Goal: Task Accomplishment & Management: Manage account settings

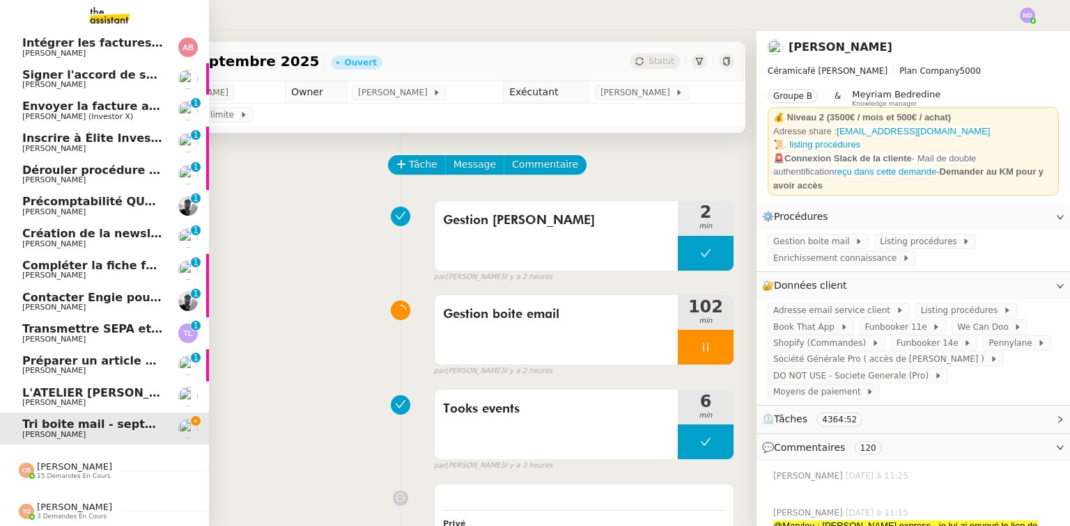
scroll to position [33, 0]
click at [125, 464] on nz-divider "[PERSON_NAME] 15 demandes en cours" at bounding box center [110, 471] width 209 height 18
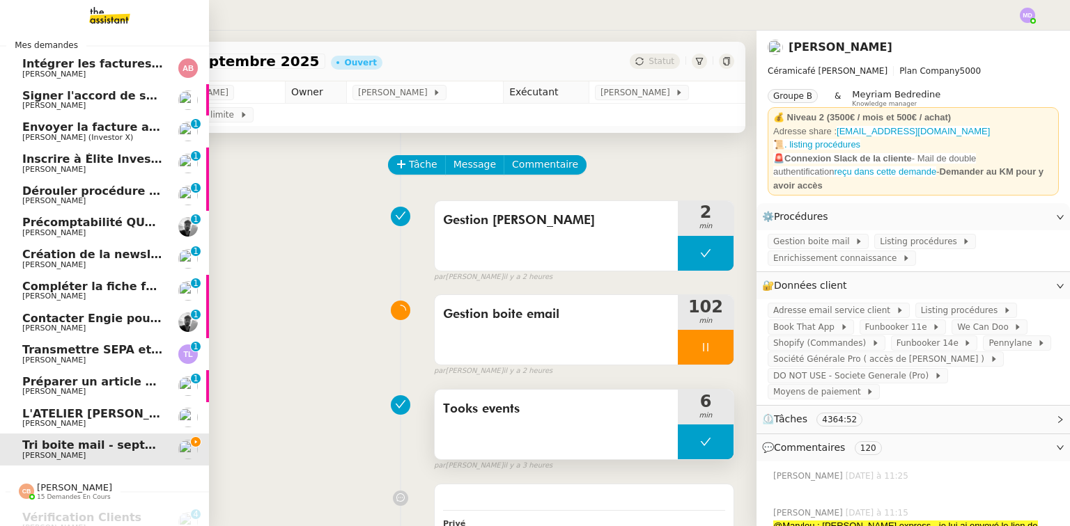
scroll to position [0, 0]
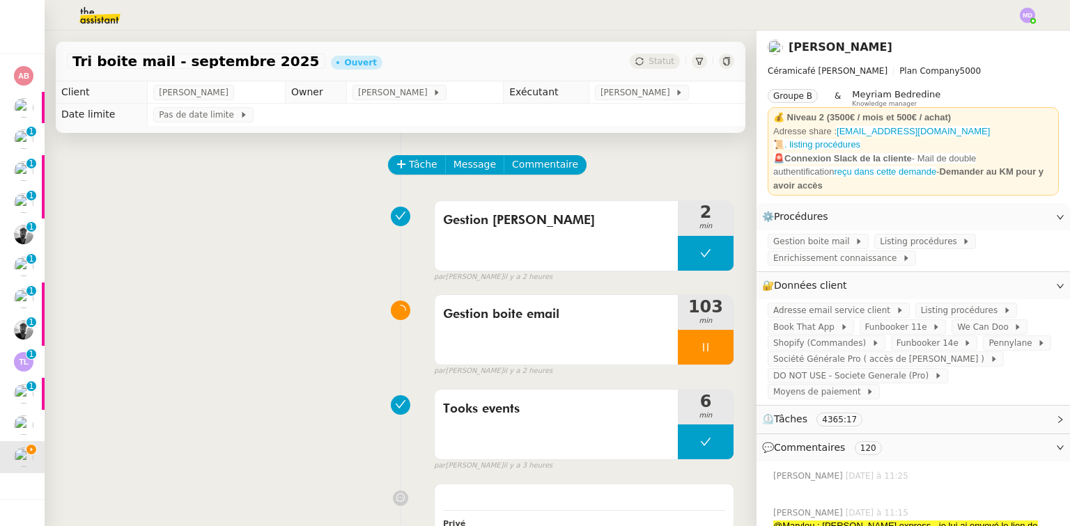
drag, startPoint x: 169, startPoint y: 446, endPoint x: 204, endPoint y: 439, distance: 35.5
click at [169, 446] on div "Tooks events 6 min false par [PERSON_NAME] il y a 3 heures" at bounding box center [400, 427] width 667 height 89
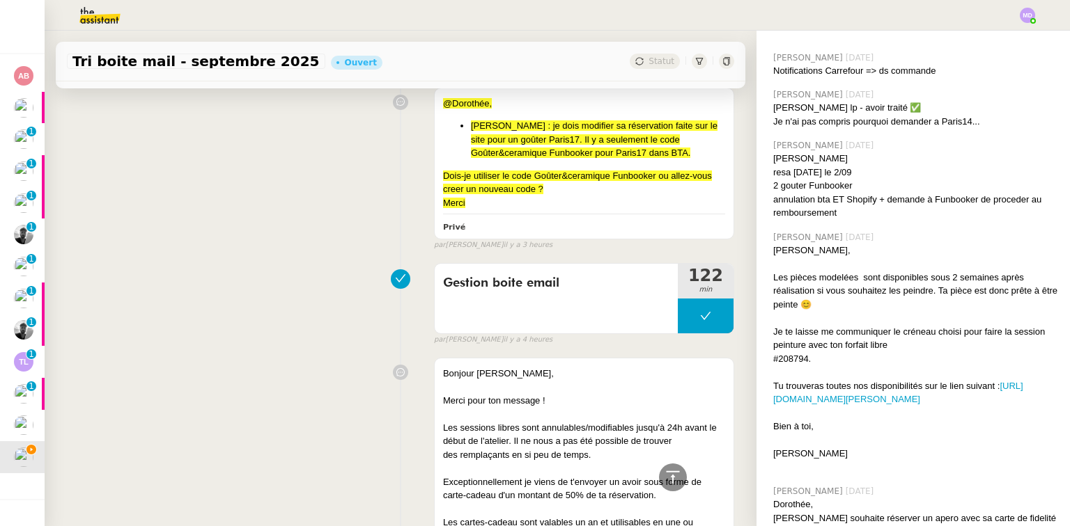
scroll to position [16226, 0]
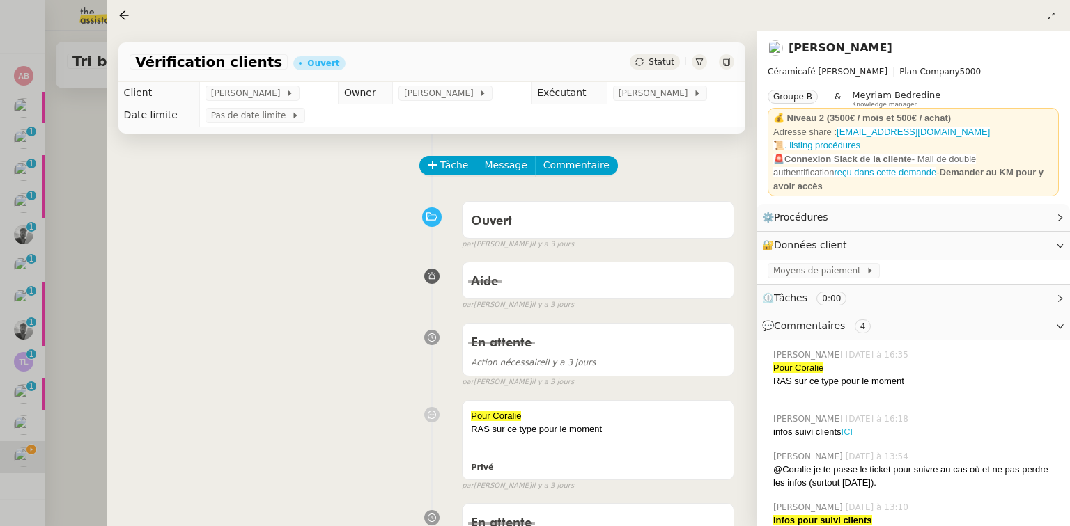
click at [847, 427] on link "ICI" at bounding box center [847, 432] width 12 height 10
click at [64, 251] on div at bounding box center [535, 263] width 1070 height 526
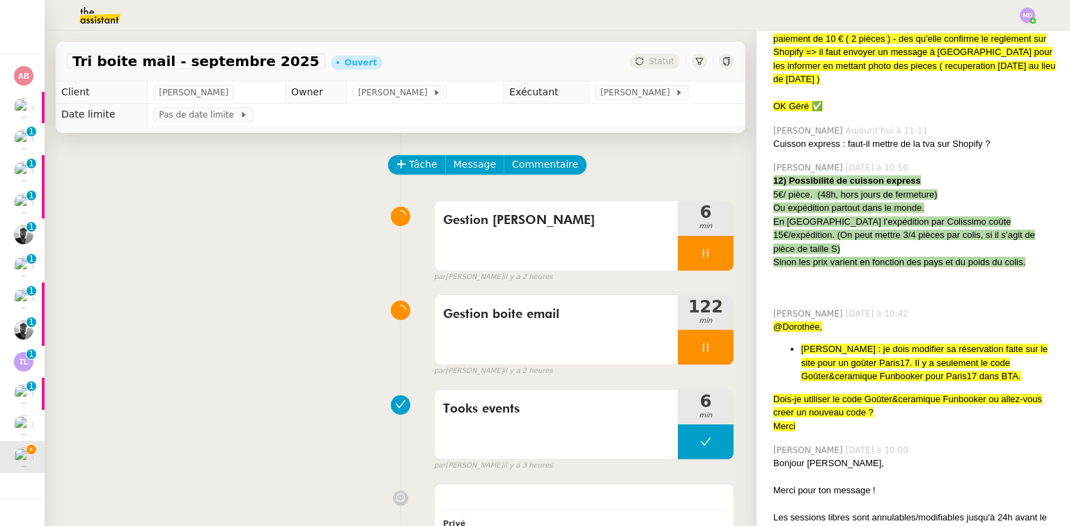
click at [155, 259] on div "Gestion [PERSON_NAME] 6 min false par [PERSON_NAME]. il y a 2 heures" at bounding box center [400, 238] width 667 height 89
click at [707, 357] on div at bounding box center [706, 347] width 56 height 35
drag, startPoint x: 709, startPoint y: 355, endPoint x: 50, endPoint y: 430, distance: 662.9
click at [709, 354] on button at bounding box center [719, 347] width 28 height 35
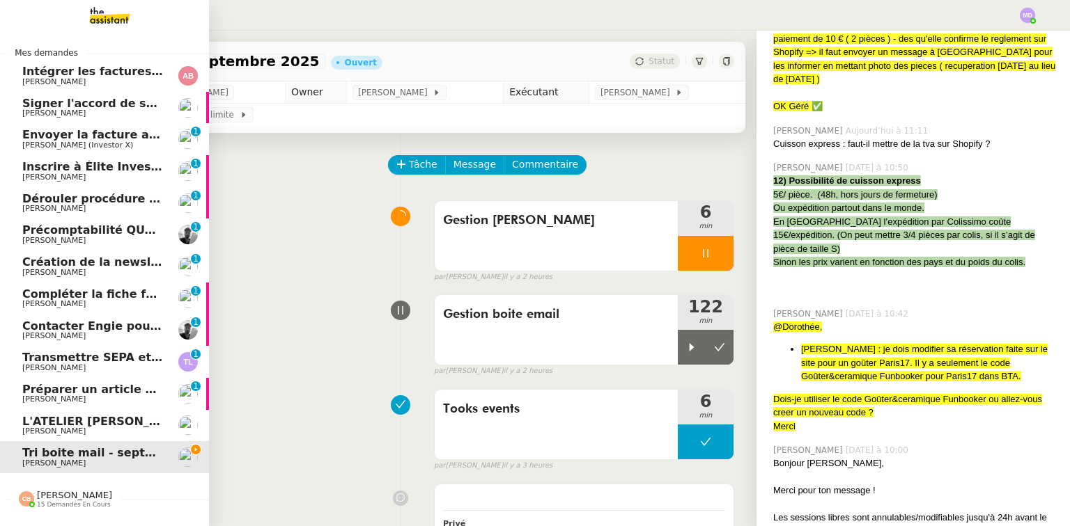
click at [43, 428] on span "[PERSON_NAME]" at bounding box center [53, 431] width 63 height 9
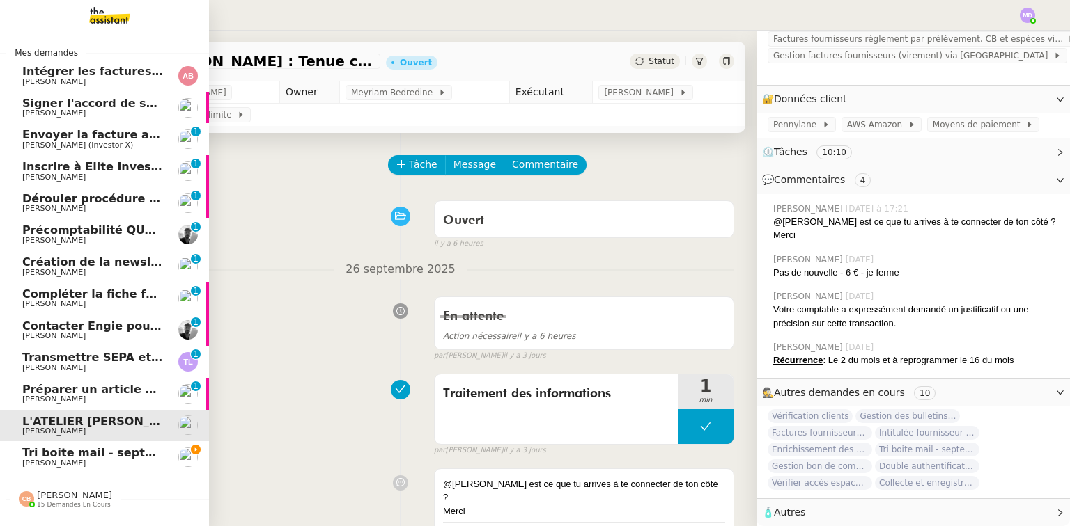
scroll to position [186, 0]
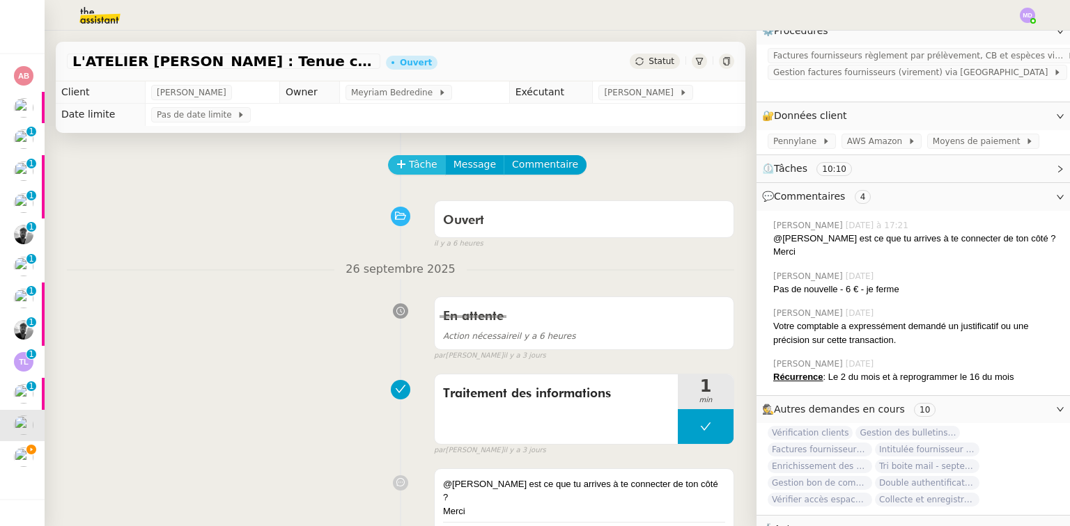
click at [409, 163] on span "Tâche" at bounding box center [423, 165] width 29 height 16
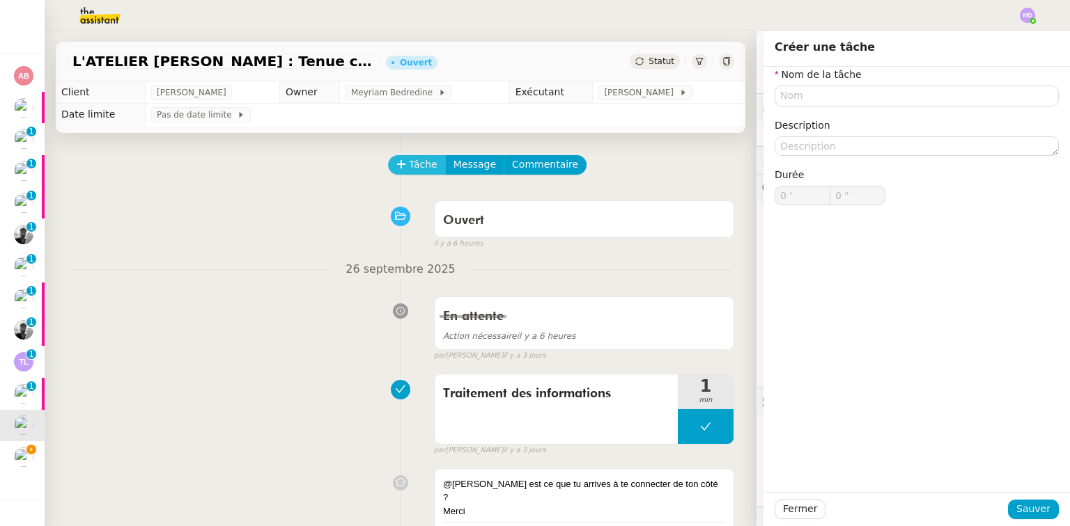
scroll to position [186, 0]
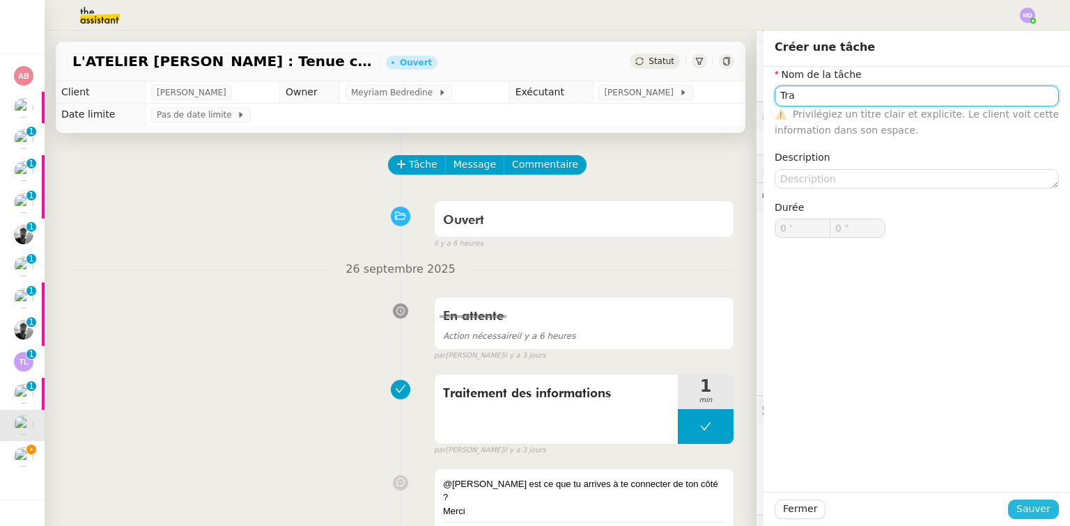
type input "Tra"
drag, startPoint x: 1028, startPoint y: 510, endPoint x: 1021, endPoint y: 506, distance: 8.1
click at [1027, 510] on span "Sauver" at bounding box center [1033, 509] width 34 height 16
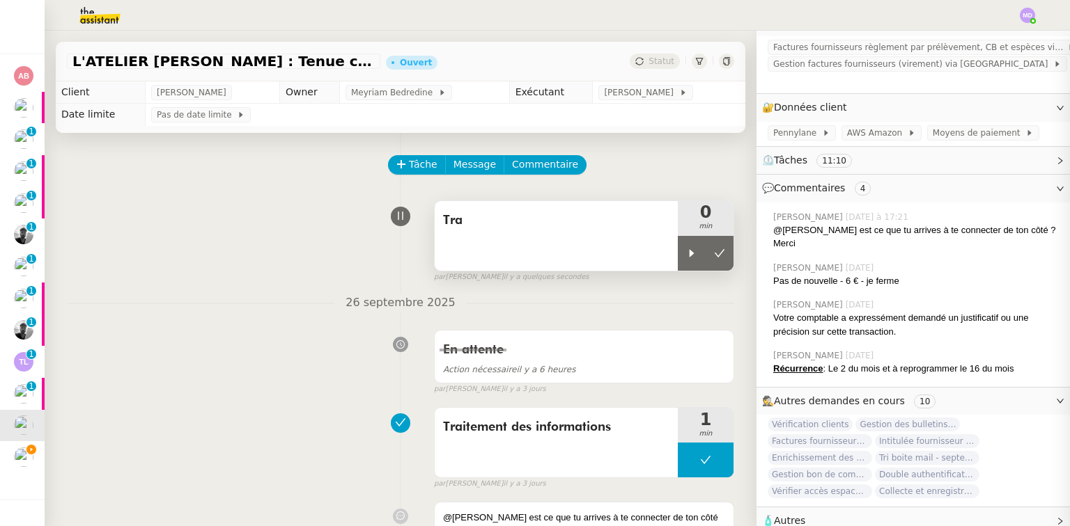
drag, startPoint x: 666, startPoint y: 263, endPoint x: 625, endPoint y: 248, distance: 43.8
click at [659, 260] on div "Tra 0 min" at bounding box center [584, 236] width 300 height 71
click at [625, 248] on div "Tra" at bounding box center [556, 236] width 243 height 70
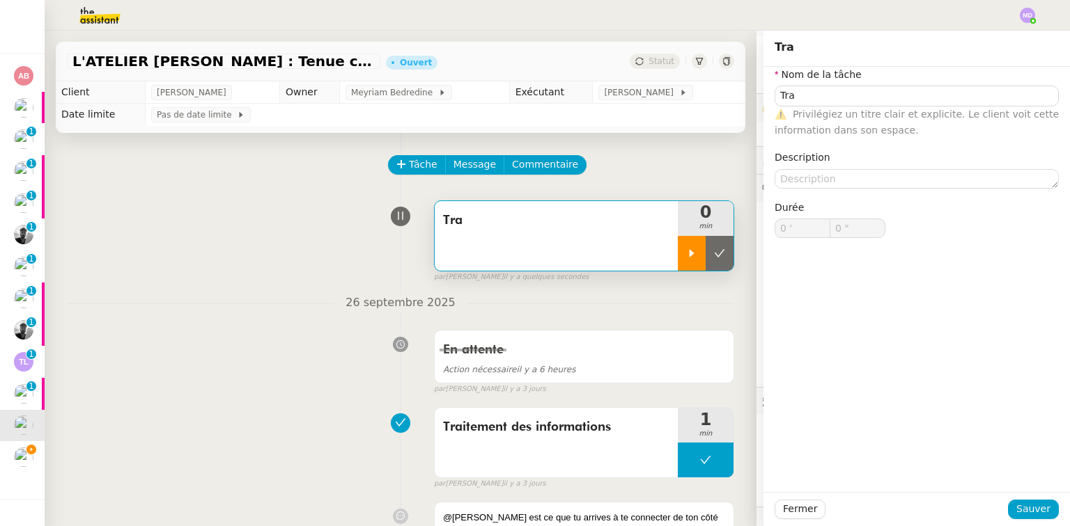
click at [686, 253] on icon at bounding box center [691, 253] width 11 height 11
click at [604, 217] on span "Tra" at bounding box center [556, 220] width 226 height 21
type input "Tra"
type input "0 '"
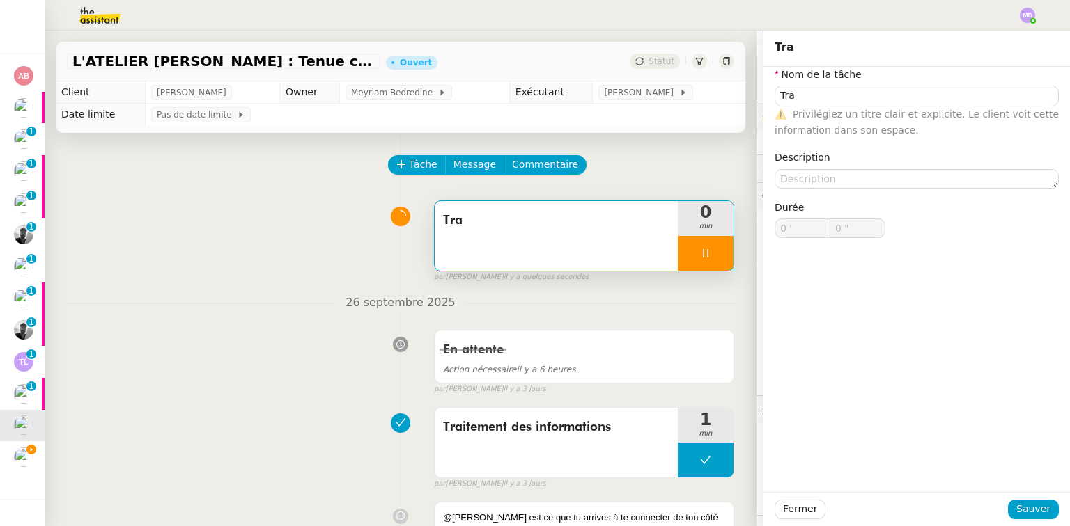
type input "0 ""
type input "Tra"
type input "0 '"
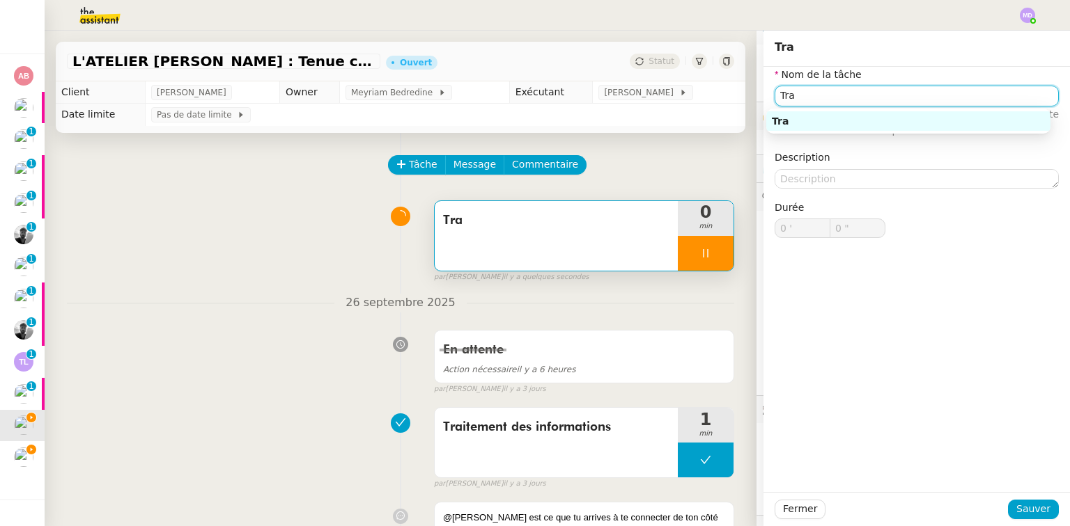
click at [815, 95] on input "Tra" at bounding box center [916, 96] width 284 height 20
type input "1 ""
type input "Traitement des"
type input "2 ""
type input "Traitement des infromatio"
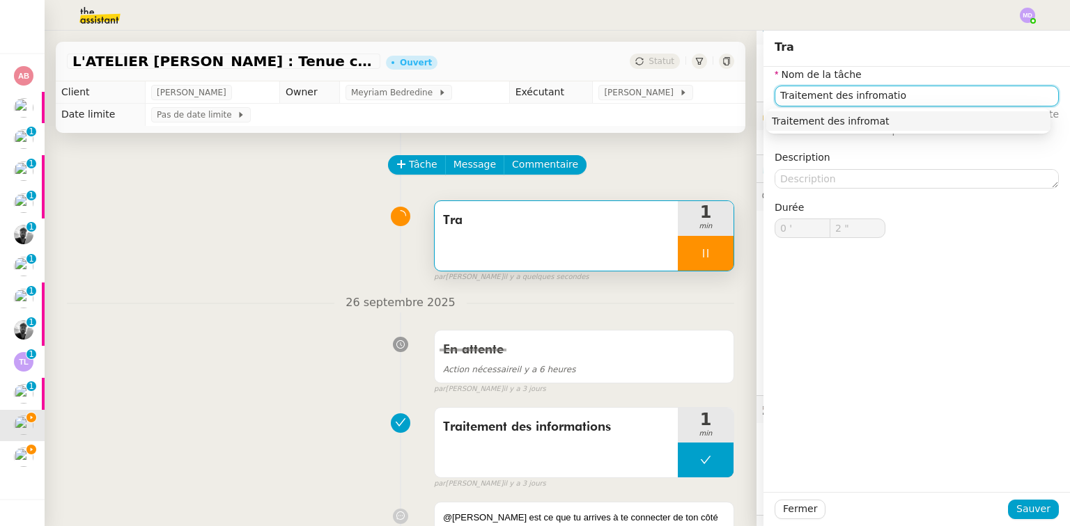
type input "3 ""
type input "Traitement des inf"
type input "4 ""
type input "Traitement des informations"
drag, startPoint x: 870, startPoint y: 116, endPoint x: 877, endPoint y: 191, distance: 76.2
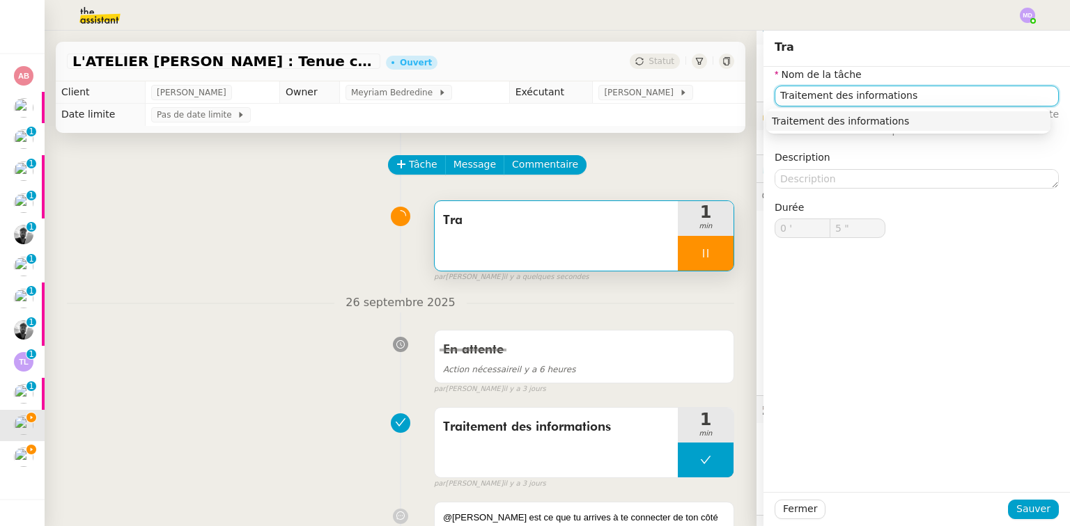
click at [870, 116] on div "Traitement des informations" at bounding box center [908, 121] width 273 height 13
type input "6 ""
type input "Traitement des informations"
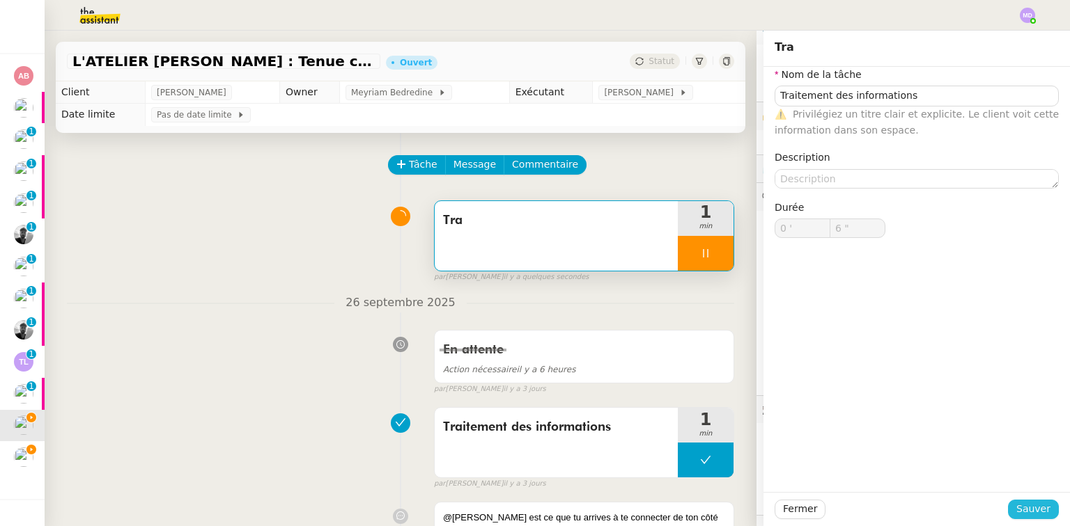
click at [1029, 506] on span "Sauver" at bounding box center [1033, 509] width 34 height 16
type input "7 ""
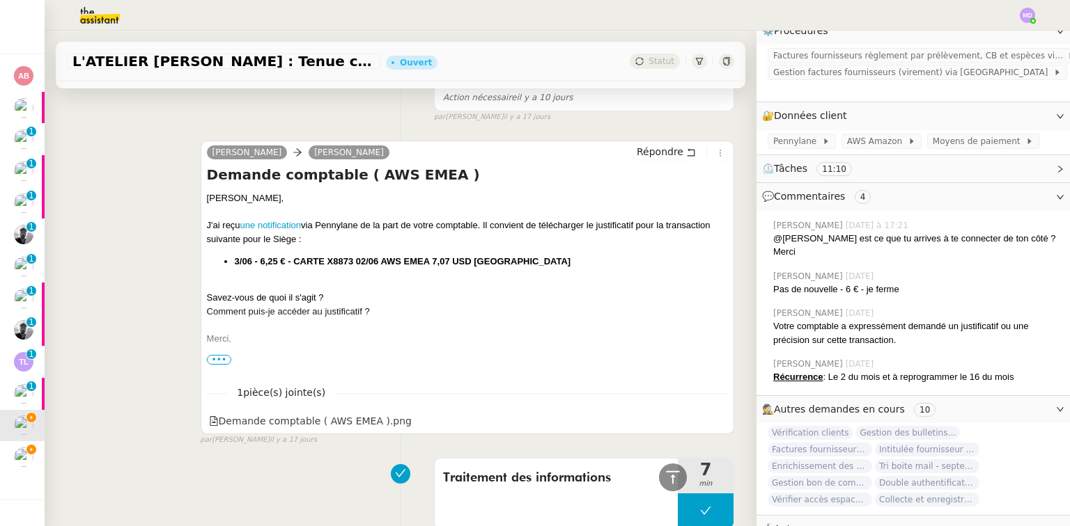
scroll to position [2555, 0]
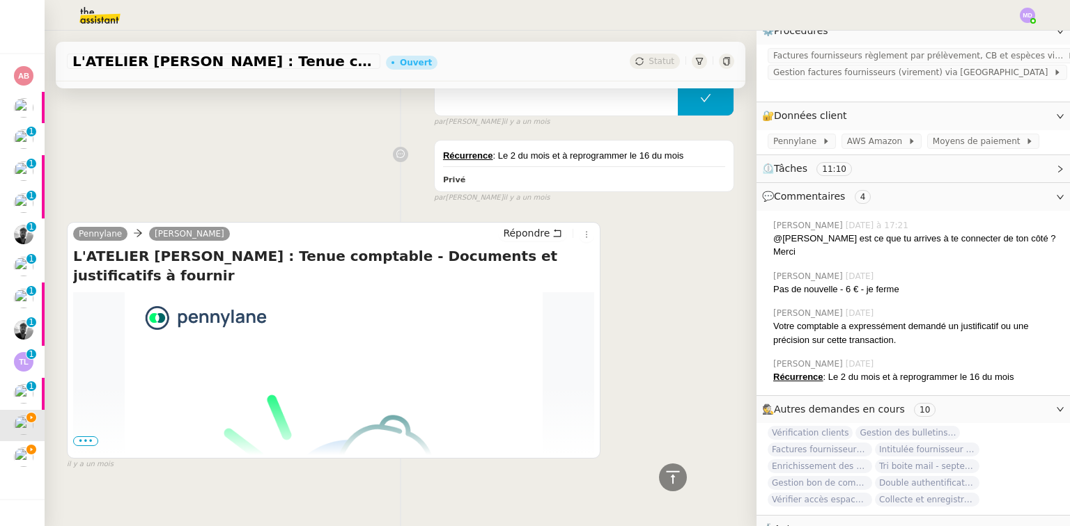
click at [90, 437] on span "•••" at bounding box center [85, 442] width 25 height 10
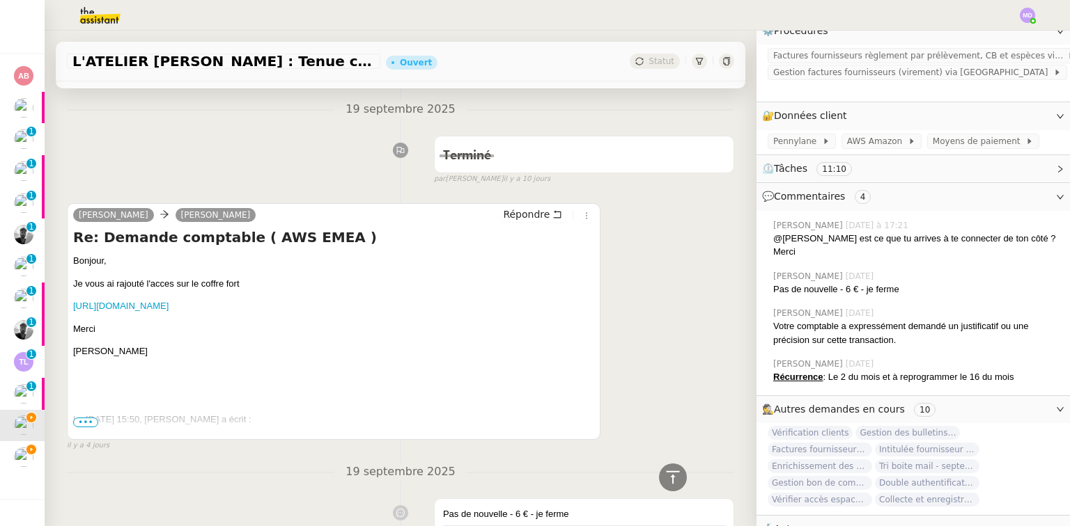
scroll to position [605, 0]
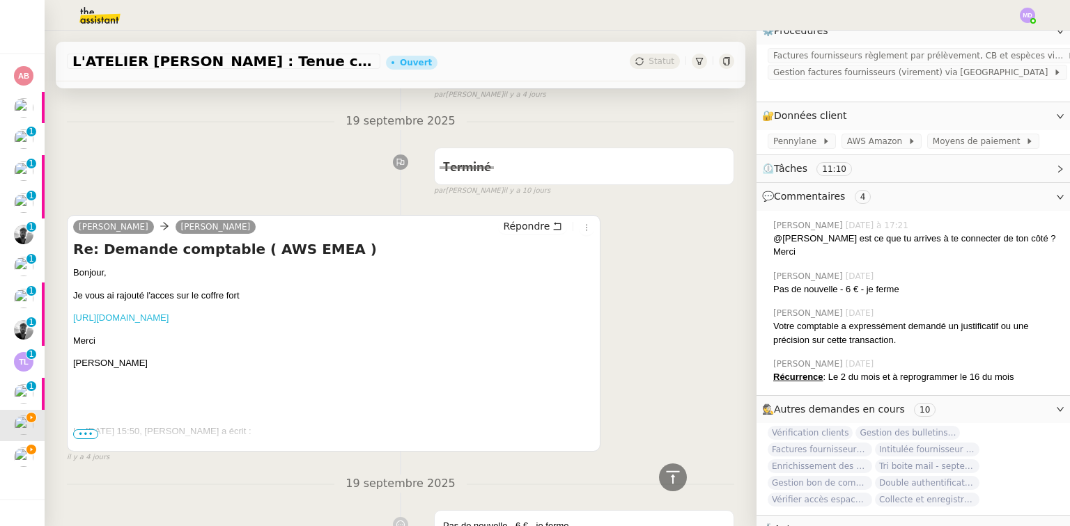
click at [166, 313] on link "[URL][DOMAIN_NAME]" at bounding box center [120, 318] width 95 height 10
click at [866, 134] on span "AWS Amazon" at bounding box center [877, 141] width 61 height 14
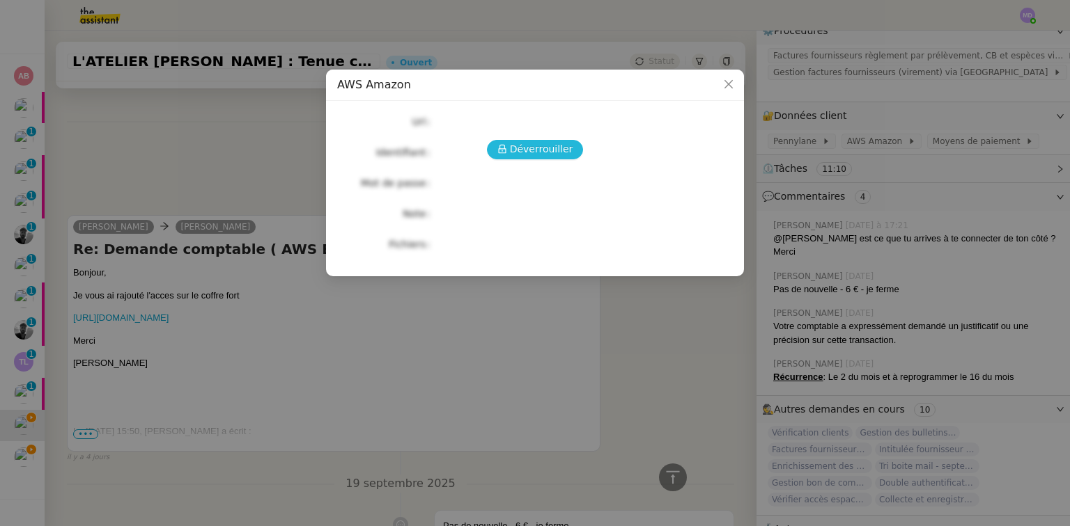
click at [568, 158] on button "Déverrouiller" at bounding box center [535, 149] width 97 height 19
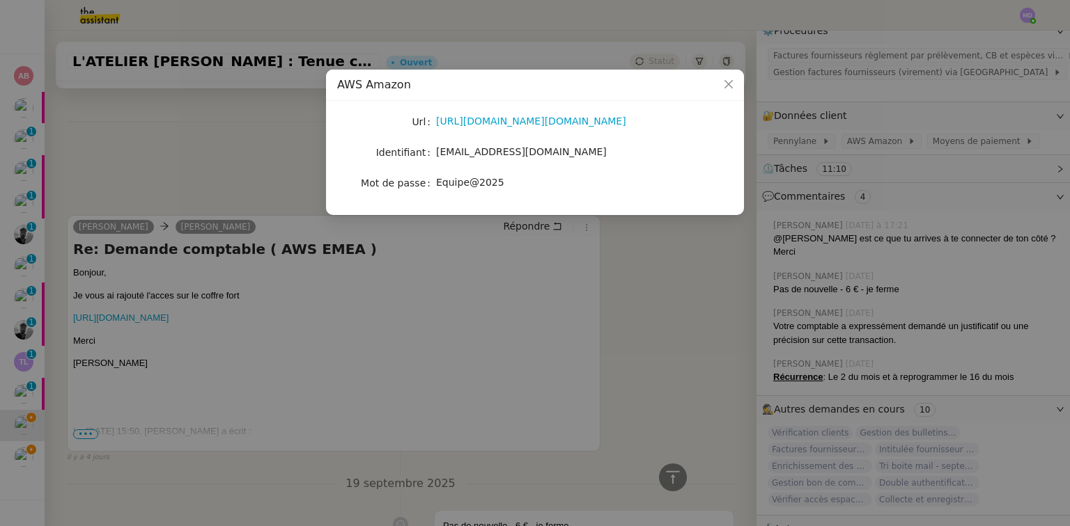
click at [481, 153] on span "[EMAIL_ADDRESS][DOMAIN_NAME]" at bounding box center [521, 151] width 171 height 11
copy span "[EMAIL_ADDRESS][DOMAIN_NAME]"
click at [464, 185] on span "Equipe@2025" at bounding box center [470, 182] width 68 height 11
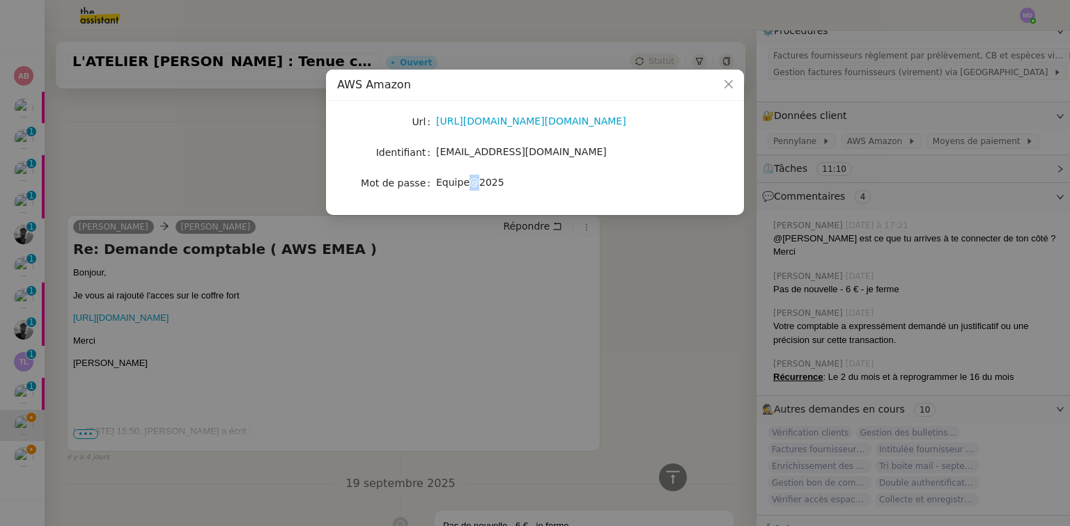
click at [464, 185] on span "Equipe@2025" at bounding box center [470, 182] width 68 height 11
copy span "Equipe@2025"
click at [540, 323] on nz-modal-container "AWS Amazon Url [URL][DOMAIN_NAME][DOMAIN_NAME] Identifiant [EMAIL_ADDRESS][DOMA…" at bounding box center [535, 263] width 1070 height 526
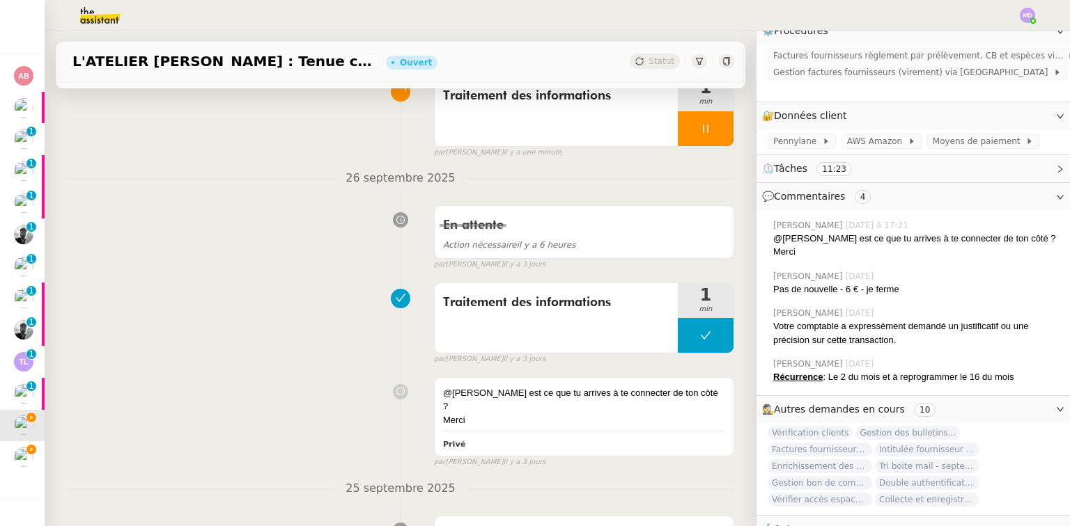
scroll to position [0, 0]
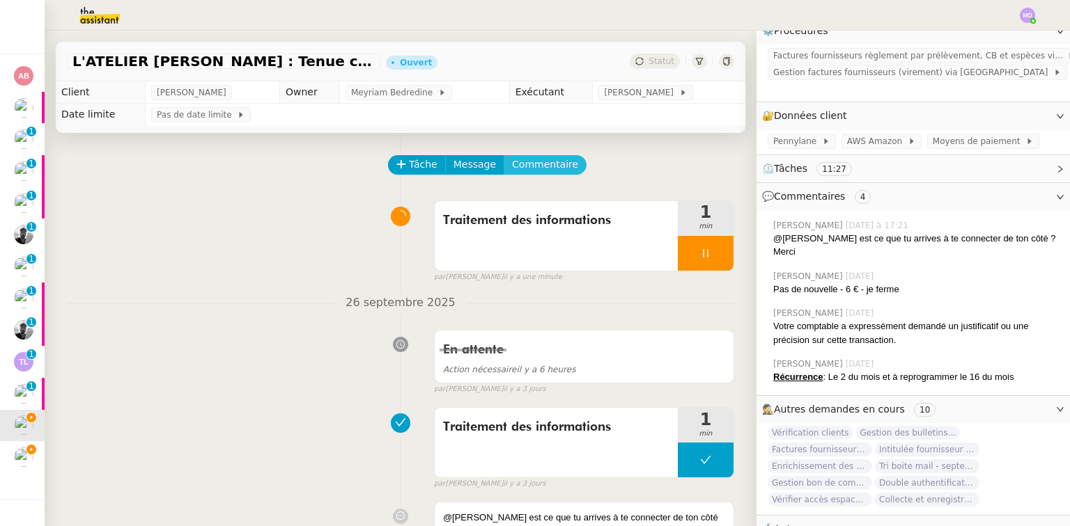
click at [529, 165] on span "Commentaire" at bounding box center [545, 165] width 66 height 16
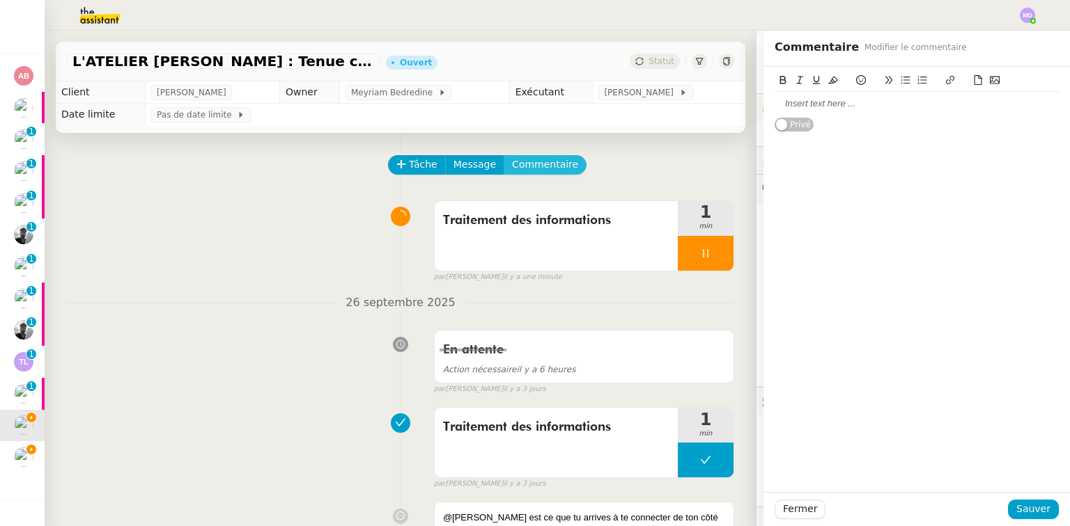
scroll to position [186, 0]
click at [893, 105] on div at bounding box center [916, 103] width 284 height 13
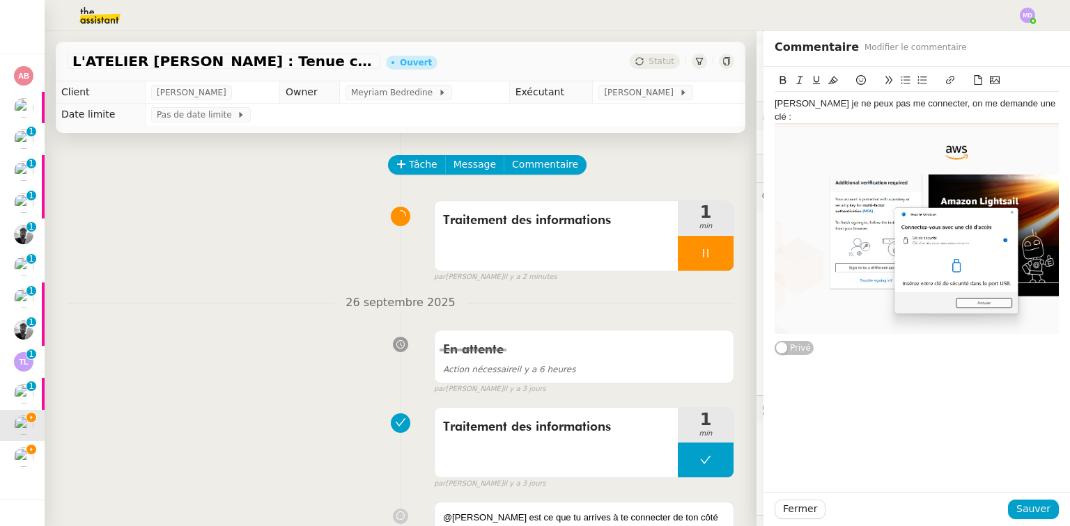
click at [1011, 105] on div "[PERSON_NAME] je ne peux pas me connecter, on me demande une clé :" at bounding box center [916, 110] width 284 height 26
click at [1018, 101] on div "[PERSON_NAME] je ne peux pas me connecter, on me demande une clé :" at bounding box center [916, 110] width 284 height 26
click at [1021, 502] on span "Sauver" at bounding box center [1033, 509] width 34 height 16
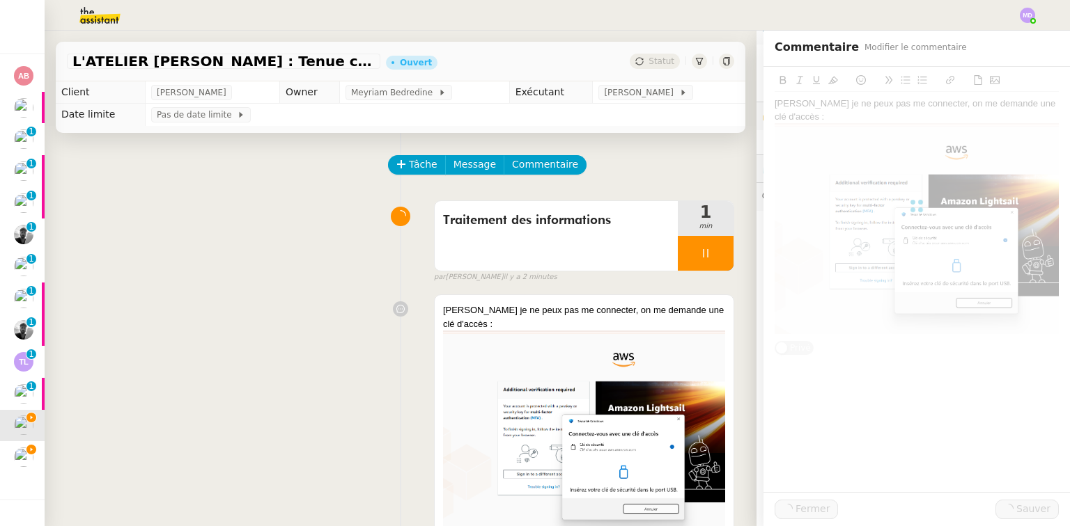
scroll to position [432, 0]
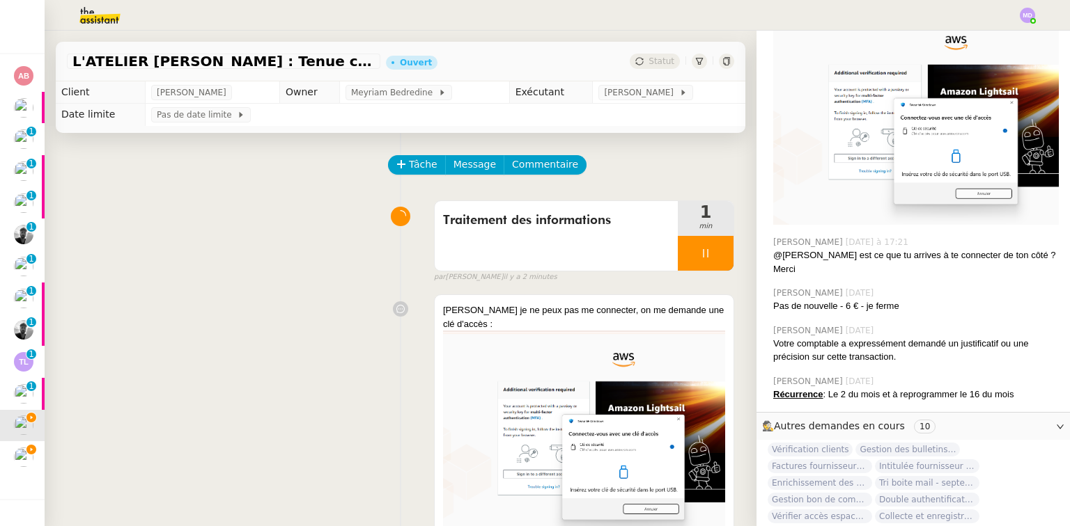
drag, startPoint x: 701, startPoint y: 248, endPoint x: 705, endPoint y: 254, distance: 7.5
click at [701, 249] on div at bounding box center [706, 253] width 56 height 35
drag, startPoint x: 707, startPoint y: 258, endPoint x: 686, endPoint y: 202, distance: 59.7
click at [714, 256] on icon at bounding box center [719, 253] width 11 height 11
click at [646, 95] on span "[PERSON_NAME]" at bounding box center [641, 93] width 75 height 14
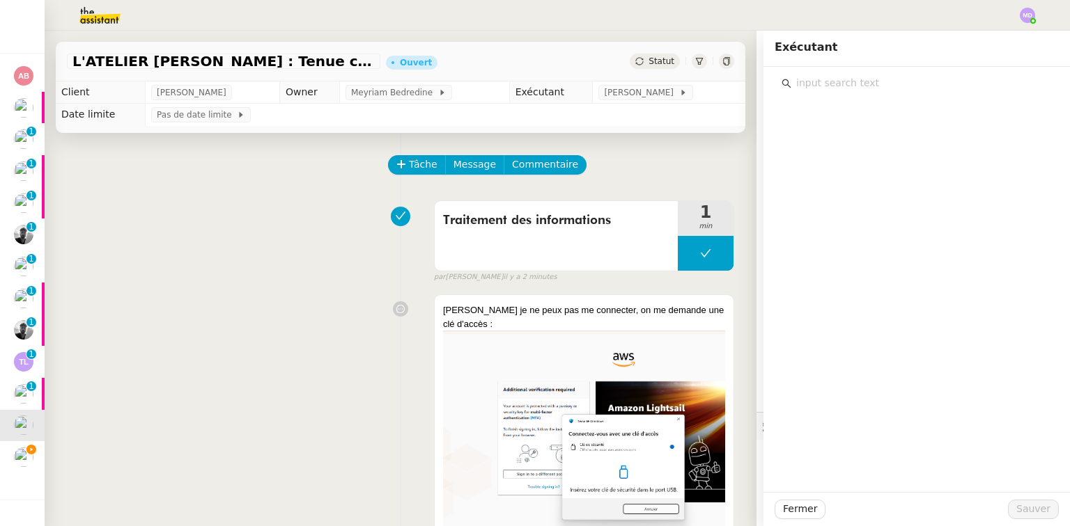
click at [870, 70] on div at bounding box center [916, 80] width 284 height 26
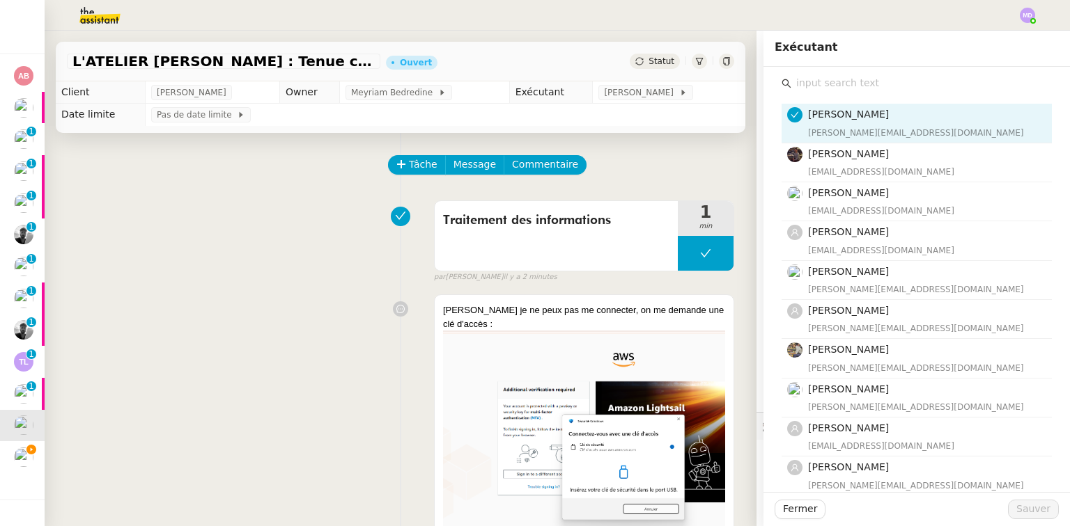
click at [859, 84] on input "text" at bounding box center [921, 83] width 260 height 19
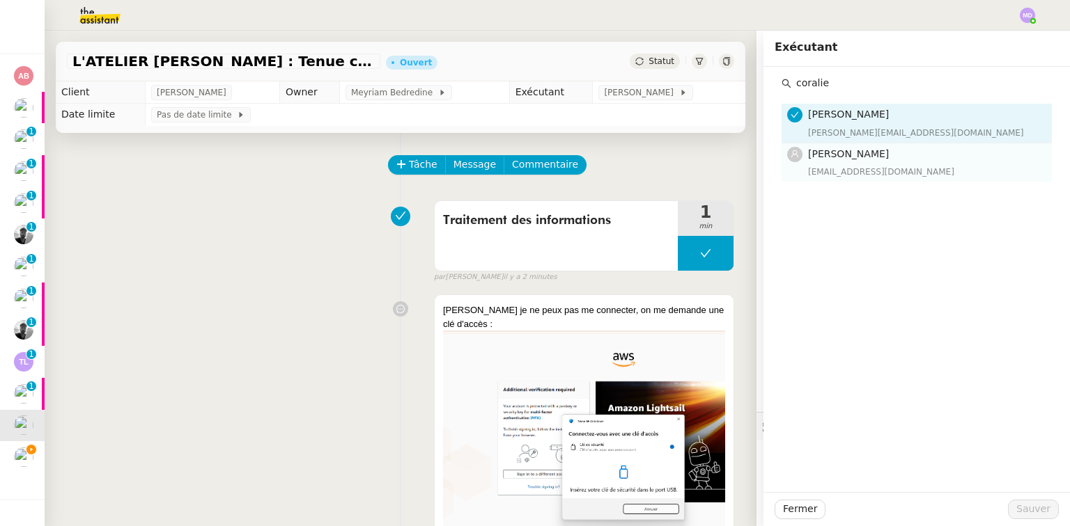
type input "coralie"
drag, startPoint x: 852, startPoint y: 162, endPoint x: 867, endPoint y: 196, distance: 36.5
click at [853, 162] on div "[PERSON_NAME] [EMAIL_ADDRESS][DOMAIN_NAME]" at bounding box center [925, 162] width 235 height 33
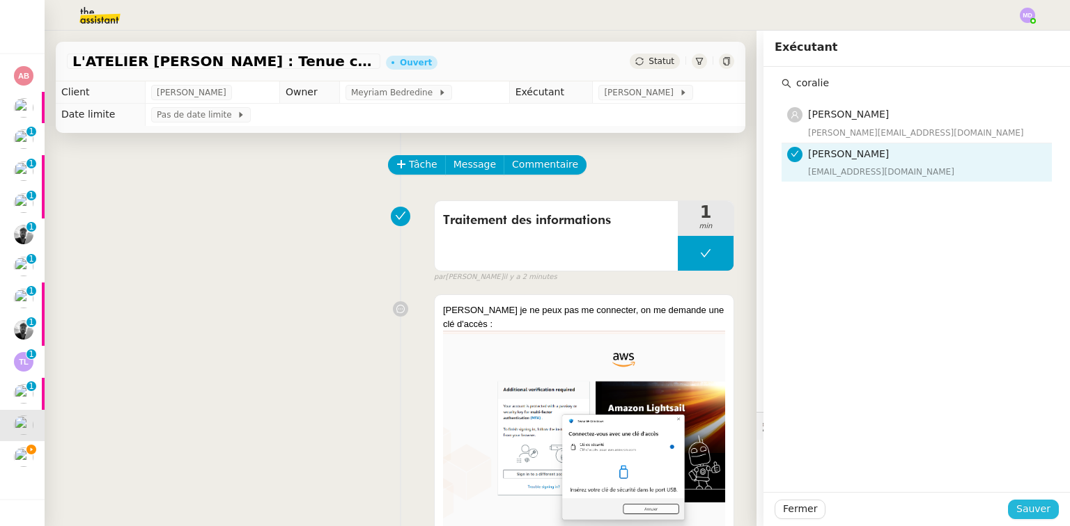
drag, startPoint x: 1020, startPoint y: 519, endPoint x: 844, endPoint y: 483, distance: 179.7
click at [1021, 519] on button "Sauver" at bounding box center [1033, 509] width 51 height 19
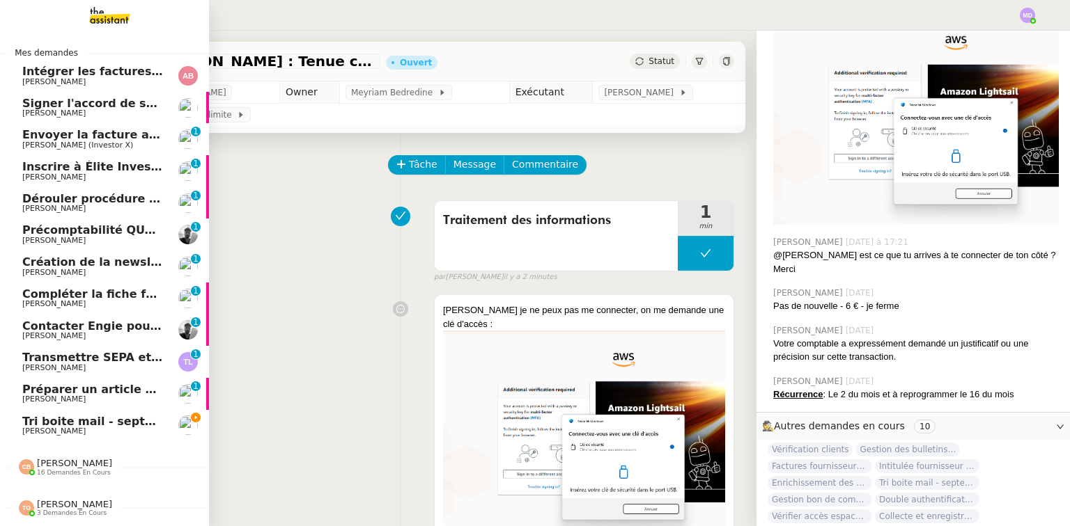
click at [52, 386] on span "Préparer un article sur le site" at bounding box center [114, 389] width 185 height 13
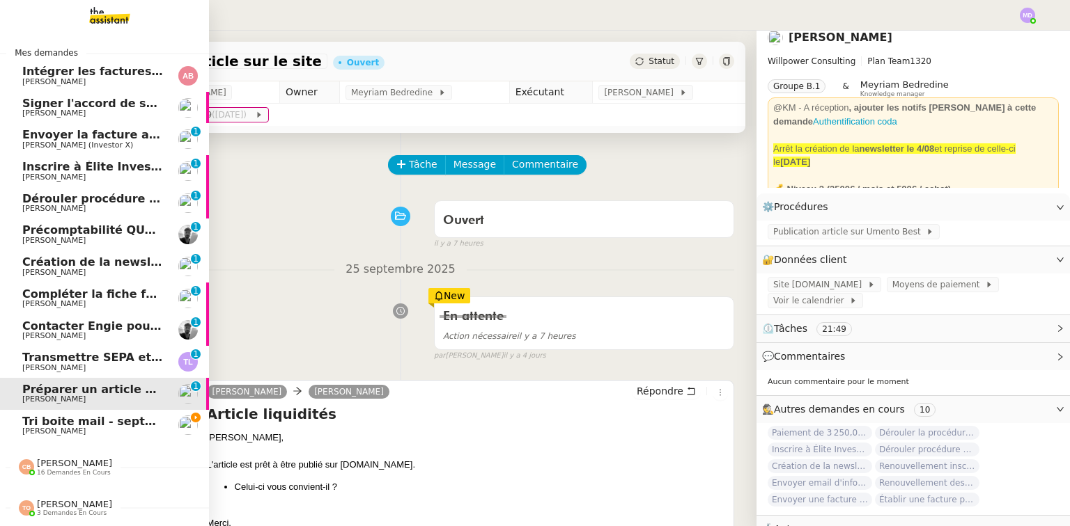
scroll to position [34, 0]
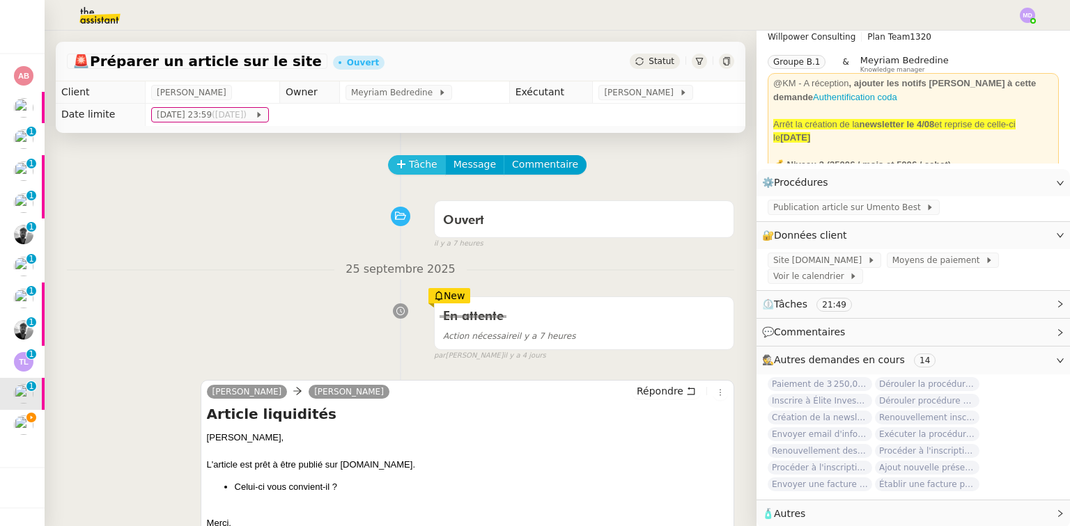
click at [396, 164] on icon at bounding box center [401, 164] width 10 height 10
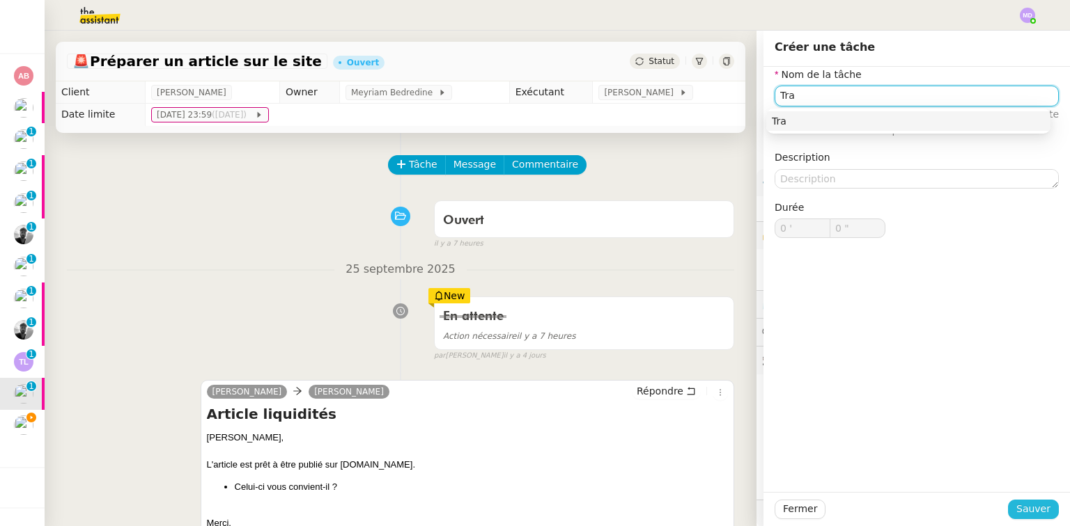
type input "Tra"
drag, startPoint x: 1028, startPoint y: 506, endPoint x: 995, endPoint y: 490, distance: 36.1
click at [1026, 506] on span "Sauver" at bounding box center [1033, 509] width 34 height 16
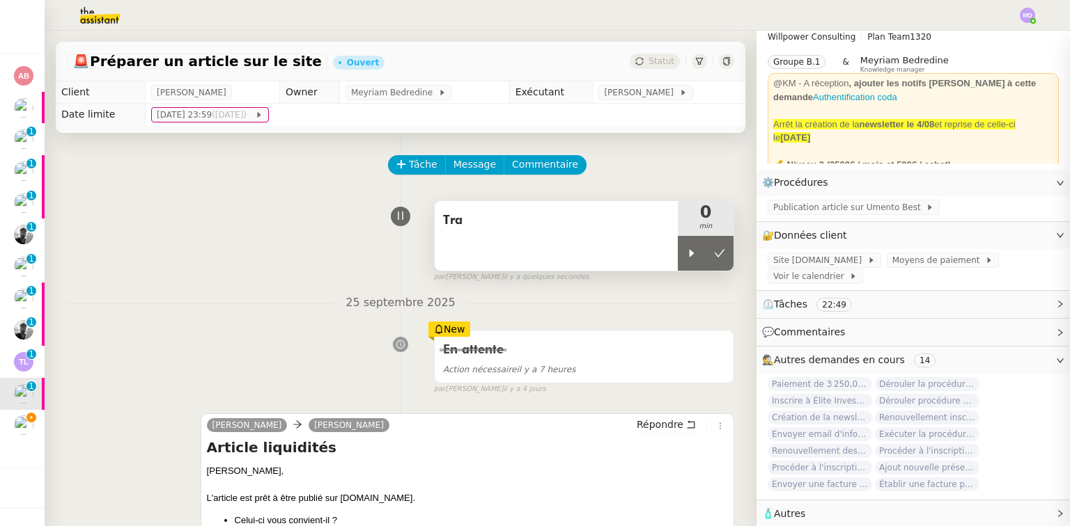
drag, startPoint x: 677, startPoint y: 263, endPoint x: 640, endPoint y: 251, distance: 38.8
click at [678, 260] on div at bounding box center [692, 253] width 28 height 35
click at [639, 250] on div "Tra" at bounding box center [556, 236] width 243 height 70
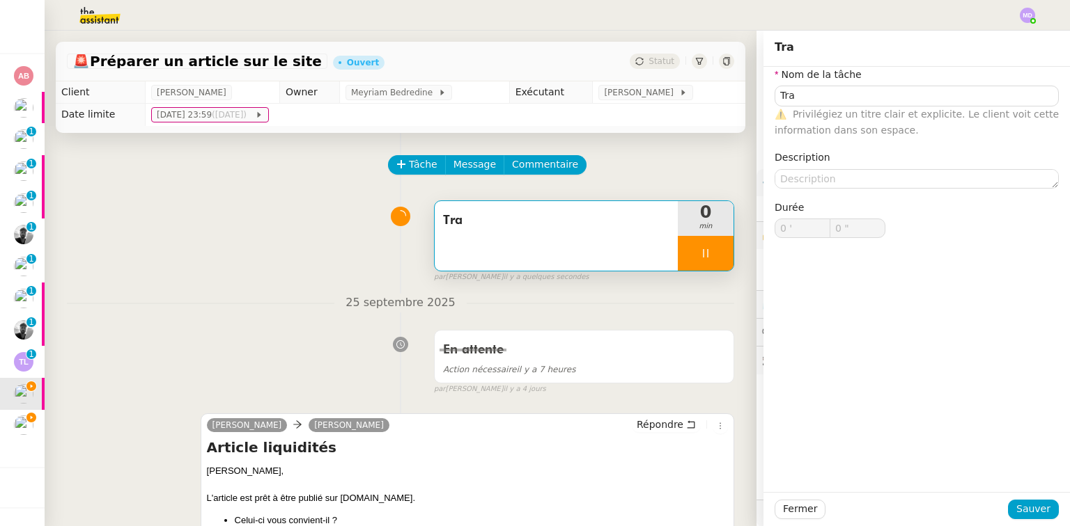
click at [791, 205] on span "Publication article sur Umento Best" at bounding box center [849, 208] width 152 height 14
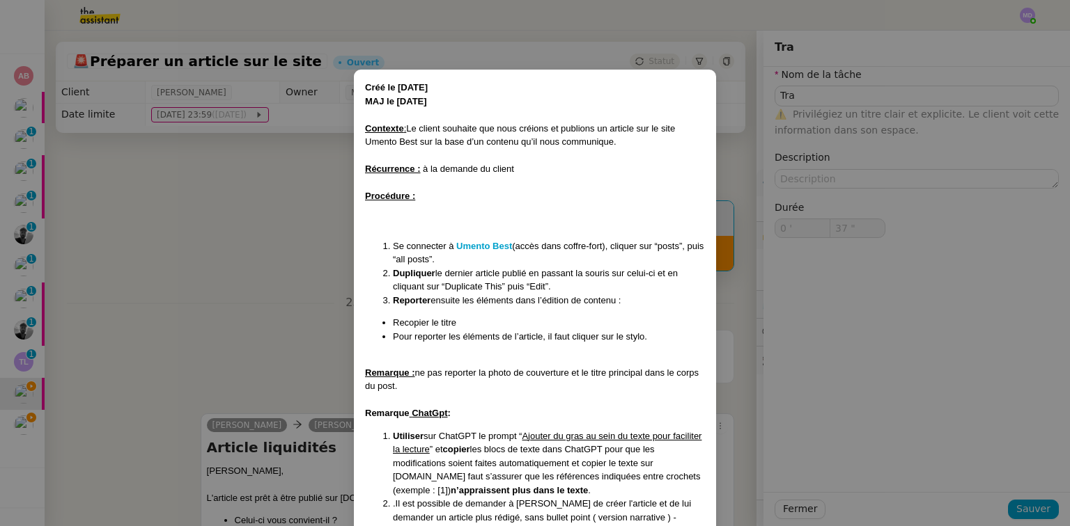
click at [212, 276] on nz-modal-container "Créé le [DATE] MAJ le [DATE] Contexte : Le client souhaite que nous créions et …" at bounding box center [535, 263] width 1070 height 526
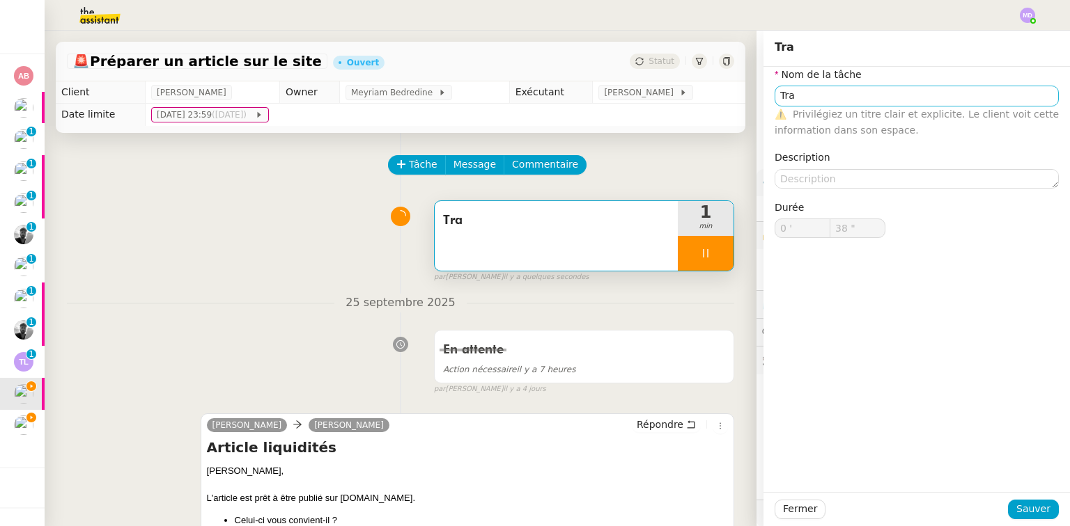
click at [833, 104] on nz-form-control "Tra ⚠️ Privilégiez un titre clair et explicite. Le client voit cette informatio…" at bounding box center [916, 112] width 284 height 53
click at [831, 101] on input "Tra" at bounding box center [916, 96] width 284 height 20
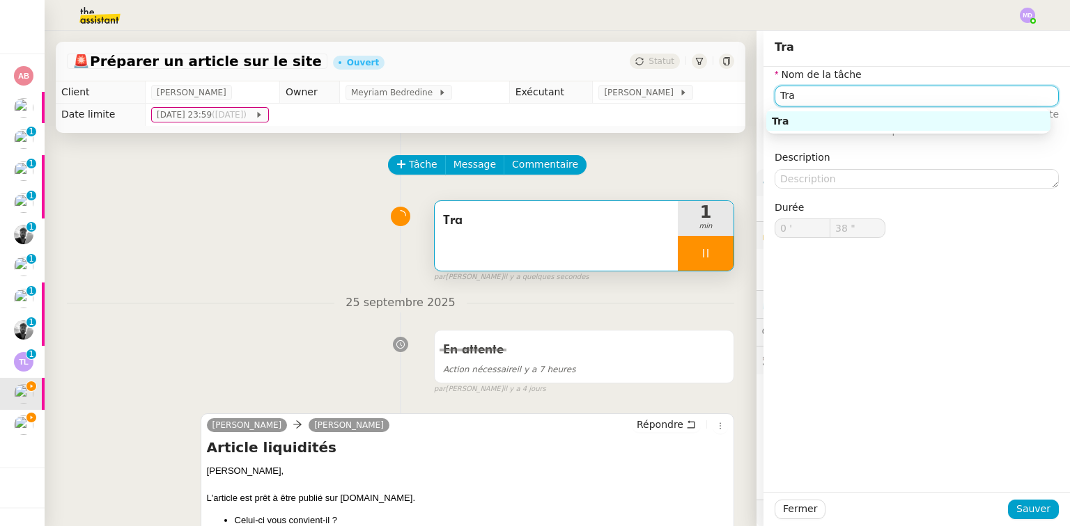
type input "39 ""
type input "Transmisso"
type input "40 ""
type input "Transmissio"
type input "41 ""
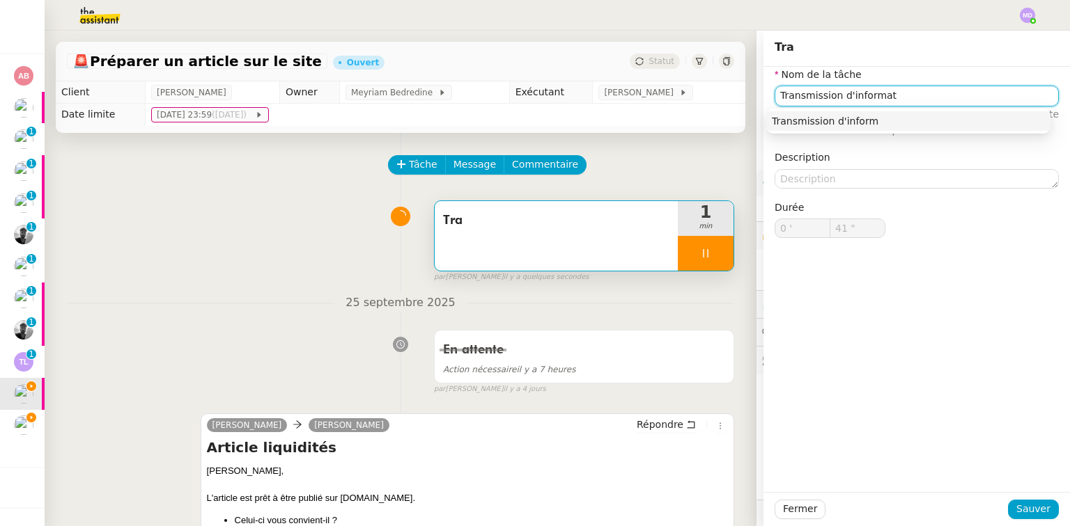
type input "Transmission d'informati"
type input "42 ""
type input "Transmission d'informations"
type input "43 ""
click at [825, 118] on div "Transmission d'informations" at bounding box center [908, 121] width 273 height 13
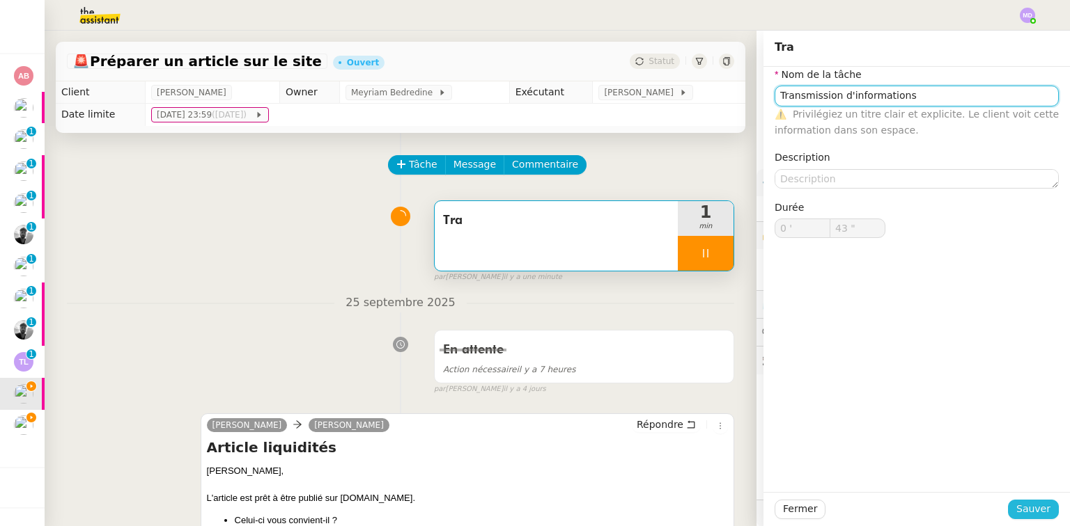
type input "Transmission d'informations"
drag, startPoint x: 1021, startPoint y: 515, endPoint x: 866, endPoint y: 418, distance: 183.3
click at [1019, 514] on span "Sauver" at bounding box center [1033, 509] width 34 height 16
type input "44 ""
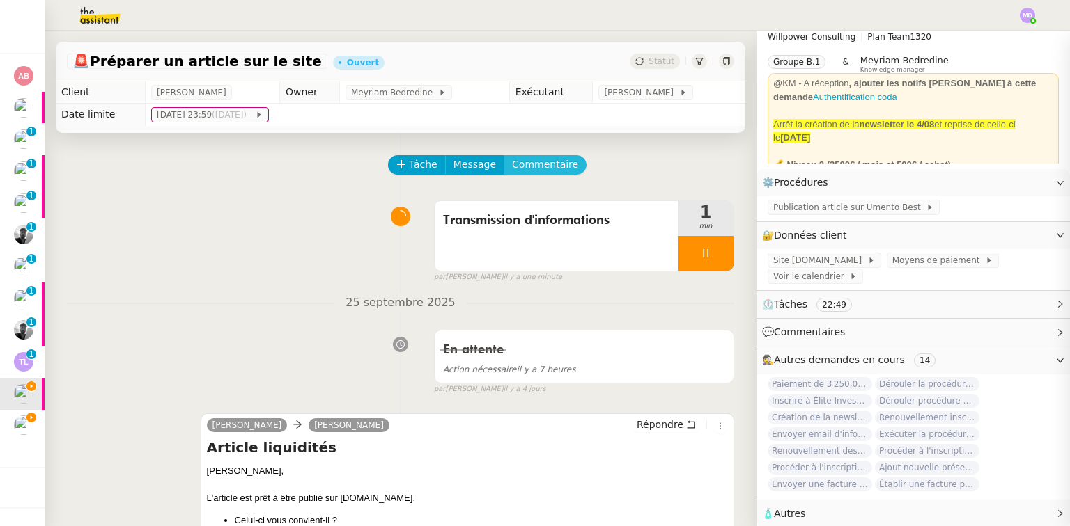
click at [543, 169] on span "Commentaire" at bounding box center [545, 165] width 66 height 16
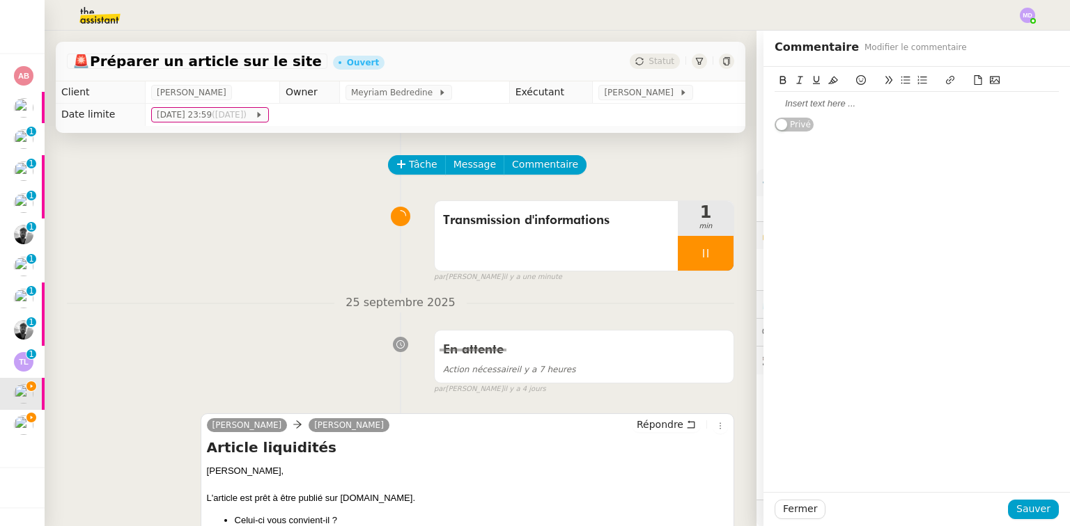
click at [833, 105] on div at bounding box center [916, 103] width 284 height 13
drag, startPoint x: 1040, startPoint y: 515, endPoint x: 819, endPoint y: 451, distance: 230.3
click at [1038, 513] on span "Sauver" at bounding box center [1033, 509] width 34 height 16
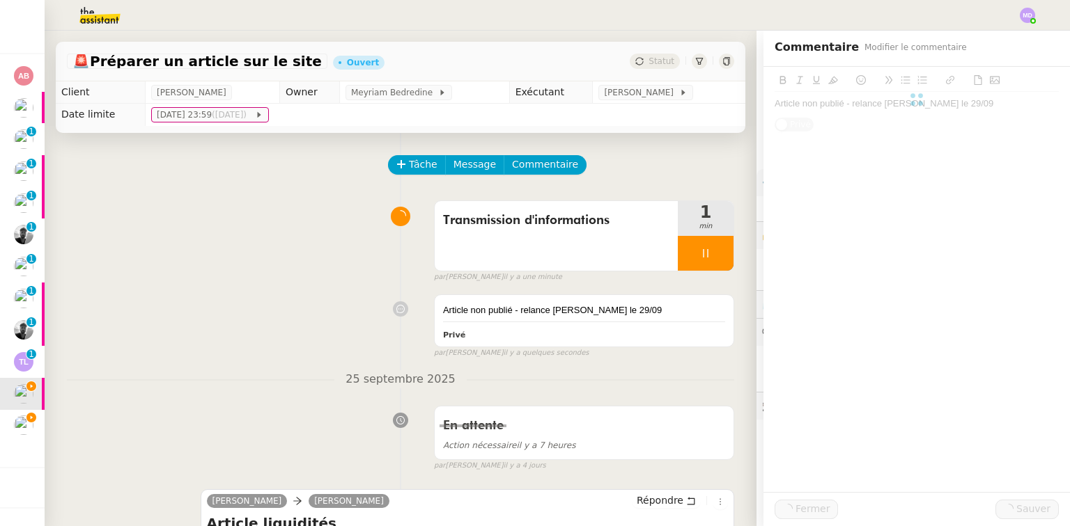
scroll to position [167, 0]
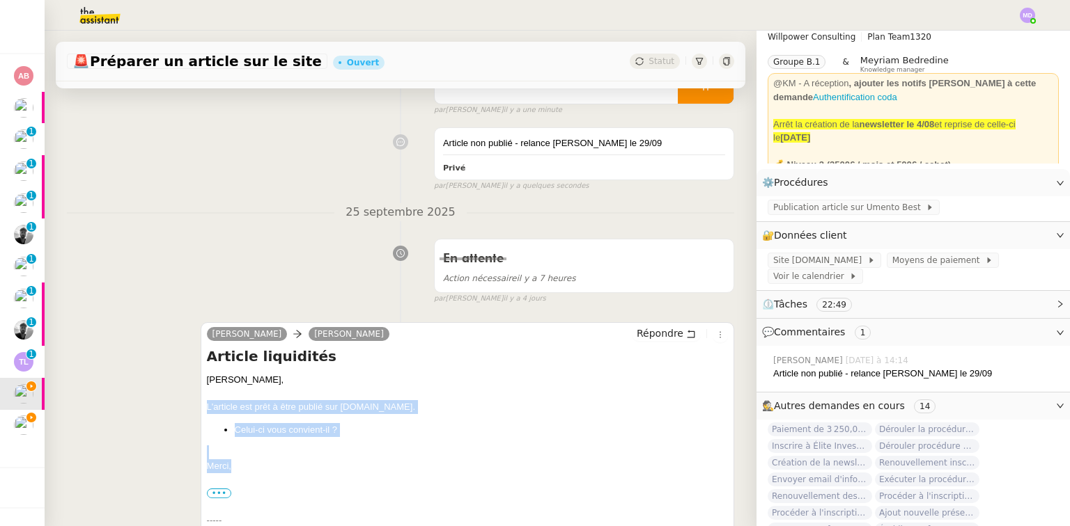
drag, startPoint x: 232, startPoint y: 468, endPoint x: 195, endPoint y: 412, distance: 66.8
click at [195, 412] on div "[PERSON_NAME] Répondre Article liquidités [PERSON_NAME], L'article est prêt à ê…" at bounding box center [400, 440] width 667 height 261
copy div "L'article est prêt à être publié sur [DOMAIN_NAME]. Celui-ci vous convient-il ?…"
click at [671, 337] on button "Répondre" at bounding box center [666, 333] width 69 height 15
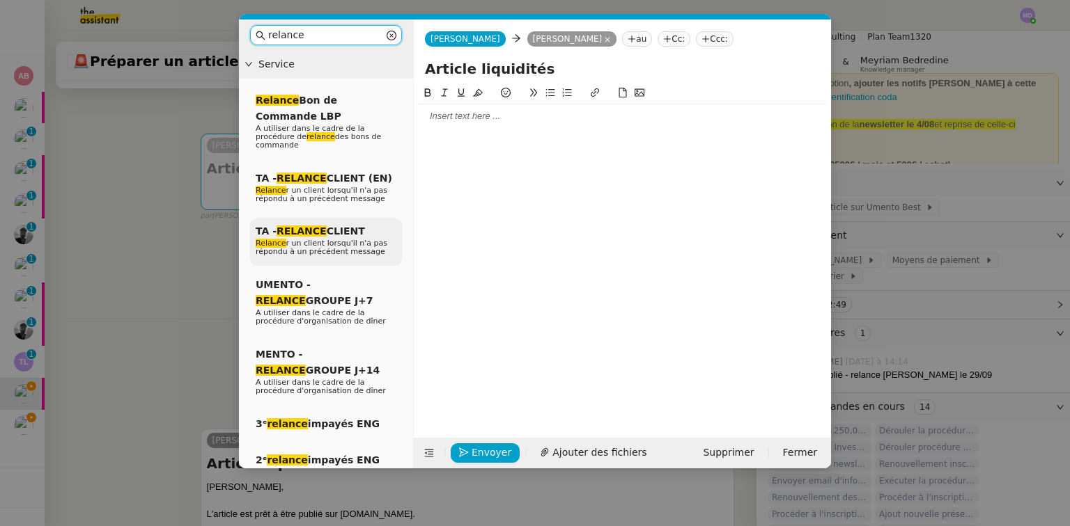
type input "relance"
click at [324, 226] on span "TA - RELANCE CLIENT" at bounding box center [310, 231] width 109 height 11
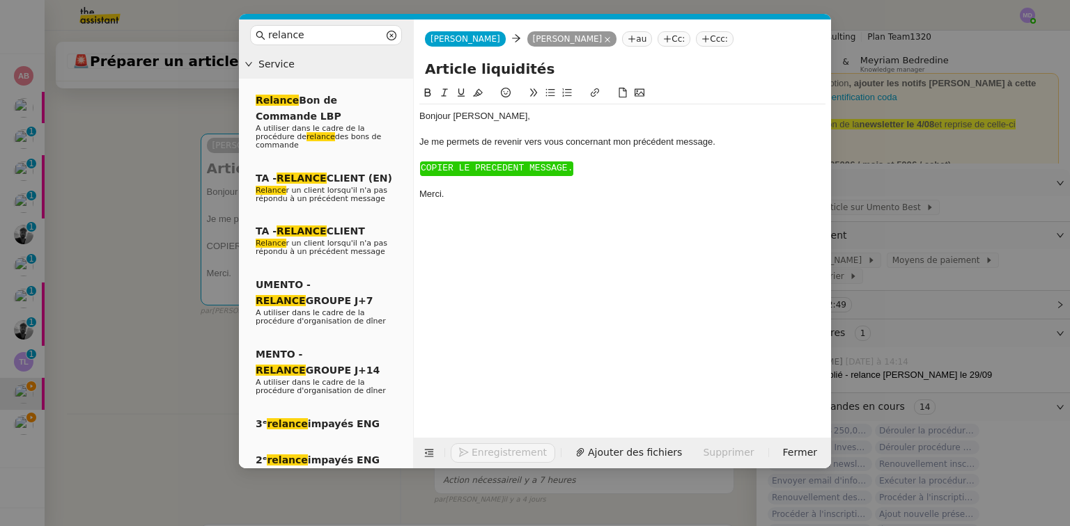
drag, startPoint x: 441, startPoint y: 145, endPoint x: 452, endPoint y: 170, distance: 27.4
click at [452, 170] on div "Bonjour ﻿[PERSON_NAME]﻿, Je me permets de revenir vers vous concernant mon préc…" at bounding box center [622, 155] width 406 height 102
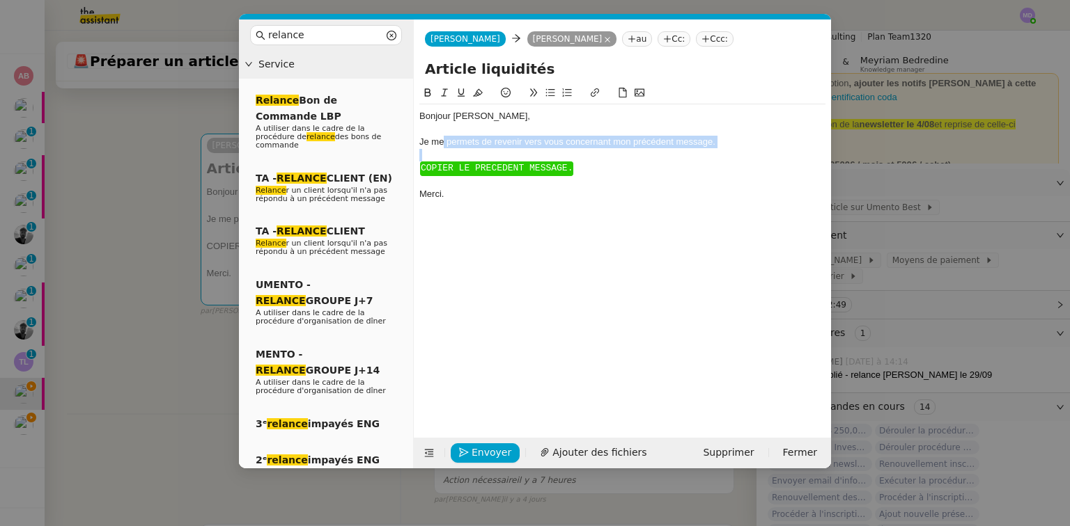
click at [446, 151] on div at bounding box center [622, 155] width 406 height 13
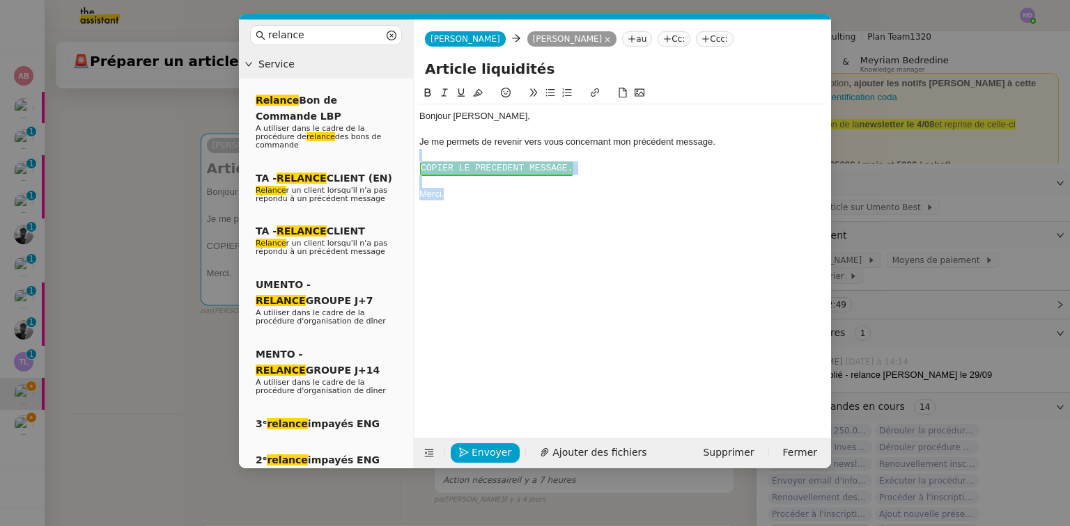
drag, startPoint x: 428, startPoint y: 156, endPoint x: 554, endPoint y: 226, distance: 144.3
click at [554, 226] on div "Bonjour ﻿[PERSON_NAME]﻿, Je me permets de revenir vers vous concernant mon préc…" at bounding box center [622, 250] width 406 height 331
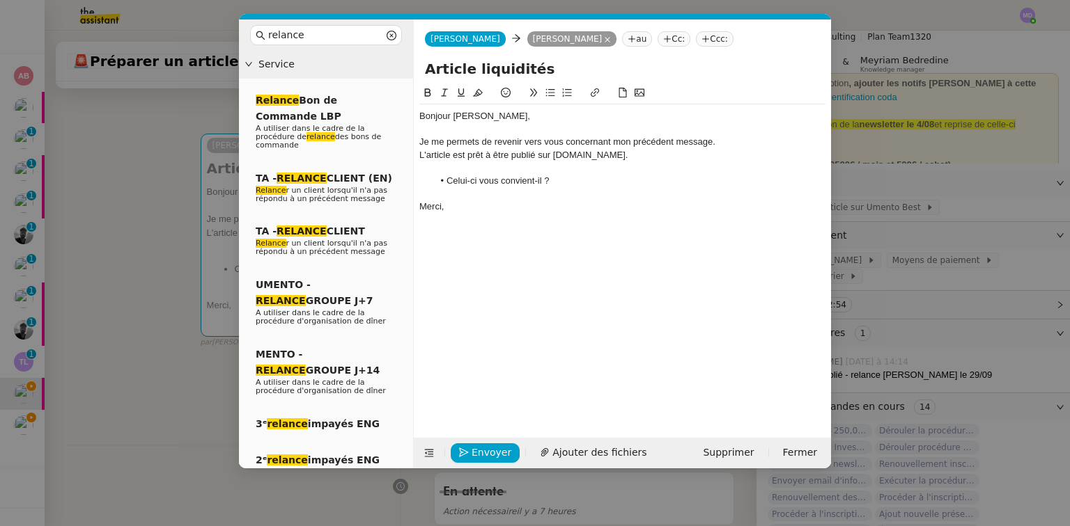
click at [729, 143] on div "Je me permets de revenir vers vous concernant mon précédent message." at bounding box center [622, 142] width 406 height 13
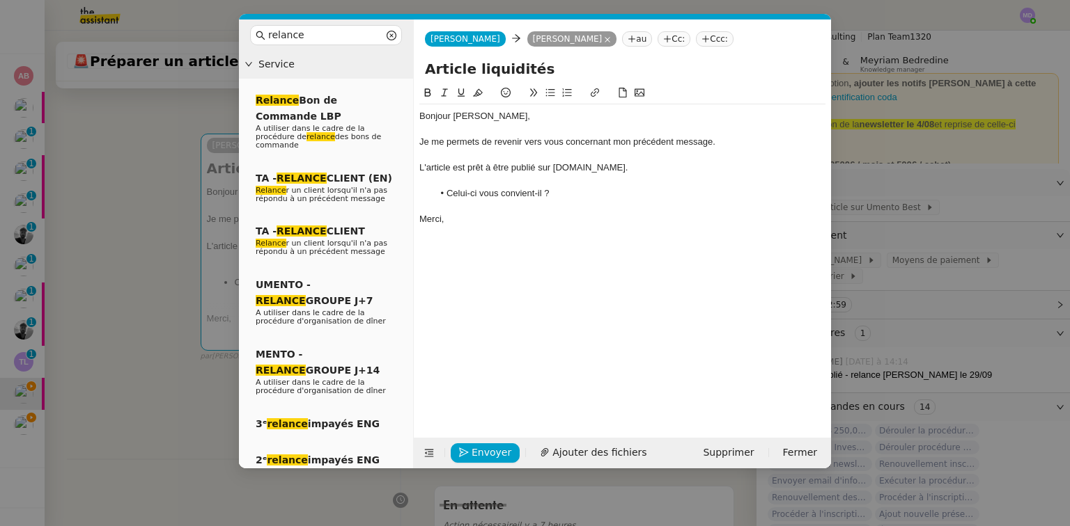
click at [441, 168] on div "L'article est prêt à être publié sur [DOMAIN_NAME]." at bounding box center [622, 168] width 406 height 13
click at [593, 95] on icon at bounding box center [595, 93] width 10 height 10
paste input "[URL][DOMAIN_NAME]"
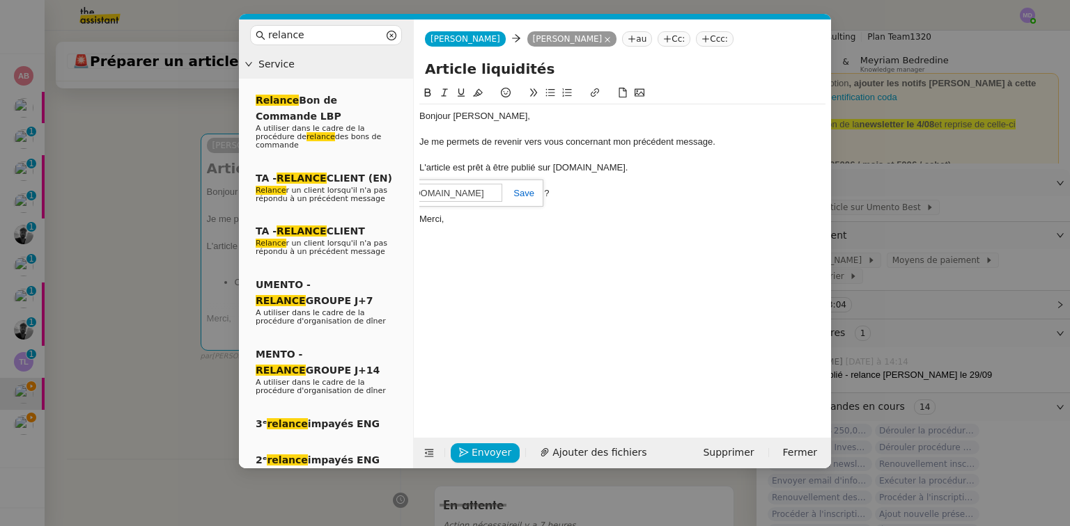
type input "[URL][DOMAIN_NAME]"
drag, startPoint x: 526, startPoint y: 195, endPoint x: 554, endPoint y: 234, distance: 47.9
click at [529, 195] on link at bounding box center [518, 193] width 32 height 10
click at [476, 451] on span "Envoyer" at bounding box center [491, 453] width 40 height 16
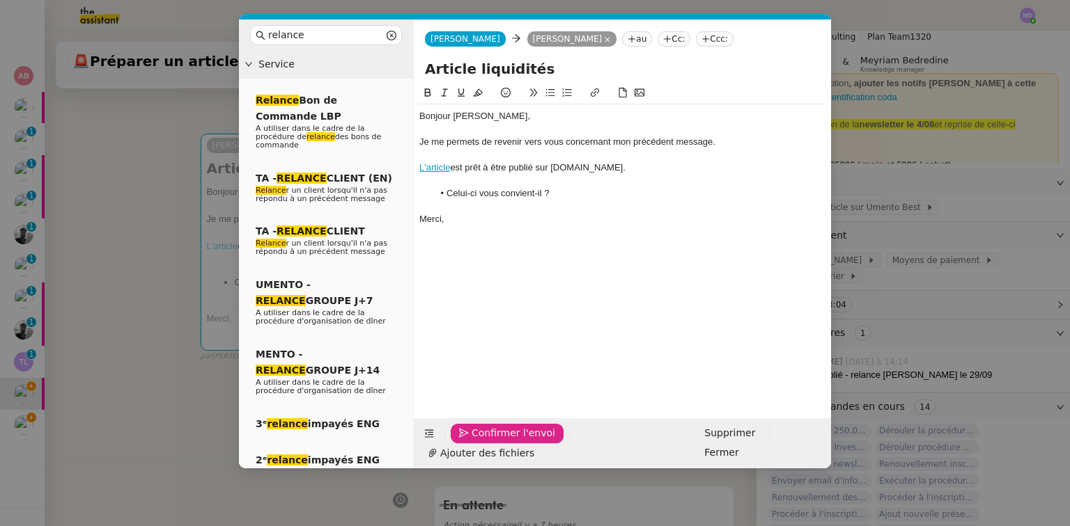
click at [476, 441] on span "Confirmer l'envoi" at bounding box center [513, 433] width 84 height 16
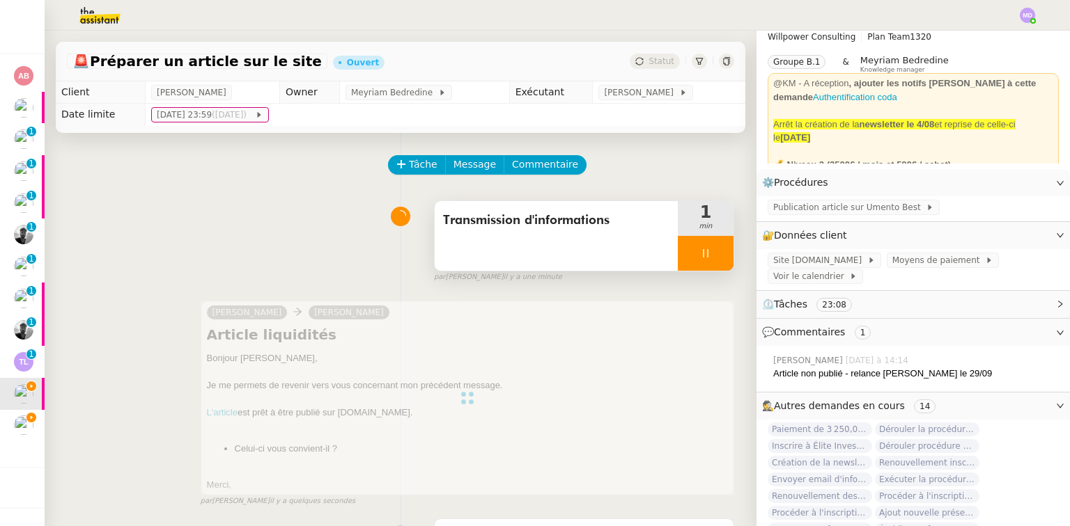
click at [686, 243] on div at bounding box center [706, 253] width 56 height 35
click at [714, 251] on icon at bounding box center [719, 253] width 11 height 11
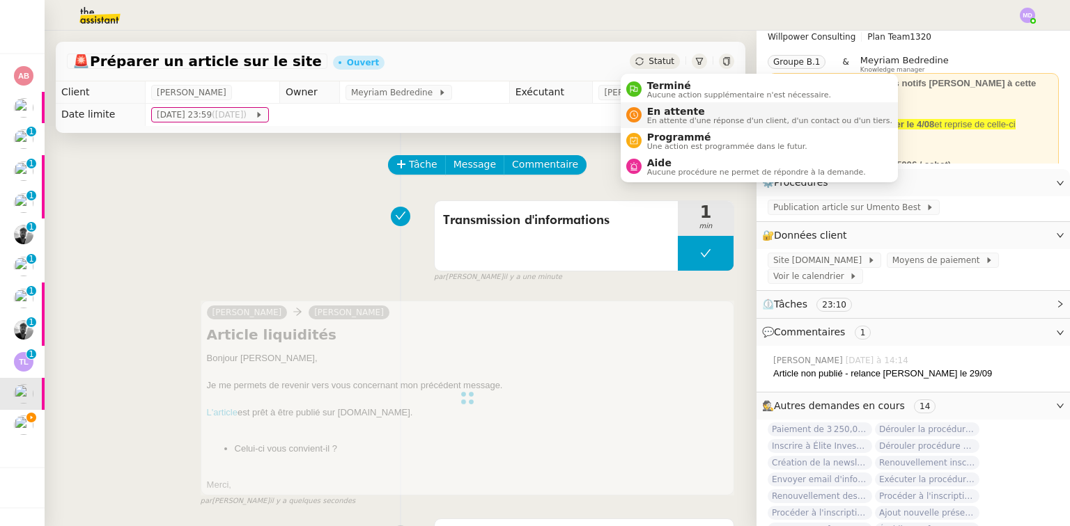
drag, startPoint x: 664, startPoint y: 107, endPoint x: 696, endPoint y: 124, distance: 36.1
click at [664, 108] on span "En attente" at bounding box center [769, 111] width 245 height 11
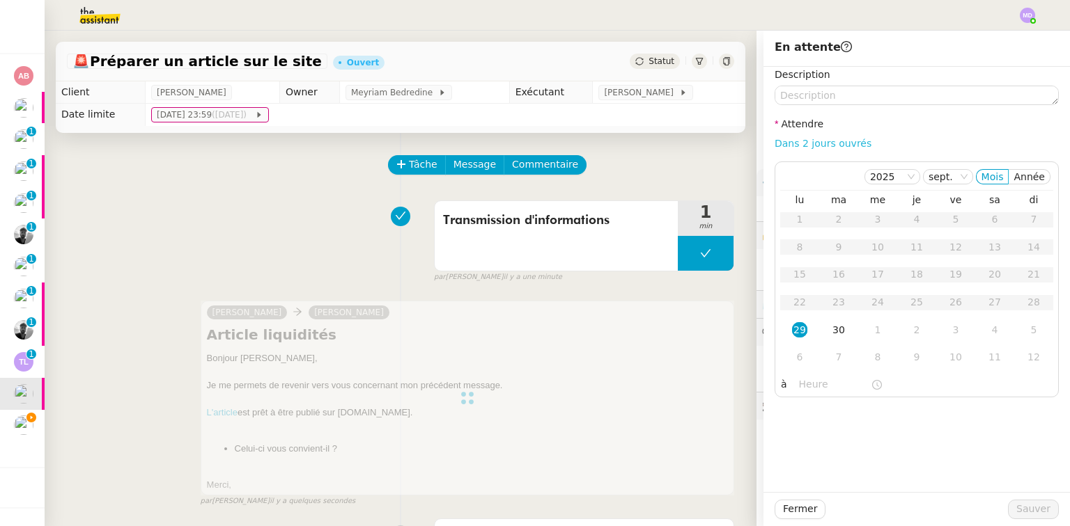
click at [785, 141] on link "Dans 2 jours ouvrés" at bounding box center [822, 143] width 97 height 11
type input "07:00"
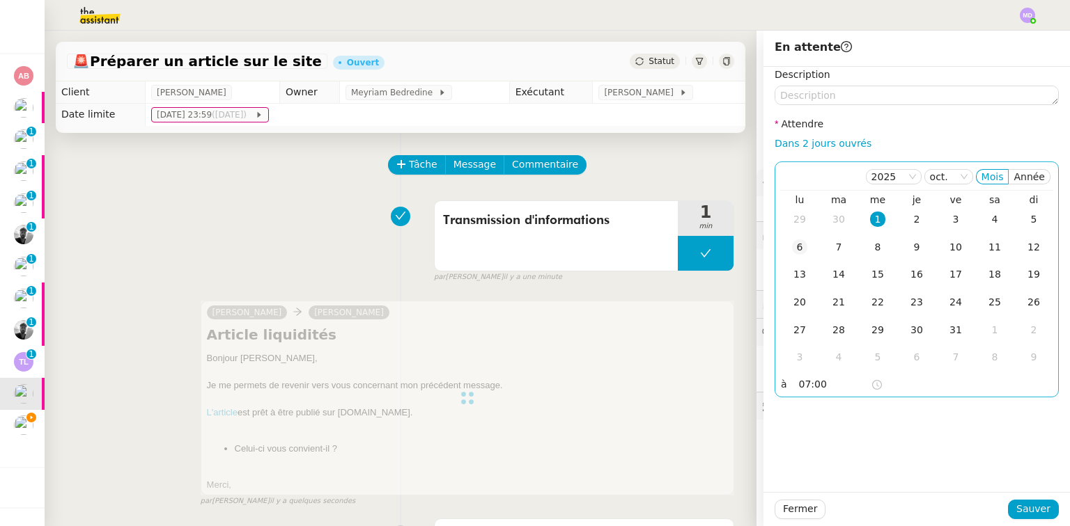
click at [792, 251] on div "6" at bounding box center [799, 247] width 15 height 15
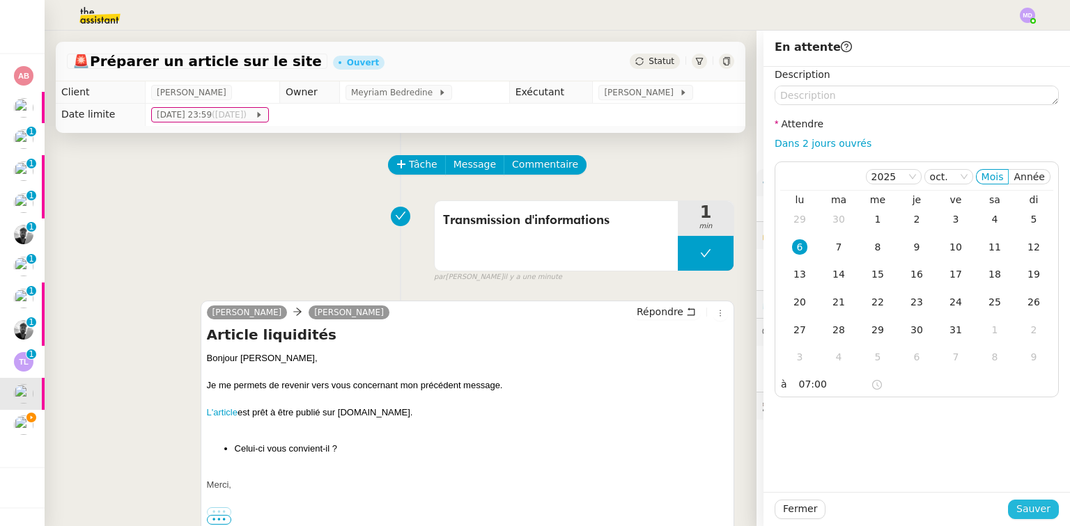
click at [1016, 510] on span "Sauver" at bounding box center [1033, 509] width 34 height 16
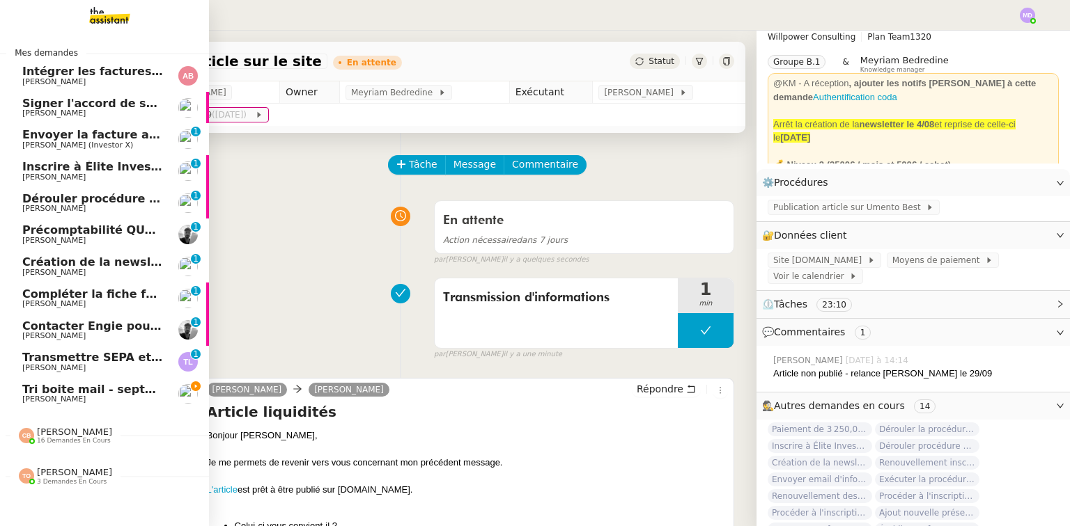
click at [34, 363] on span "[PERSON_NAME]" at bounding box center [53, 367] width 63 height 9
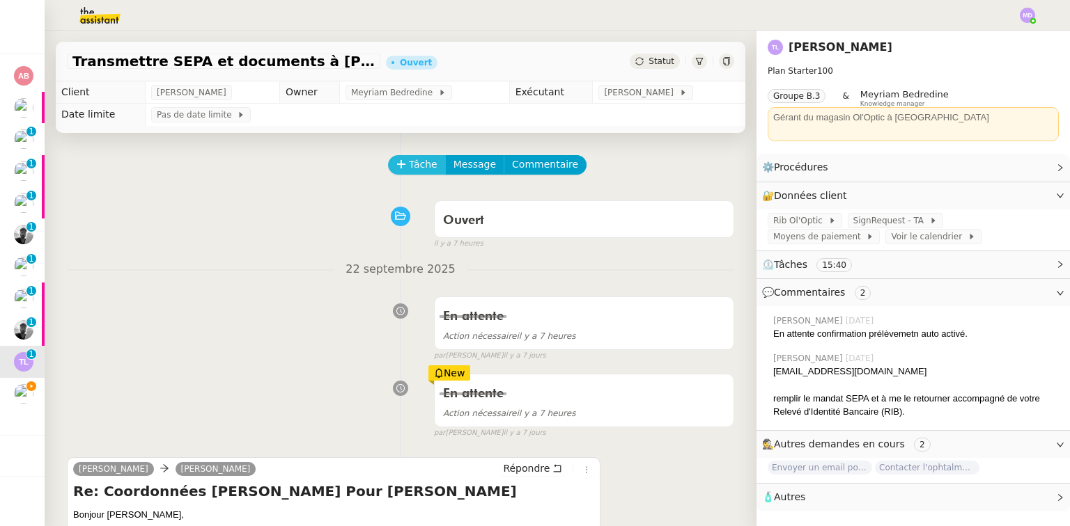
click at [412, 168] on span "Tâche" at bounding box center [423, 165] width 29 height 16
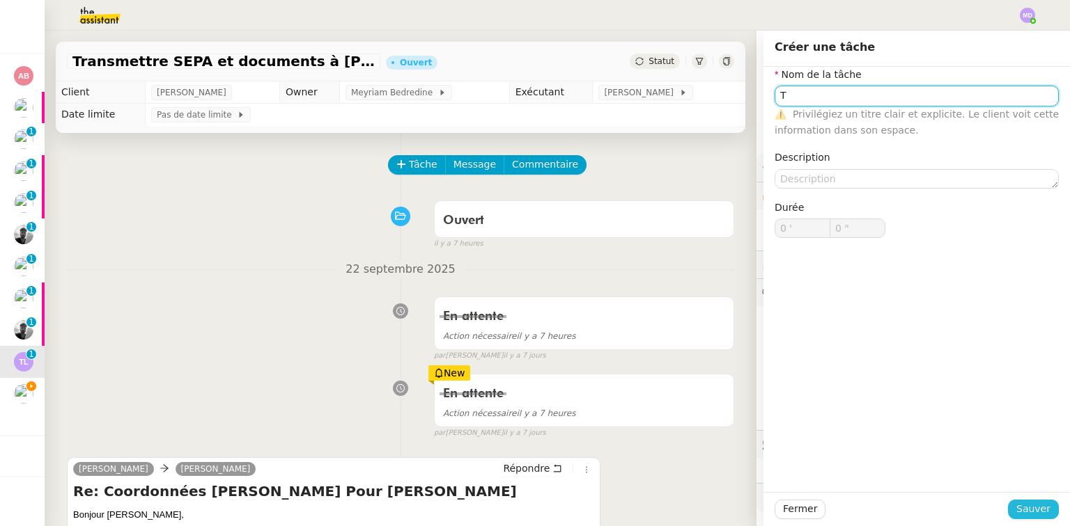
type input "T"
click at [1033, 508] on span "Sauver" at bounding box center [1033, 509] width 34 height 16
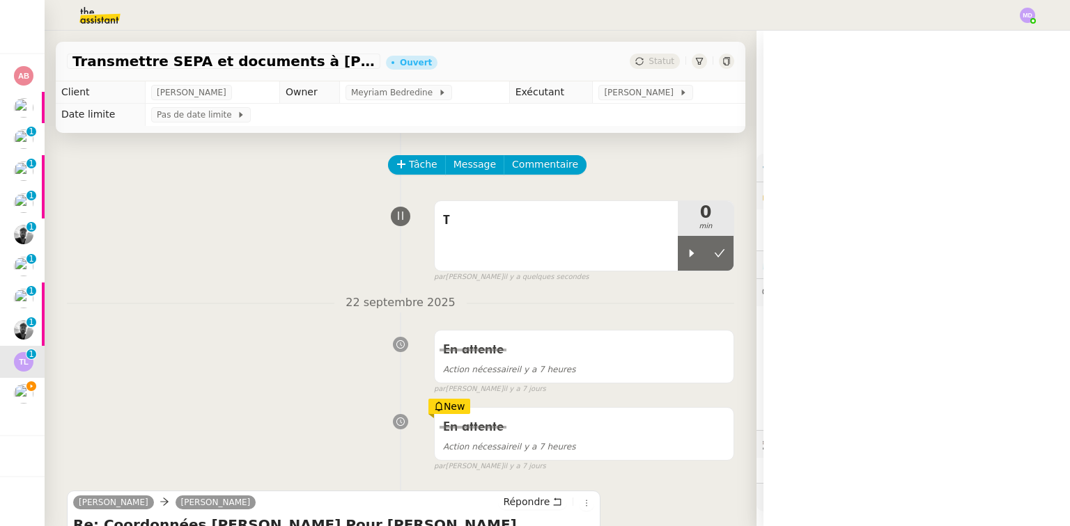
drag, startPoint x: 680, startPoint y: 252, endPoint x: 597, endPoint y: 318, distance: 106.0
click at [686, 252] on icon at bounding box center [691, 253] width 11 height 11
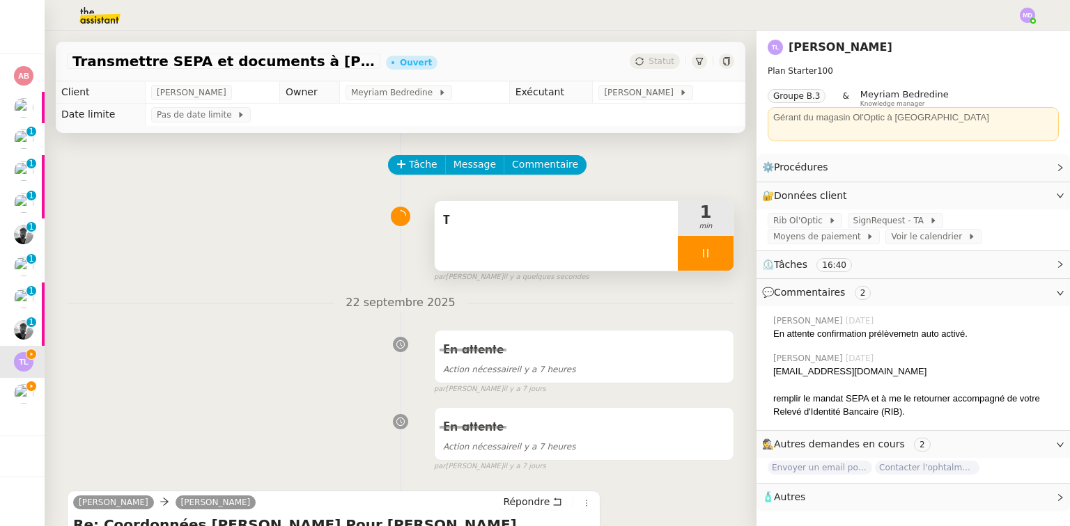
click at [499, 232] on div "T" at bounding box center [556, 221] width 226 height 22
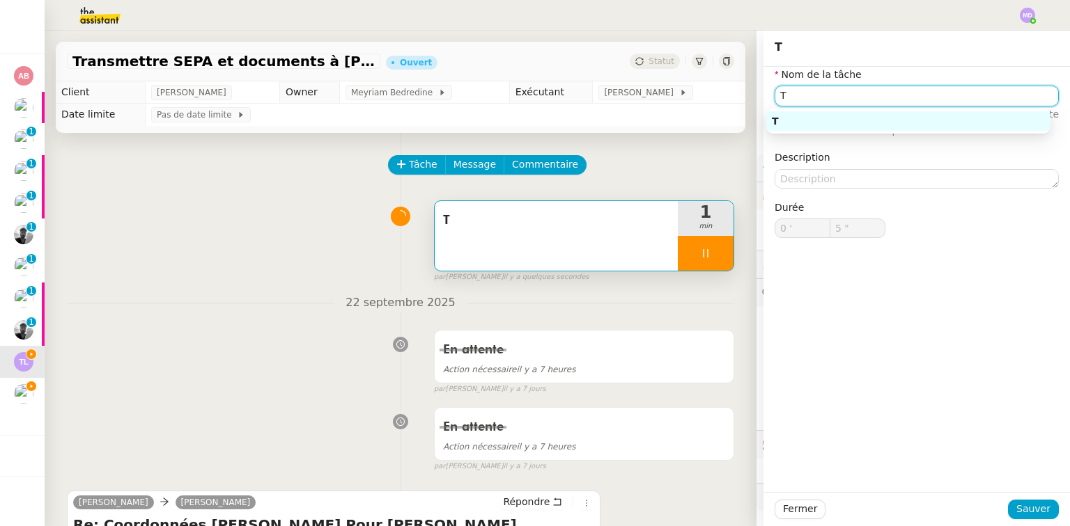
click at [869, 97] on input "T" at bounding box center [916, 96] width 284 height 20
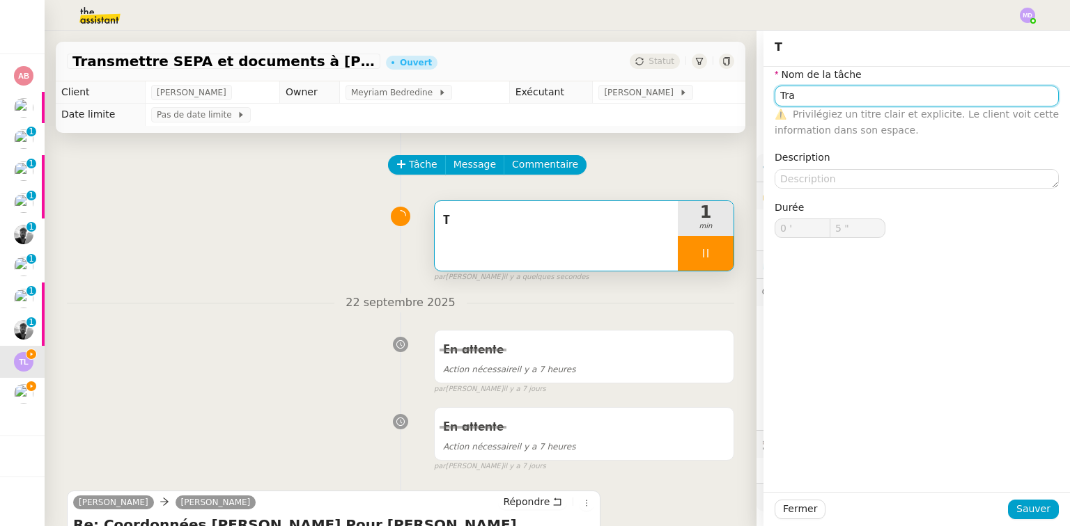
type input "Tran"
type input "6 ""
type input "Transm"
type input "7 ""
type input "Transmissi"
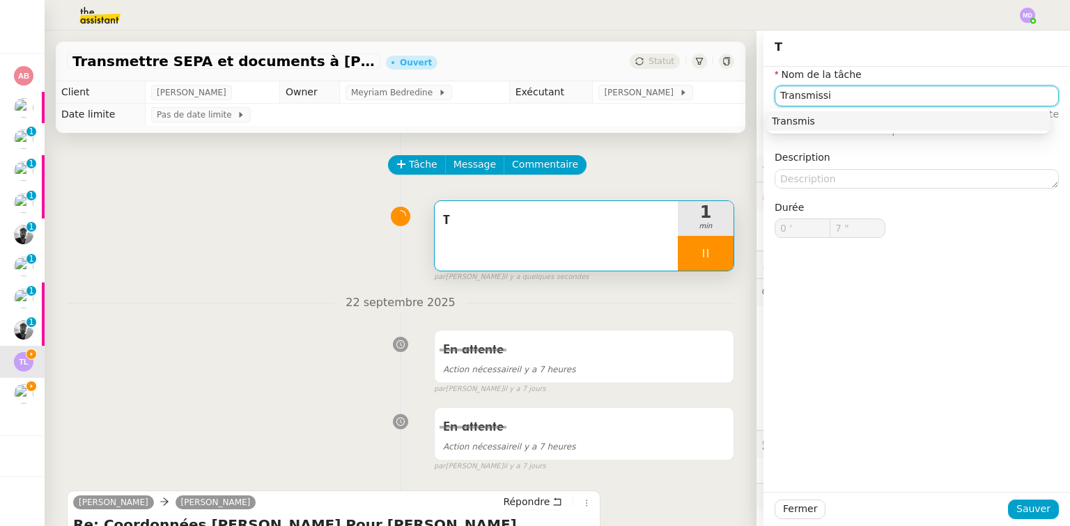
type input "8 ""
type input "Transmission d'i"
type input "9 ""
type input "Transmission d'informations"
click at [880, 122] on div "Transmission d'informations" at bounding box center [908, 121] width 273 height 13
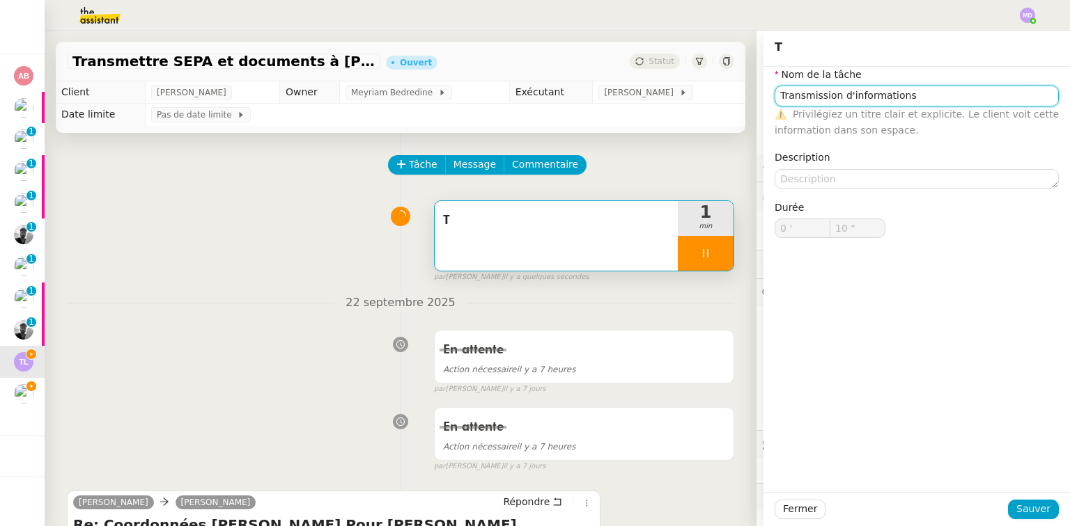
type input "11 ""
type input "Transmission d'informations"
click at [1033, 512] on span "Sauver" at bounding box center [1033, 509] width 34 height 16
type input "12 ""
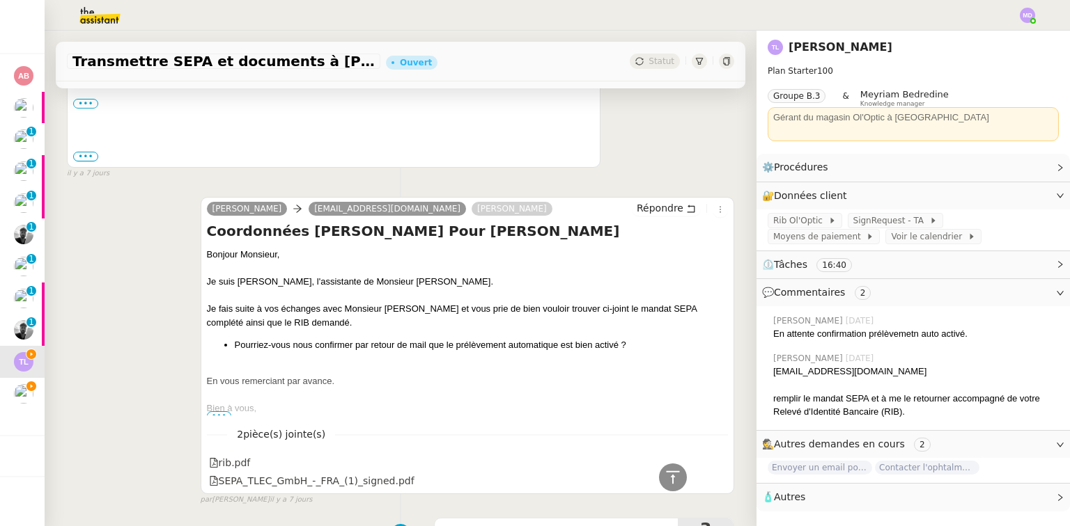
scroll to position [557, 0]
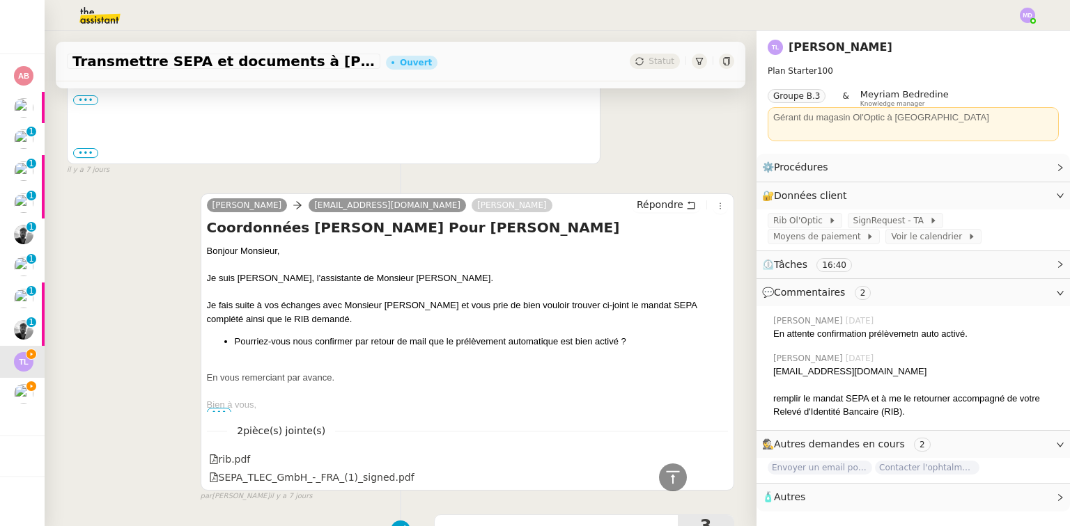
drag, startPoint x: 343, startPoint y: 382, endPoint x: 266, endPoint y: 405, distance: 80.2
click at [312, 384] on div "En vous remerciant par avance." at bounding box center [467, 378] width 521 height 14
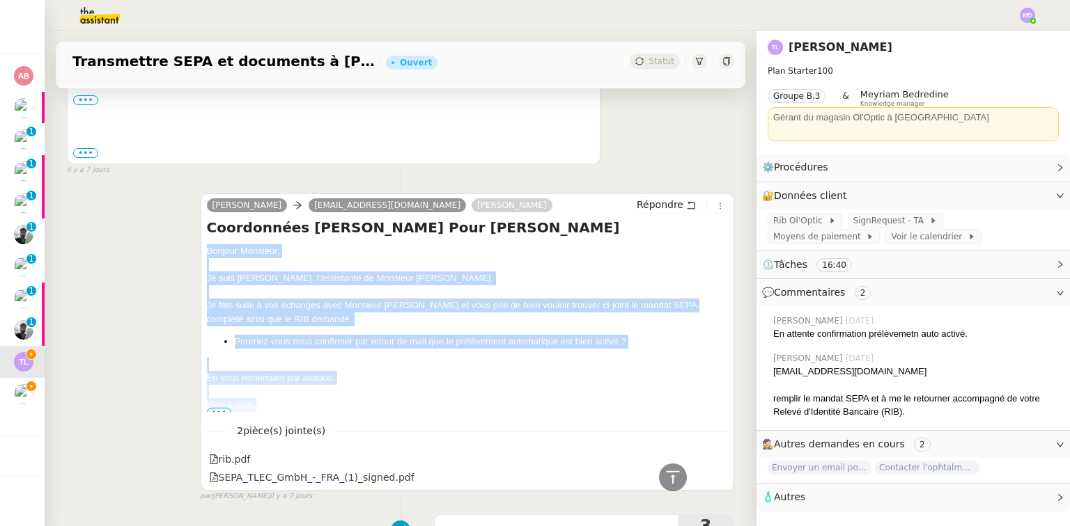
drag, startPoint x: 259, startPoint y: 407, endPoint x: 194, endPoint y: 259, distance: 161.8
click at [194, 259] on div "[PERSON_NAME] [PERSON_NAME][EMAIL_ADDRESS][DOMAIN_NAME] [PERSON_NAME] Répondre …" at bounding box center [400, 341] width 667 height 321
copy div "Bonjour Monsieur, Je suis [PERSON_NAME], l'assistante de Monsieur [PERSON_NAME]…"
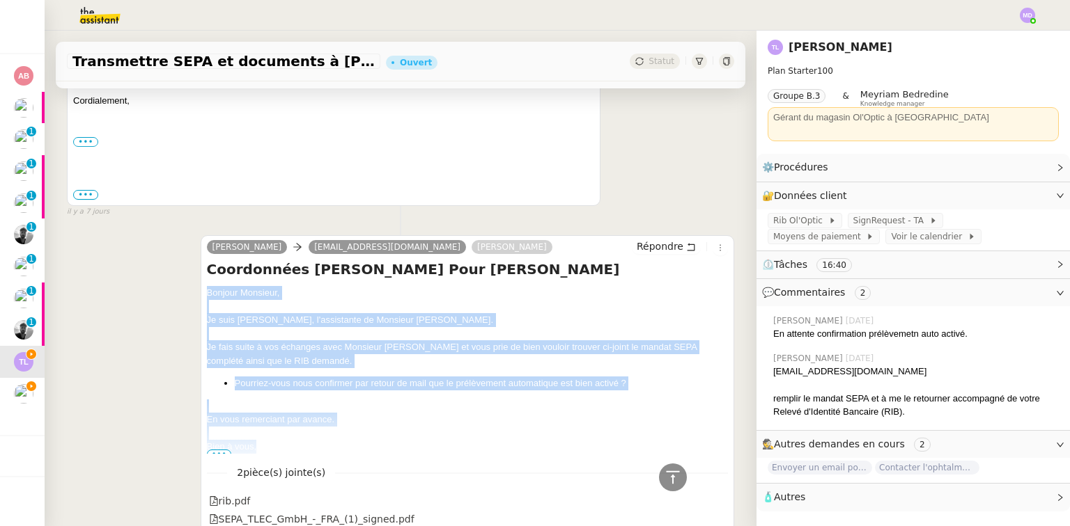
scroll to position [279, 0]
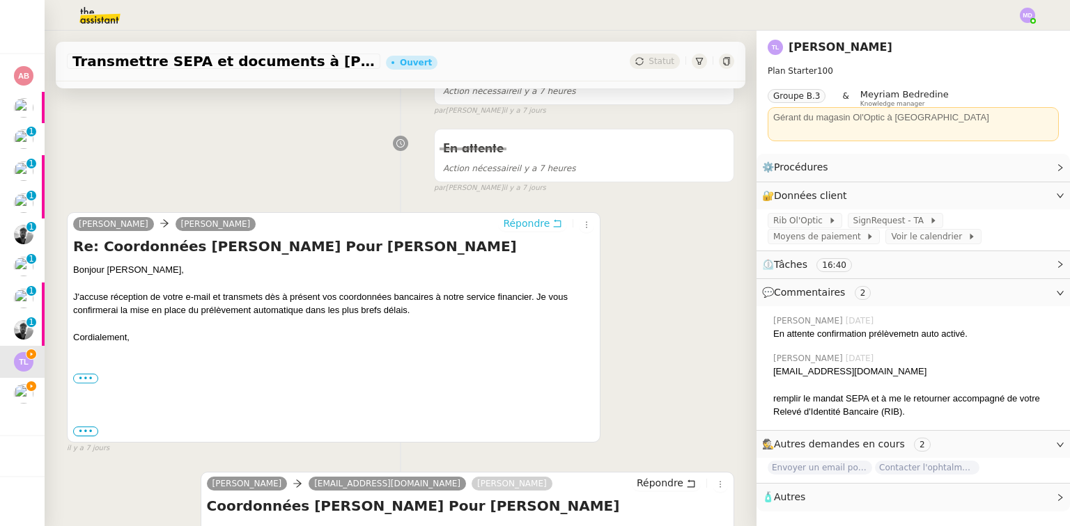
click at [524, 217] on div "Répondre" at bounding box center [546, 224] width 96 height 17
click at [525, 220] on span "Répondre" at bounding box center [526, 224] width 47 height 14
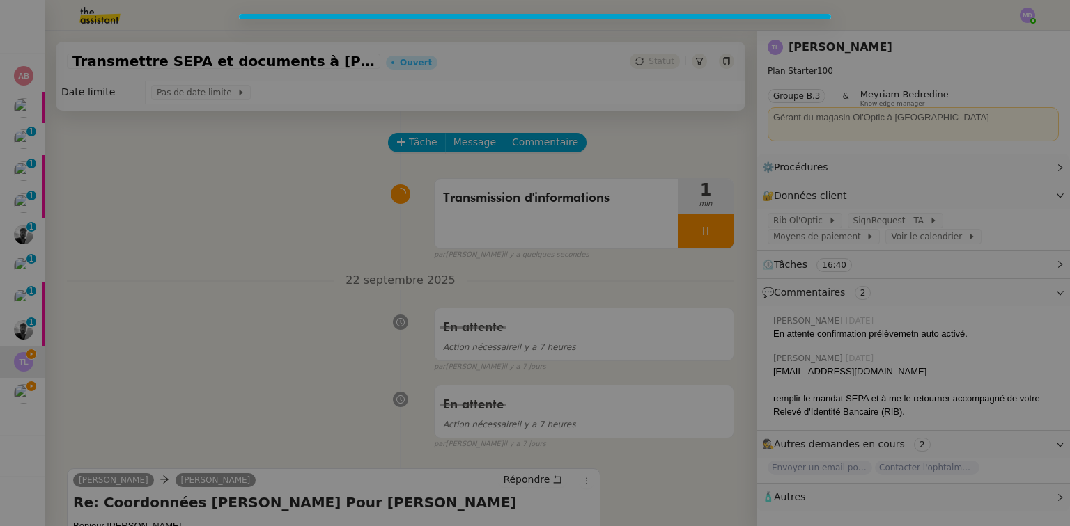
scroll to position [0, 0]
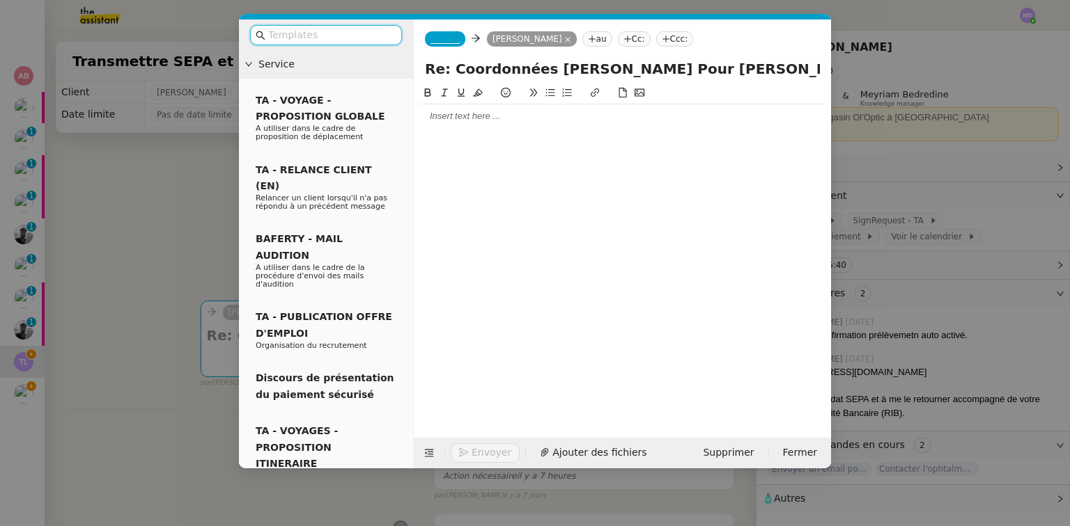
click at [453, 120] on div at bounding box center [622, 116] width 406 height 13
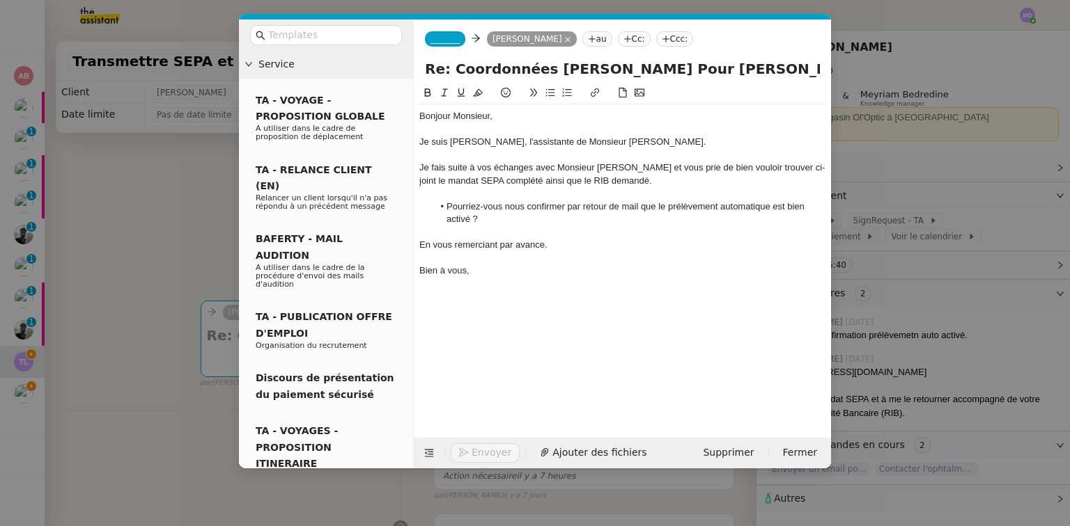
click at [430, 40] on span "_______" at bounding box center [444, 39] width 29 height 10
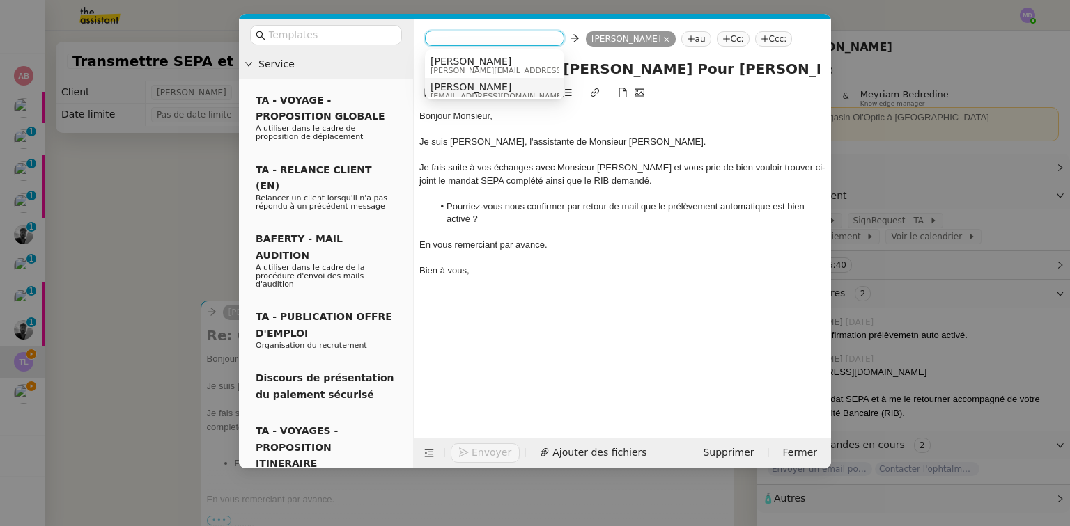
click at [448, 85] on span "[PERSON_NAME]" at bounding box center [497, 86] width 134 height 11
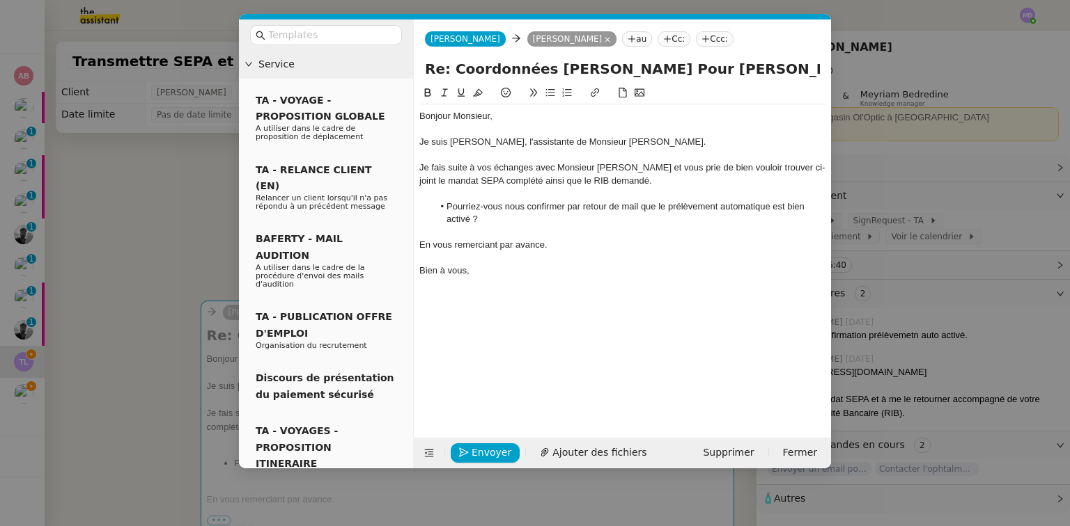
click at [657, 44] on nz-tag "Cc:" at bounding box center [673, 38] width 33 height 15
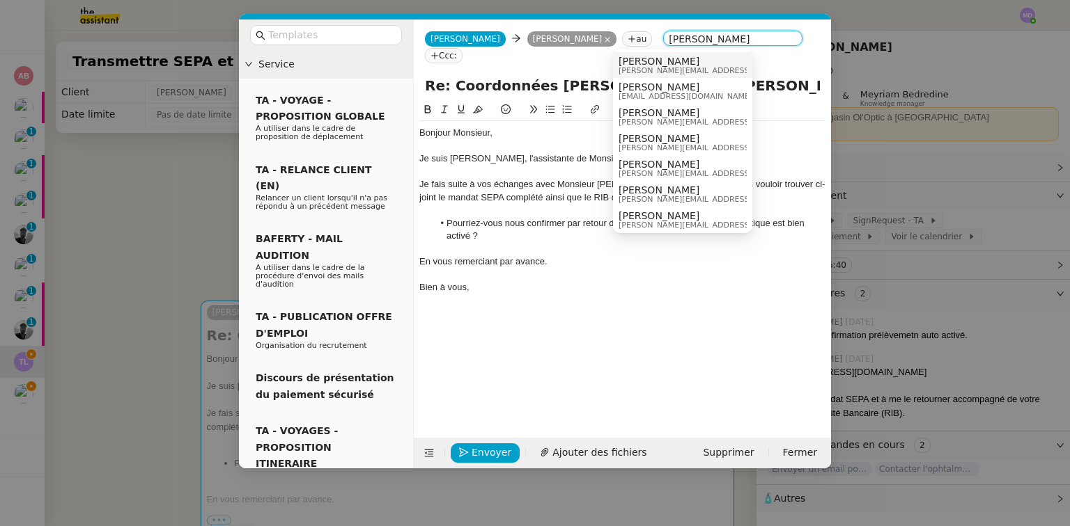
type input "[PERSON_NAME]"
click at [629, 58] on span "[PERSON_NAME]" at bounding box center [717, 61] width 198 height 11
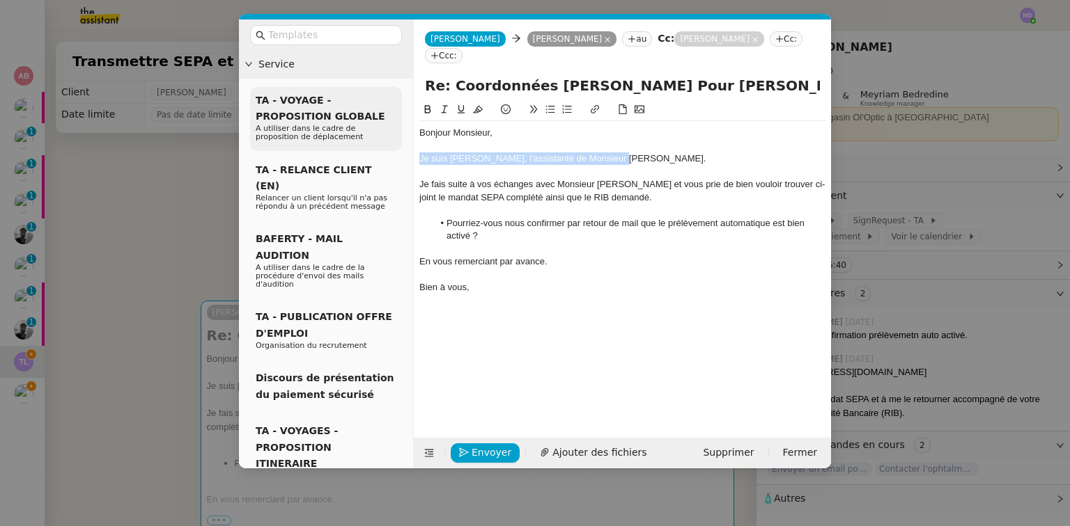
drag, startPoint x: 622, startPoint y: 144, endPoint x: 400, endPoint y: 139, distance: 222.2
click at [400, 139] on nz-layout "Service TA - VOYAGE - PROPOSITION GLOBALE A utiliser dans le cadre de propositi…" at bounding box center [535, 243] width 592 height 449
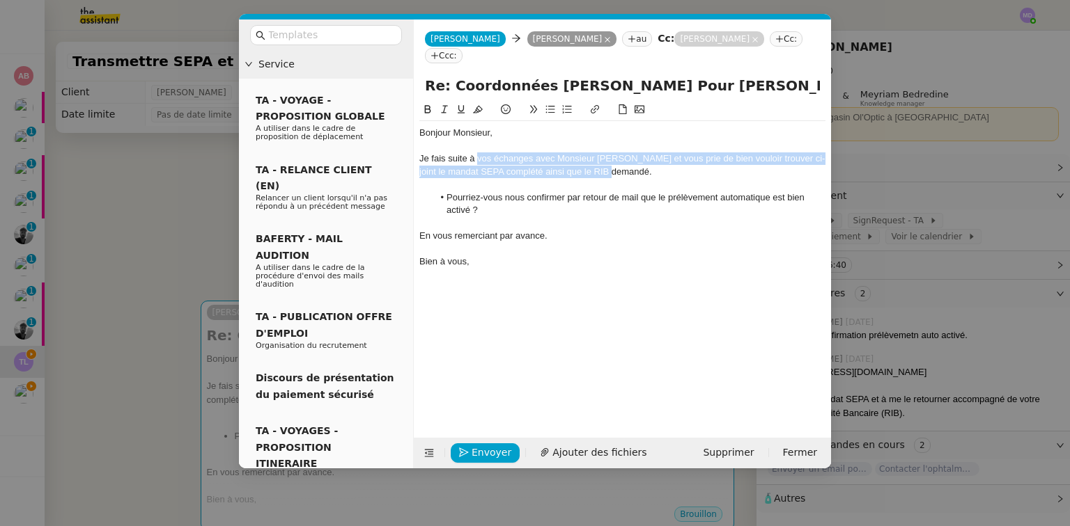
drag, startPoint x: 478, startPoint y: 144, endPoint x: 628, endPoint y: 150, distance: 149.8
click at [628, 152] on div "Je fais suite à vos échanges avec Monsieur [PERSON_NAME] et vous prie de bien v…" at bounding box center [622, 165] width 406 height 26
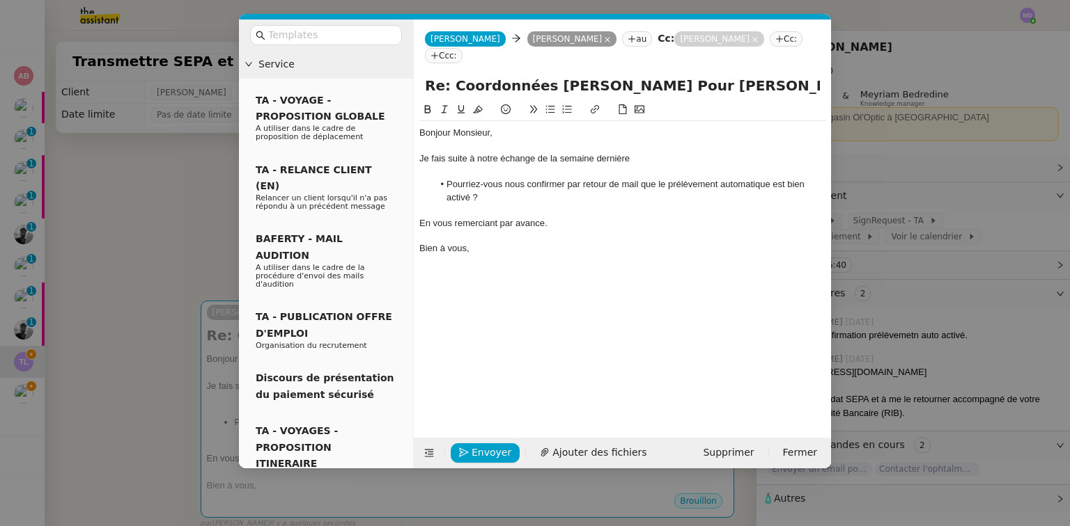
click at [561, 217] on div "En vous remerciant par avance." at bounding box center [622, 223] width 406 height 13
click at [487, 448] on span "Envoyer" at bounding box center [491, 453] width 40 height 16
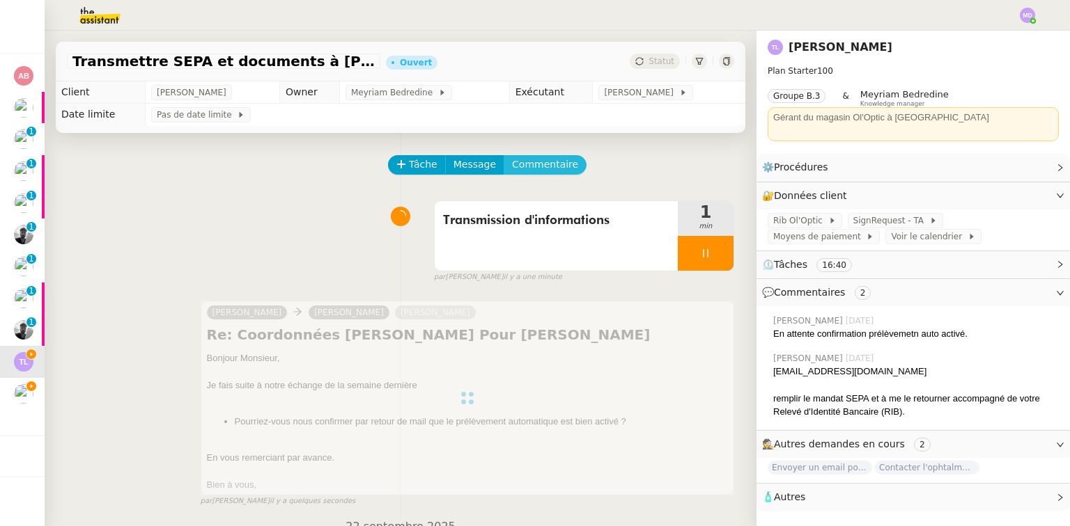
click at [542, 164] on span "Commentaire" at bounding box center [545, 165] width 66 height 16
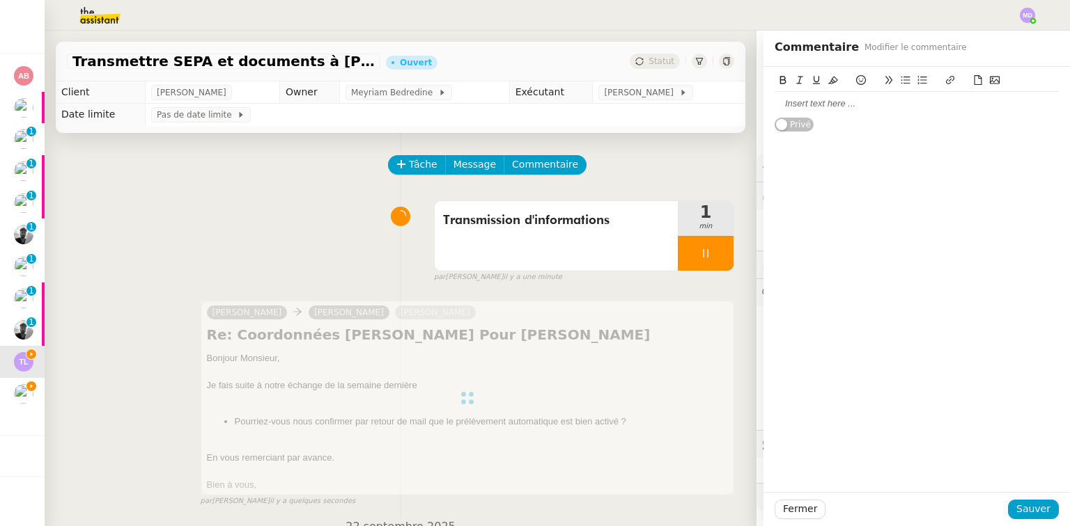
click at [815, 107] on div at bounding box center [916, 103] width 284 height 13
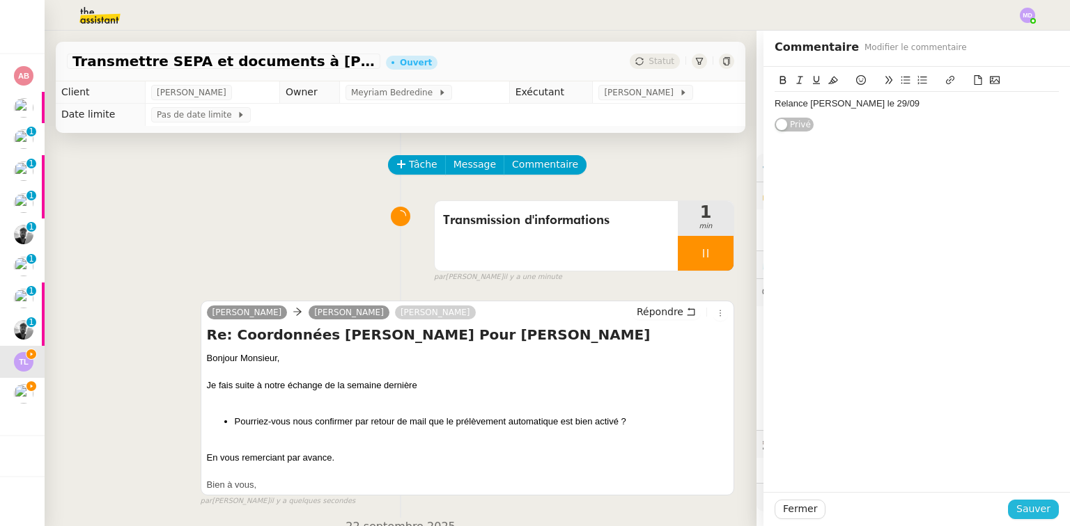
click at [1038, 512] on span "Sauver" at bounding box center [1033, 509] width 34 height 16
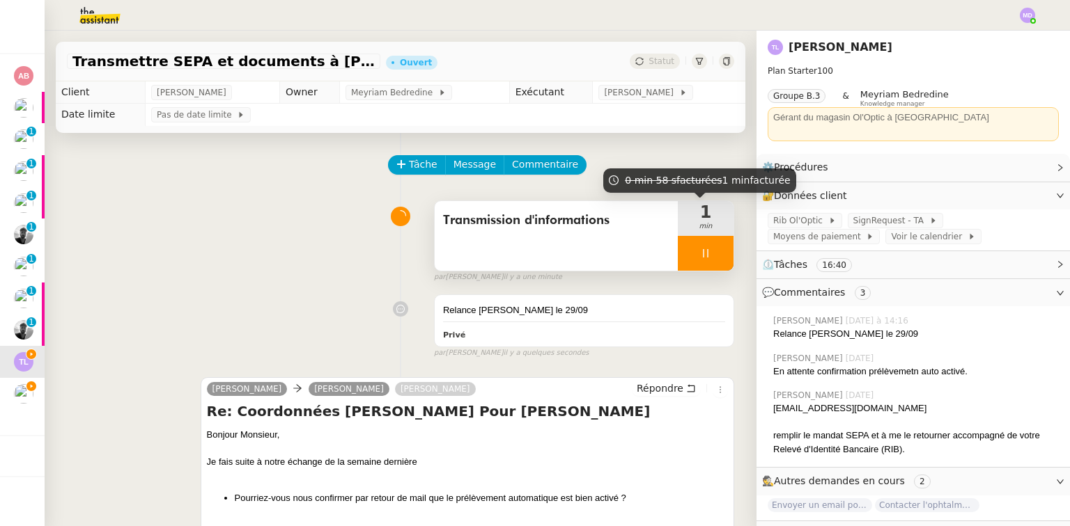
click at [700, 255] on div at bounding box center [706, 253] width 56 height 35
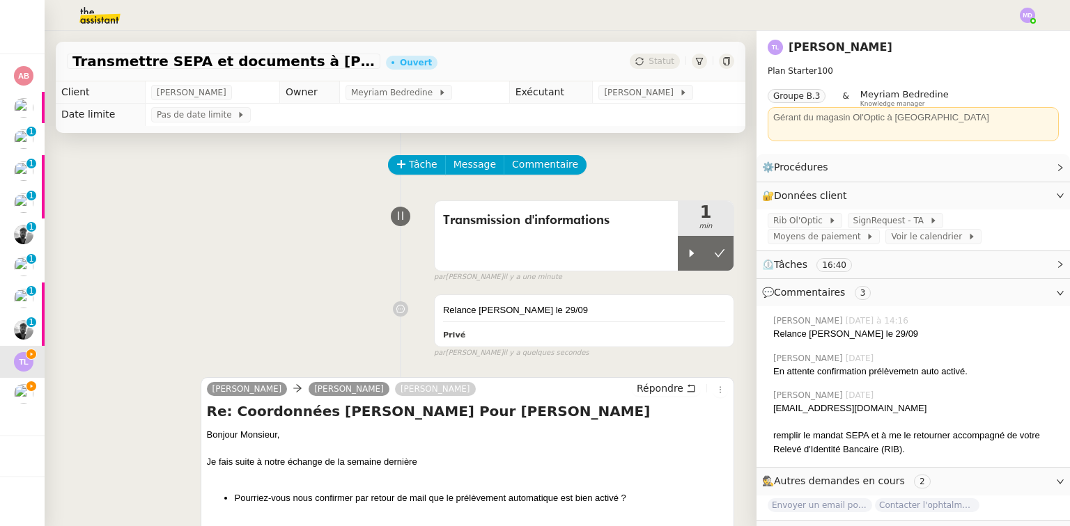
drag, startPoint x: 703, startPoint y: 255, endPoint x: 685, endPoint y: 166, distance: 90.3
click at [714, 254] on icon at bounding box center [719, 253] width 11 height 11
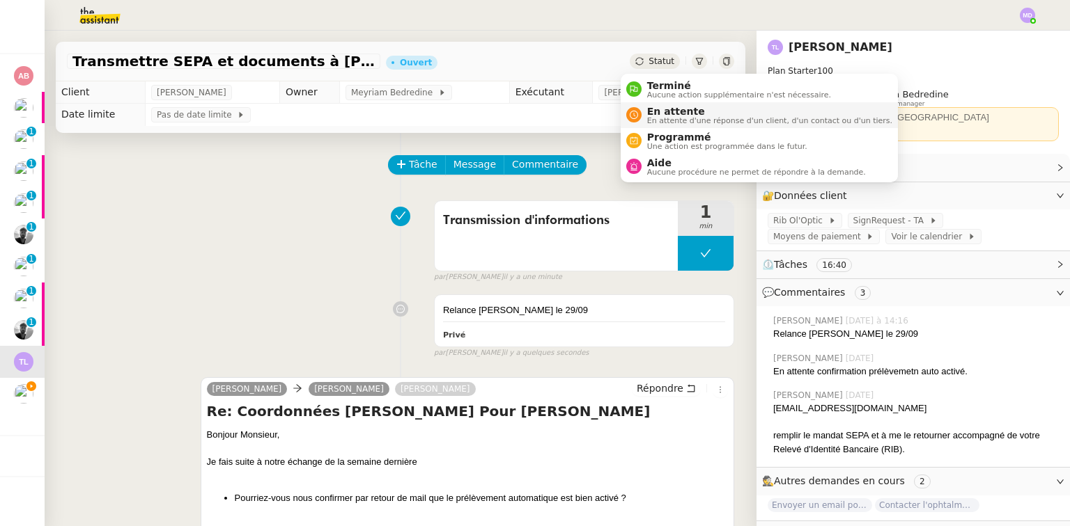
click at [658, 117] on span "En attente d'une réponse d'un client, d'un contact ou d'un tiers." at bounding box center [769, 121] width 245 height 8
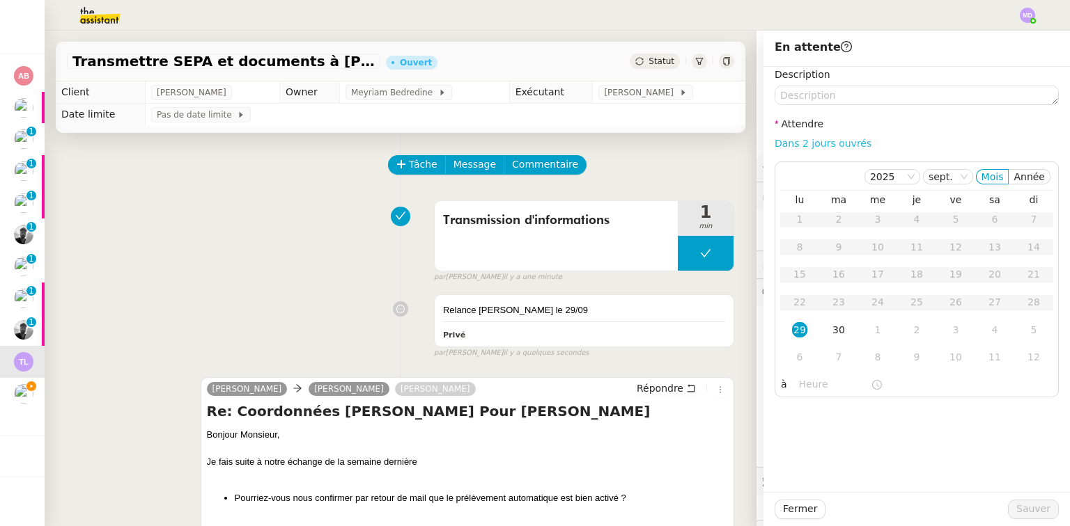
click at [782, 140] on link "Dans 2 jours ouvrés" at bounding box center [822, 143] width 97 height 11
type input "07:00"
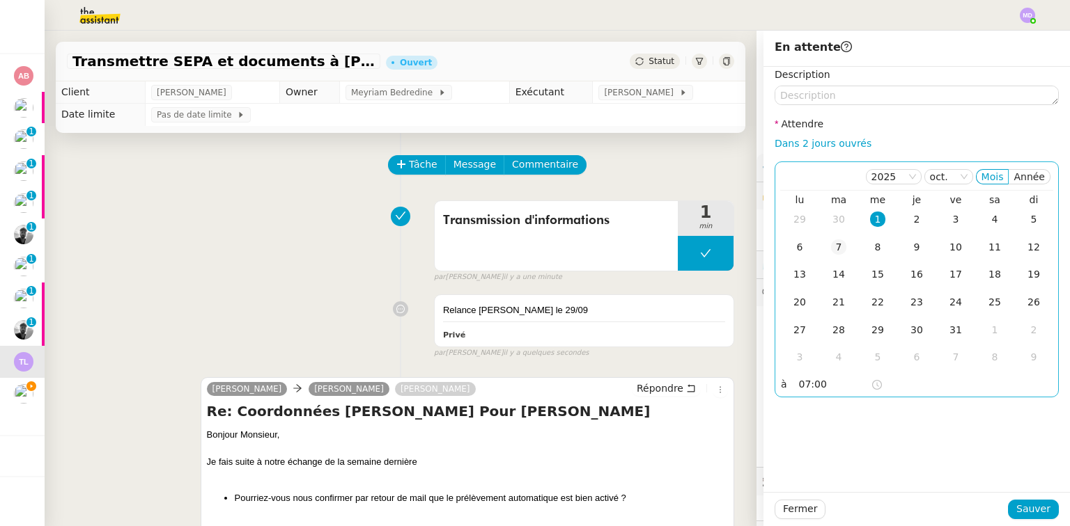
click at [831, 249] on div "7" at bounding box center [838, 247] width 15 height 15
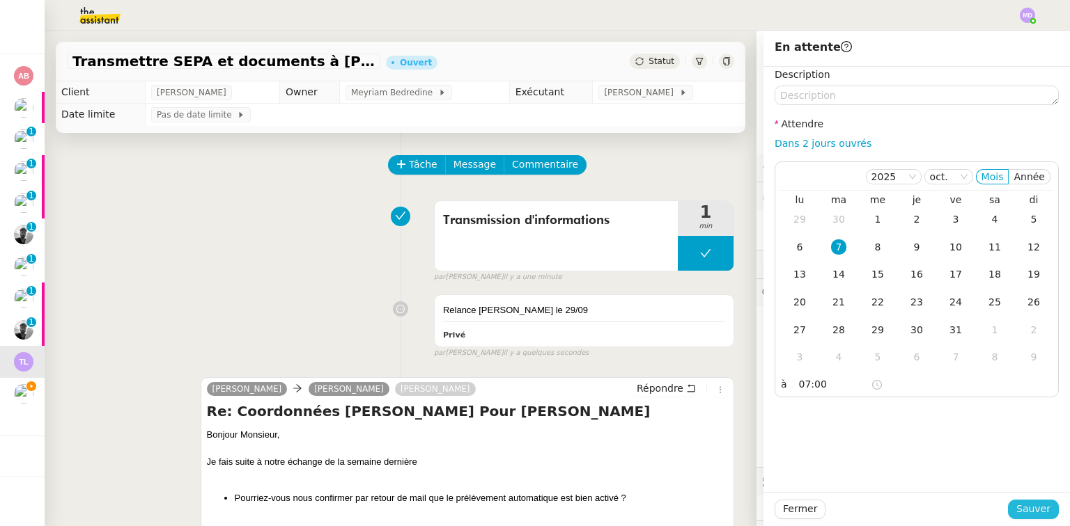
drag, startPoint x: 1022, startPoint y: 509, endPoint x: 785, endPoint y: 458, distance: 242.8
click at [1021, 509] on span "Sauver" at bounding box center [1033, 509] width 34 height 16
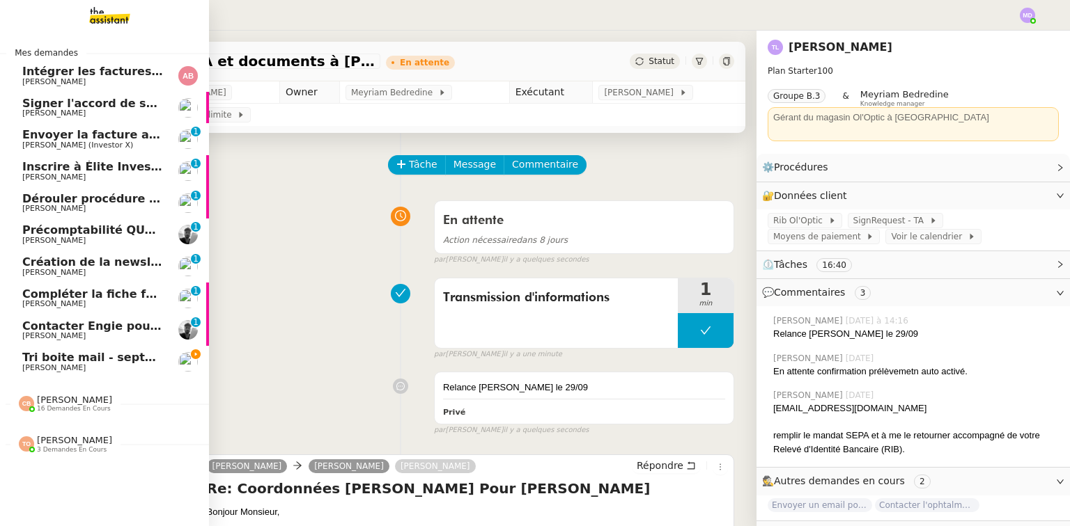
click at [33, 328] on span "Contacter Engie pour remboursement et geste commercial" at bounding box center [206, 326] width 369 height 13
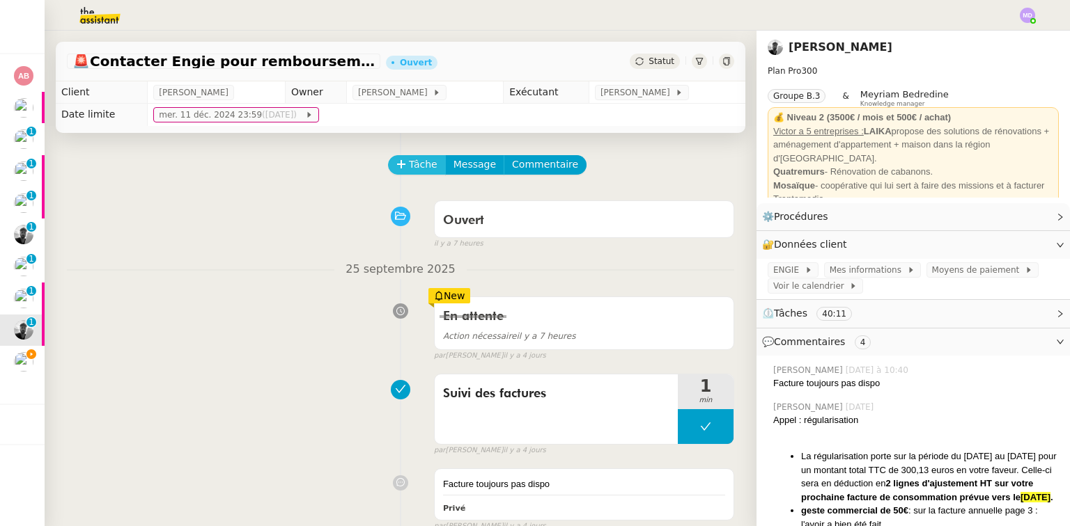
click at [399, 167] on button "Tâche" at bounding box center [417, 164] width 58 height 19
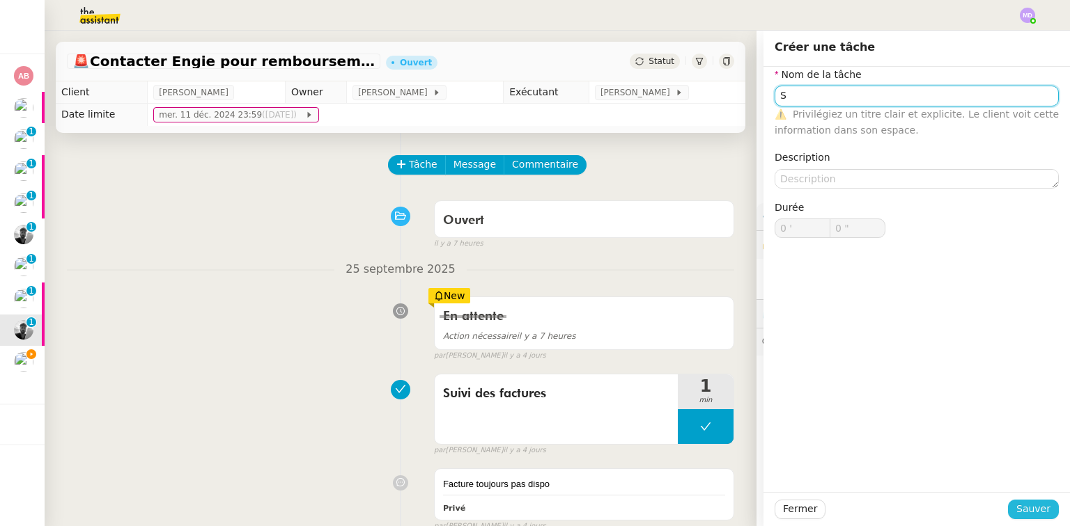
type input "S"
click at [1016, 508] on span "Sauver" at bounding box center [1033, 509] width 34 height 16
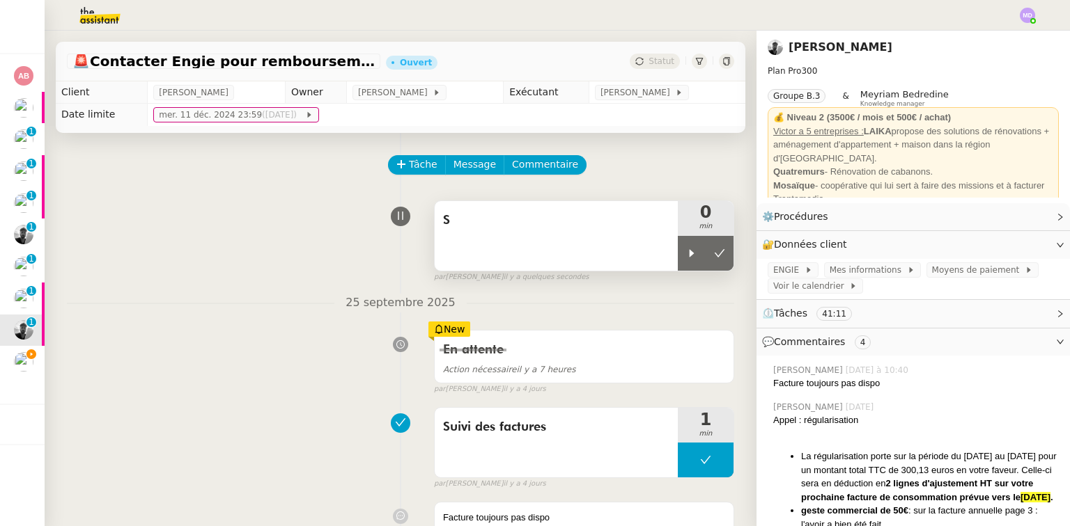
drag, startPoint x: 680, startPoint y: 254, endPoint x: 629, endPoint y: 240, distance: 52.9
click at [686, 254] on icon at bounding box center [691, 253] width 11 height 11
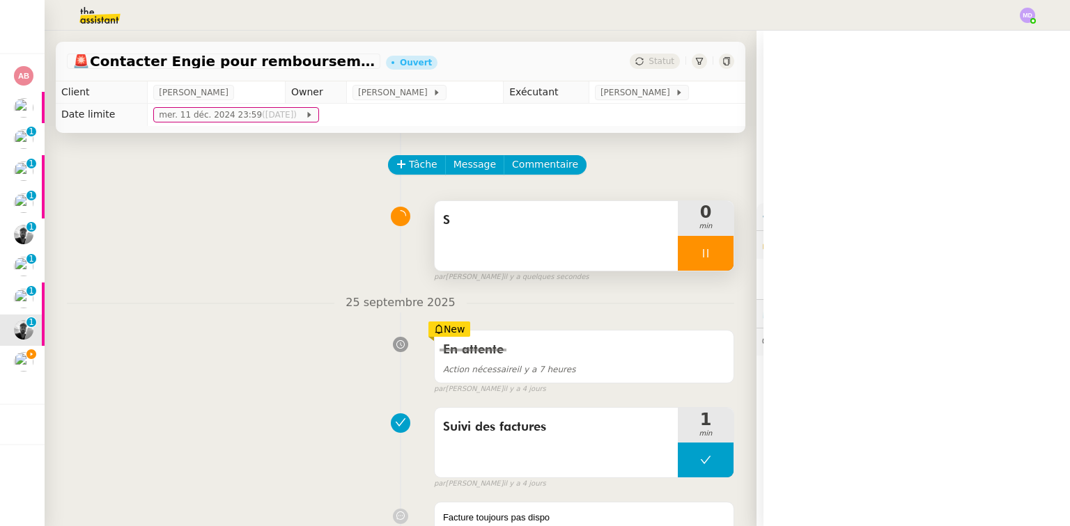
click at [616, 237] on div "S" at bounding box center [556, 236] width 243 height 70
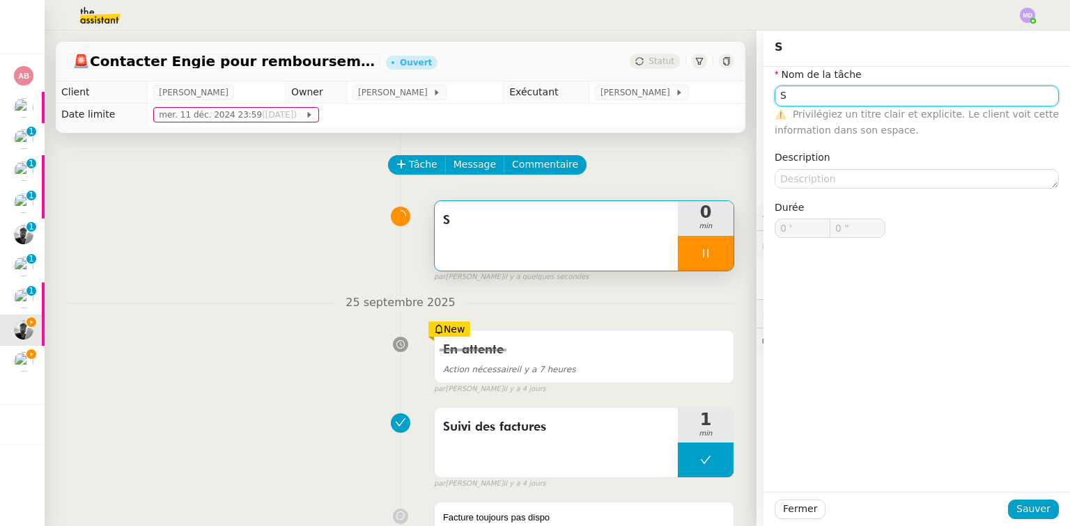
click at [832, 89] on input "S" at bounding box center [916, 96] width 284 height 20
type input "Suivi"
type input "2 ""
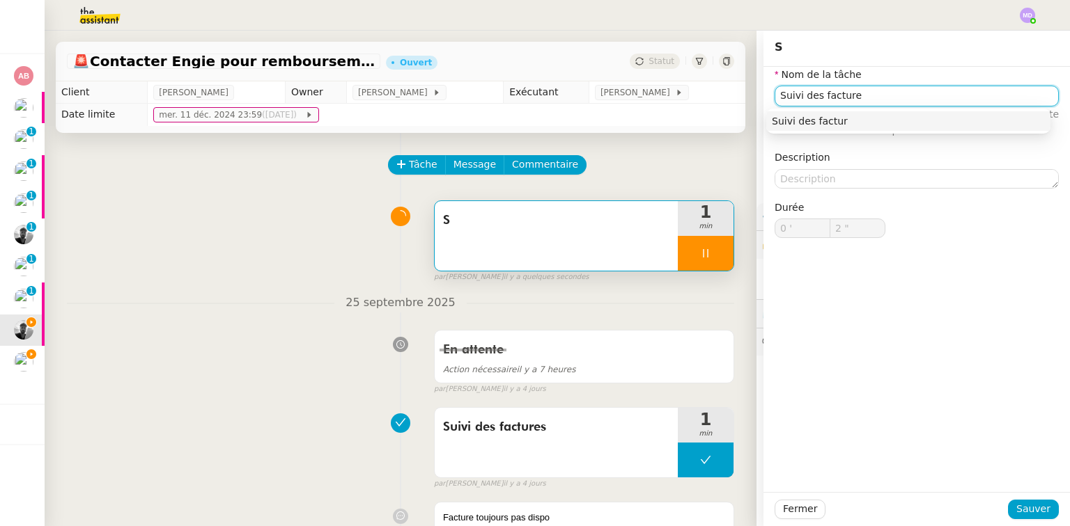
type input "Suivi des factures"
drag, startPoint x: 829, startPoint y: 118, endPoint x: 836, endPoint y: 175, distance: 56.7
click at [830, 118] on div "Suivi des factures" at bounding box center [908, 121] width 273 height 13
type input "4 ""
type input "Suivi des factures"
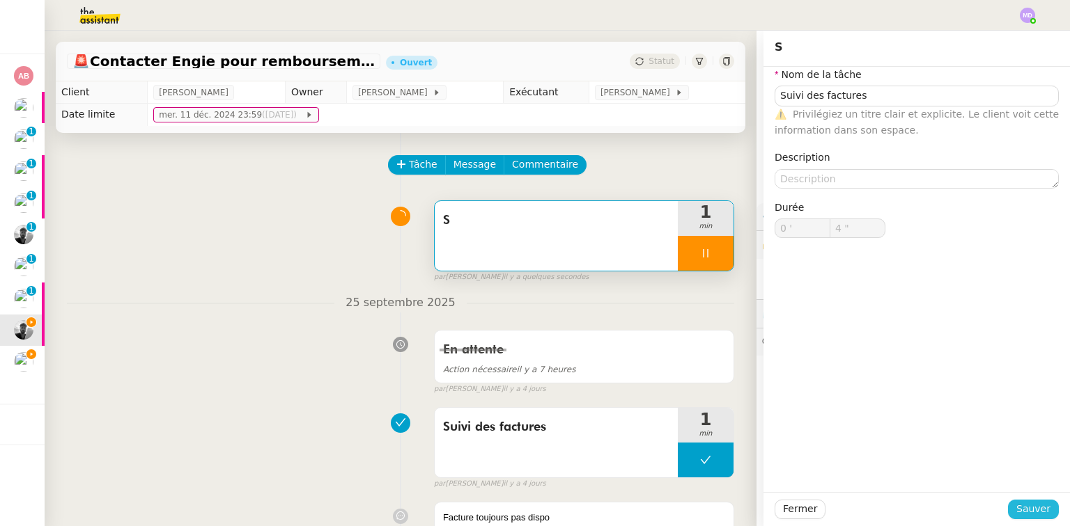
click at [1027, 507] on span "Sauver" at bounding box center [1033, 509] width 34 height 16
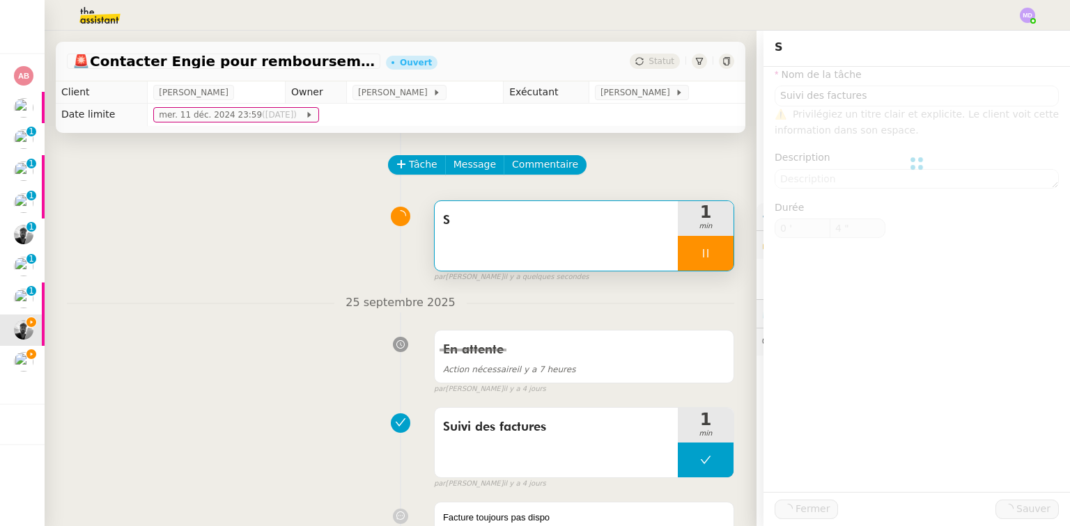
type input "5 ""
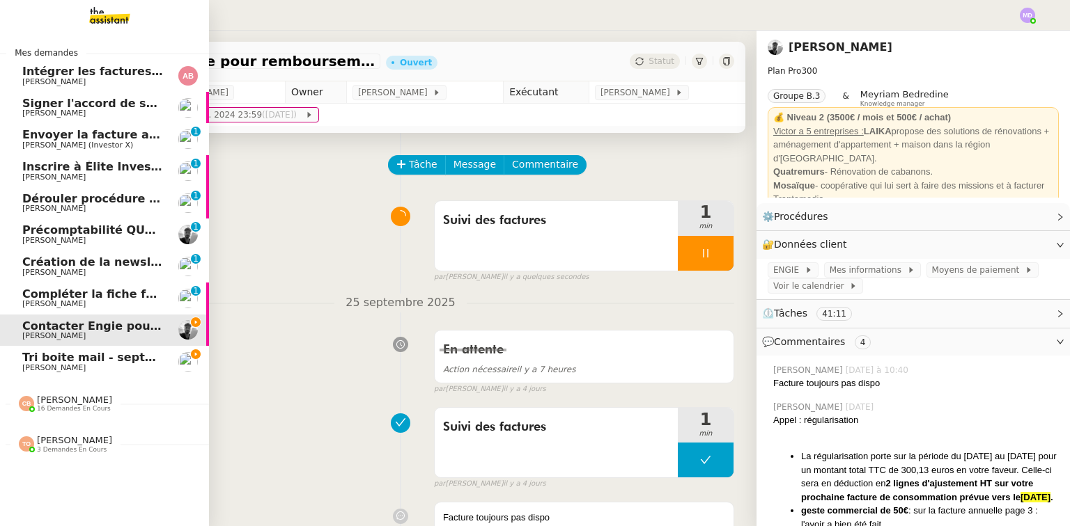
click at [93, 368] on span "[PERSON_NAME]" at bounding box center [92, 368] width 141 height 8
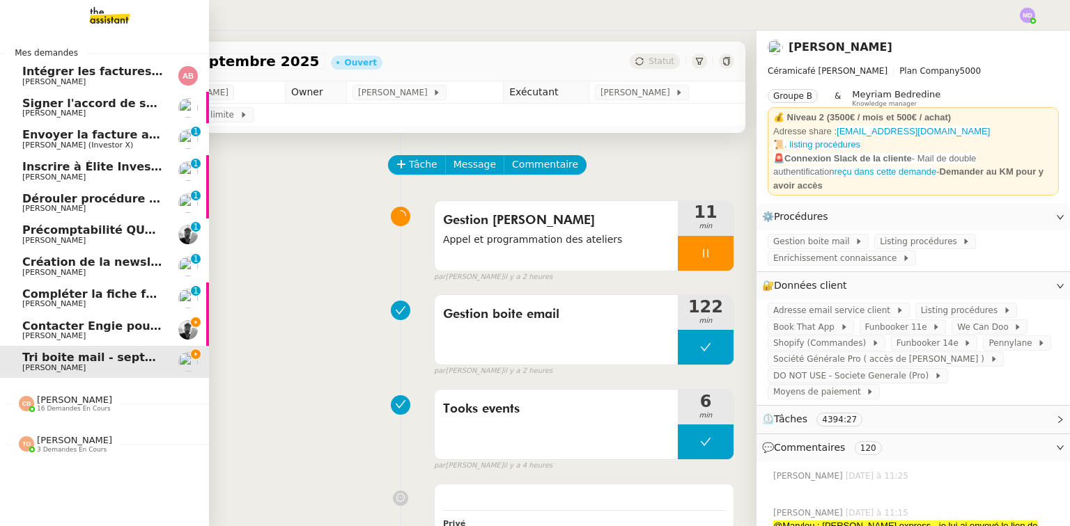
click at [100, 332] on span "[PERSON_NAME]" at bounding box center [92, 336] width 141 height 8
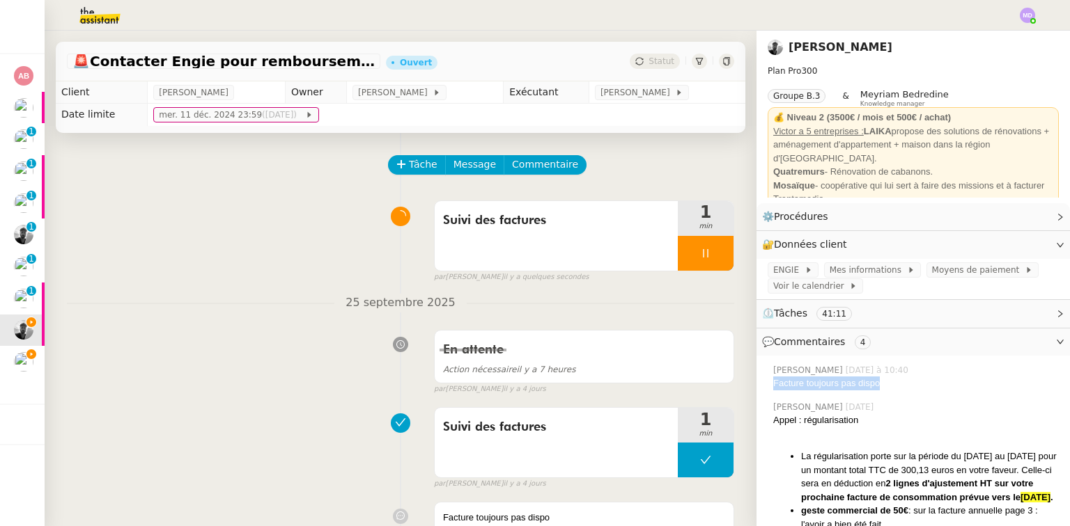
drag, startPoint x: 850, startPoint y: 387, endPoint x: 762, endPoint y: 390, distance: 87.1
click at [767, 390] on div "[PERSON_NAME] [DATE] à 10:40 Facture toujours pas dispo" at bounding box center [912, 378] width 291 height 38
click at [518, 164] on span "Commentaire" at bounding box center [545, 165] width 66 height 16
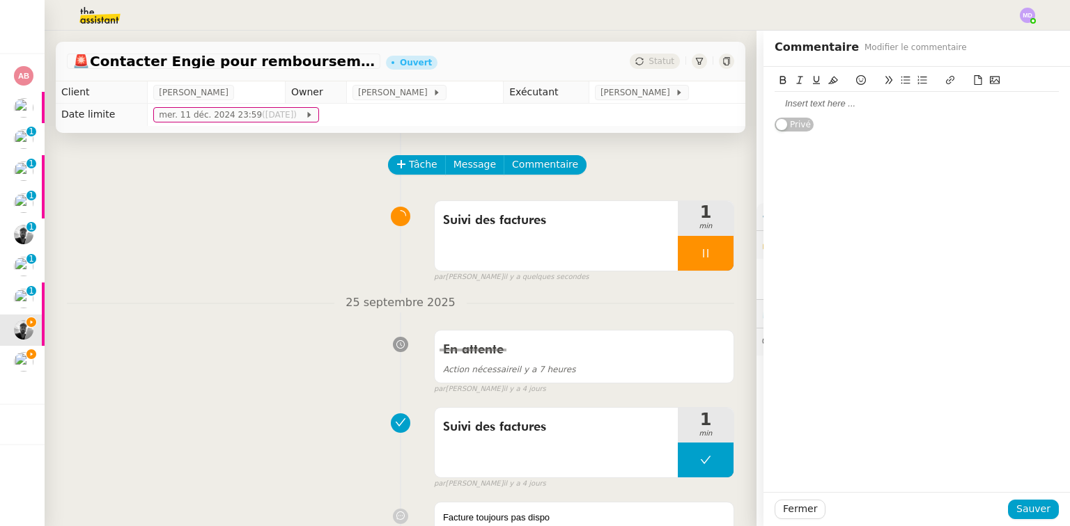
click at [802, 107] on div at bounding box center [916, 103] width 284 height 13
click at [1011, 505] on button "Sauver" at bounding box center [1033, 509] width 51 height 19
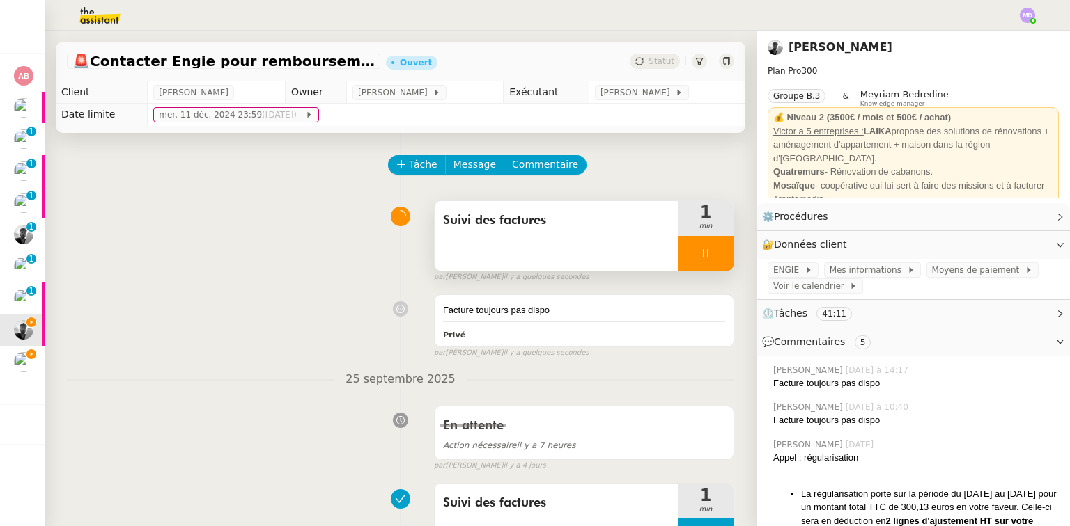
click at [700, 265] on div at bounding box center [706, 253] width 56 height 35
drag, startPoint x: 703, startPoint y: 265, endPoint x: 685, endPoint y: 183, distance: 83.5
click at [705, 261] on button at bounding box center [719, 253] width 28 height 35
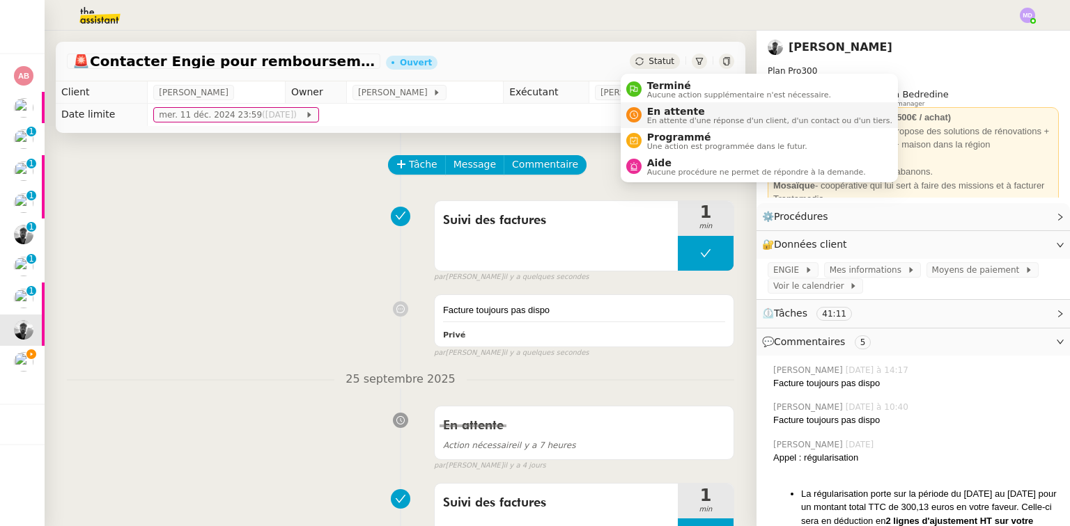
click at [653, 109] on span "En attente" at bounding box center [769, 111] width 245 height 11
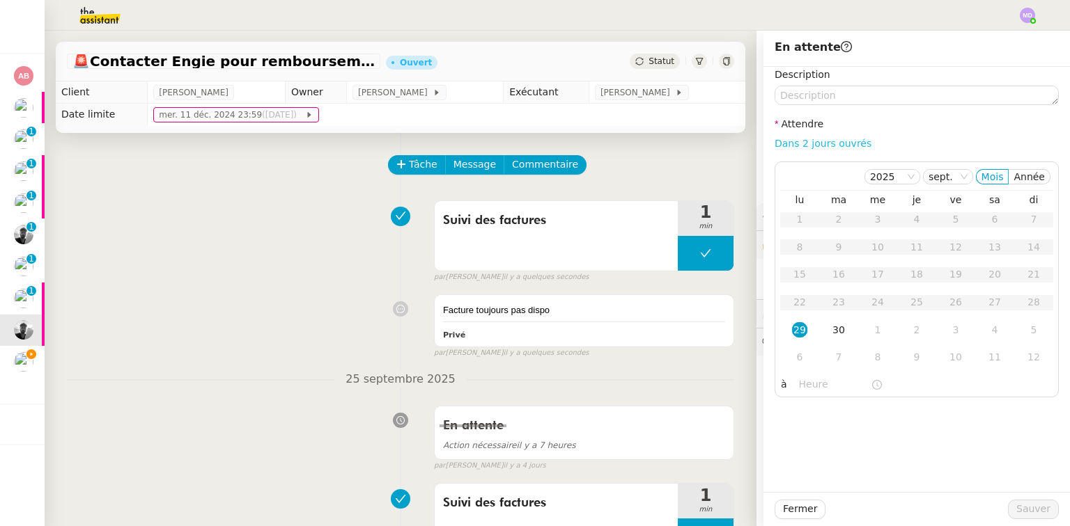
click at [797, 141] on link "Dans 2 jours ouvrés" at bounding box center [822, 143] width 97 height 11
type input "07:00"
drag, startPoint x: 1028, startPoint y: 512, endPoint x: 983, endPoint y: 512, distance: 45.3
click at [1028, 512] on span "Sauver" at bounding box center [1033, 509] width 34 height 16
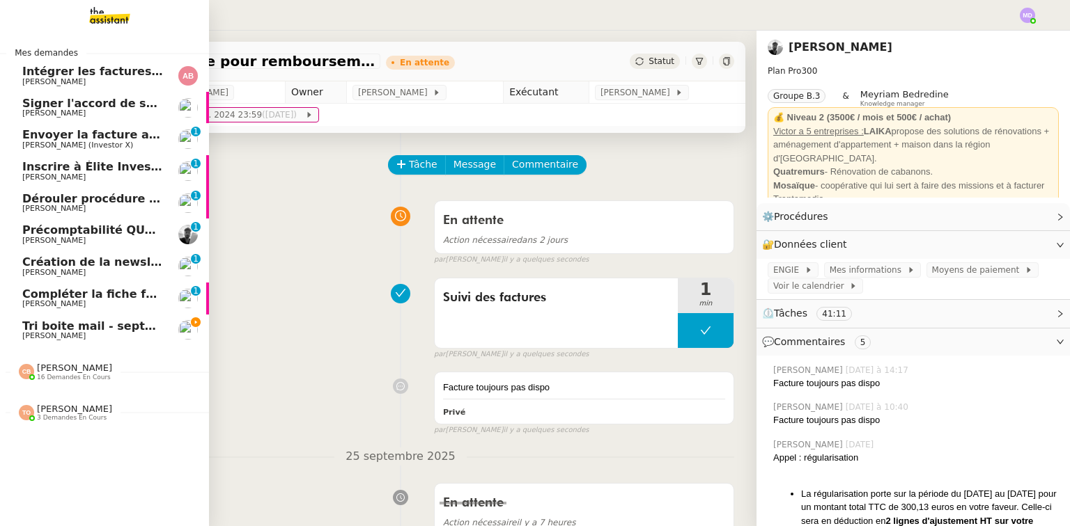
click at [31, 302] on span "[PERSON_NAME]" at bounding box center [53, 303] width 63 height 9
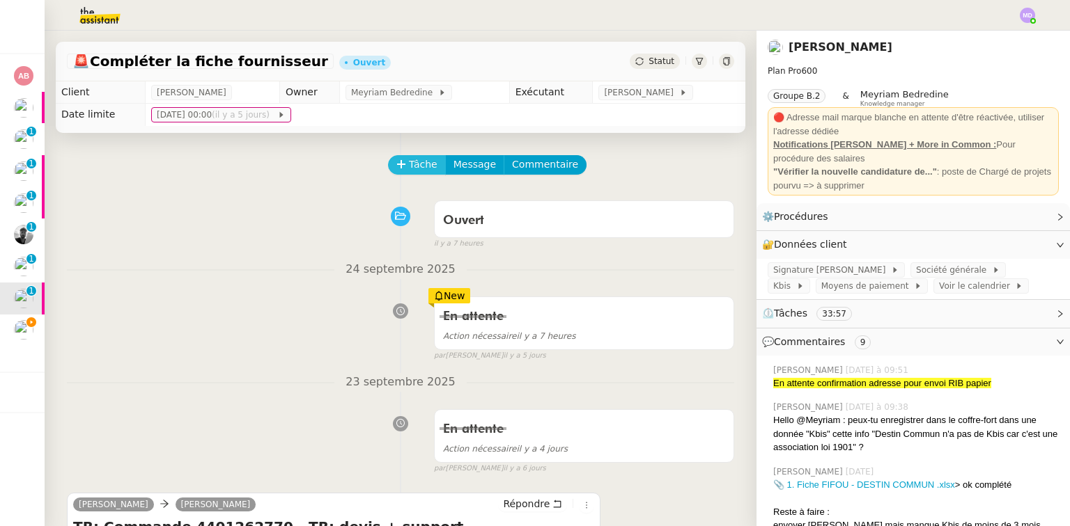
click at [409, 164] on span "Tâche" at bounding box center [423, 165] width 29 height 16
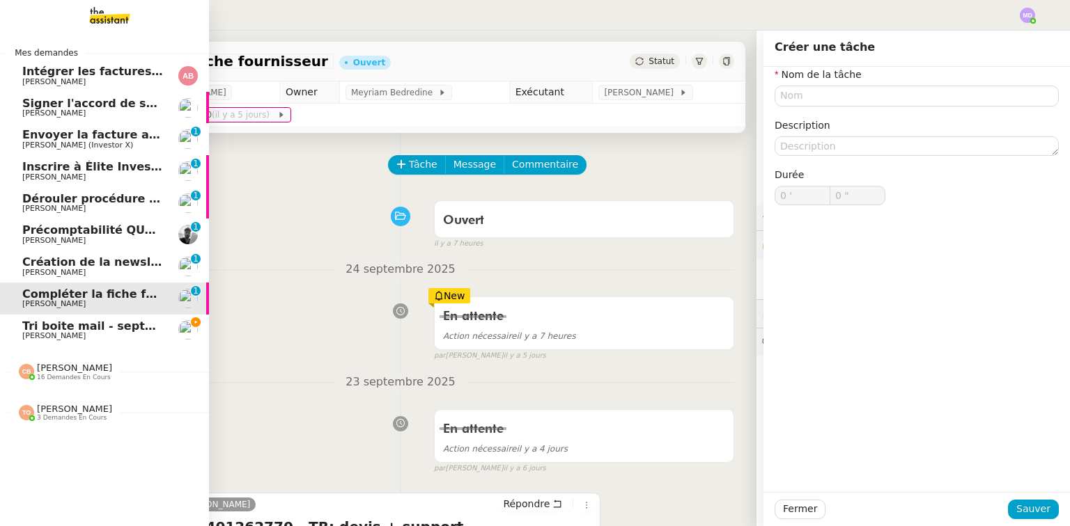
click at [29, 263] on span "Création de la newsletter UMento - Circle - septembre 2025" at bounding box center [209, 262] width 375 height 13
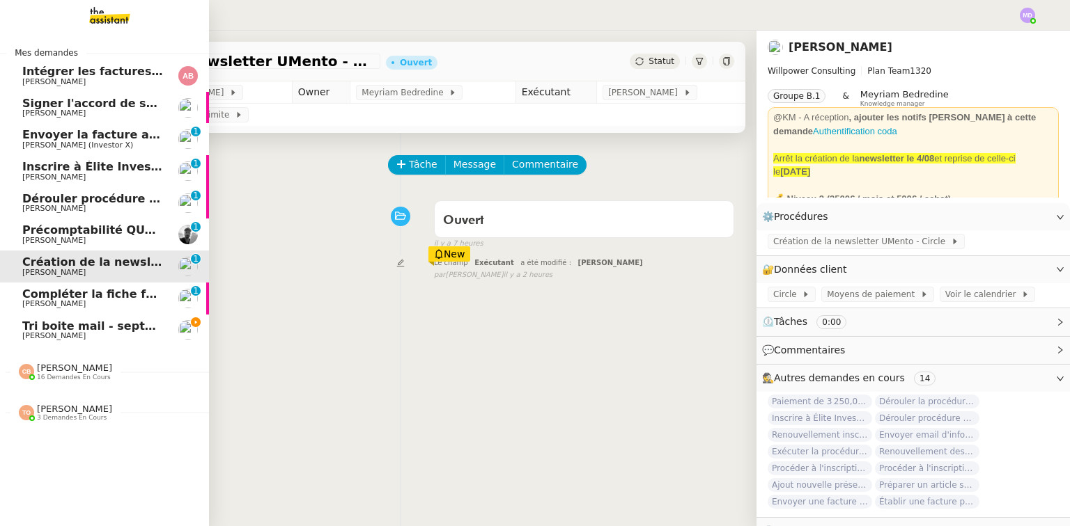
click at [110, 141] on span "[PERSON_NAME] (Investor X)" at bounding box center [77, 145] width 111 height 9
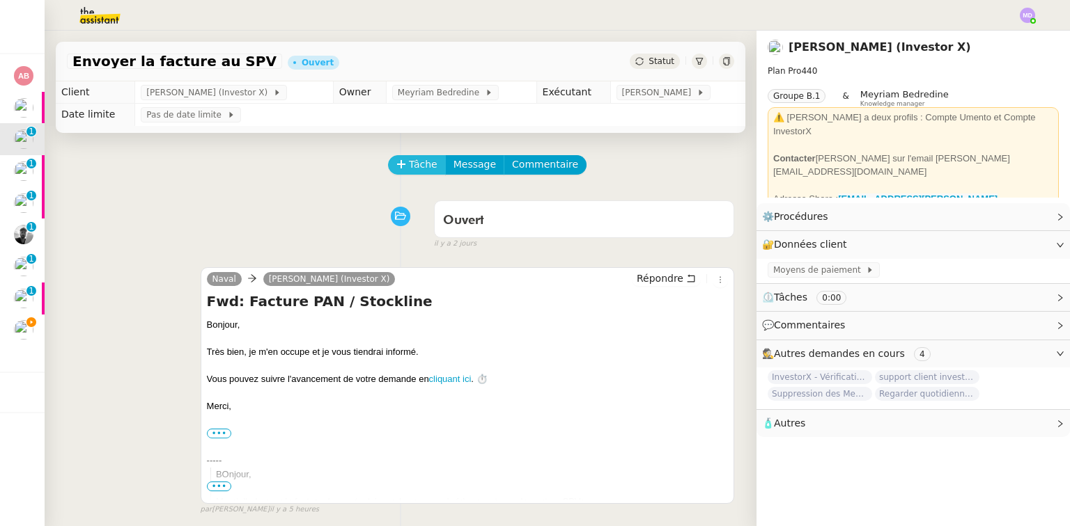
click at [396, 169] on icon at bounding box center [401, 164] width 10 height 10
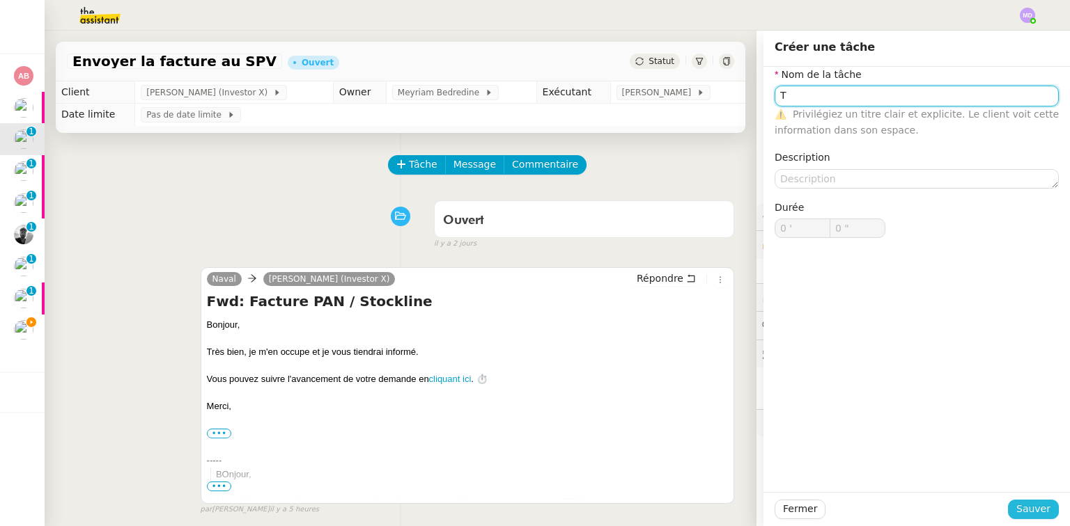
type input "T"
click at [1019, 501] on button "Sauver" at bounding box center [1033, 509] width 51 height 19
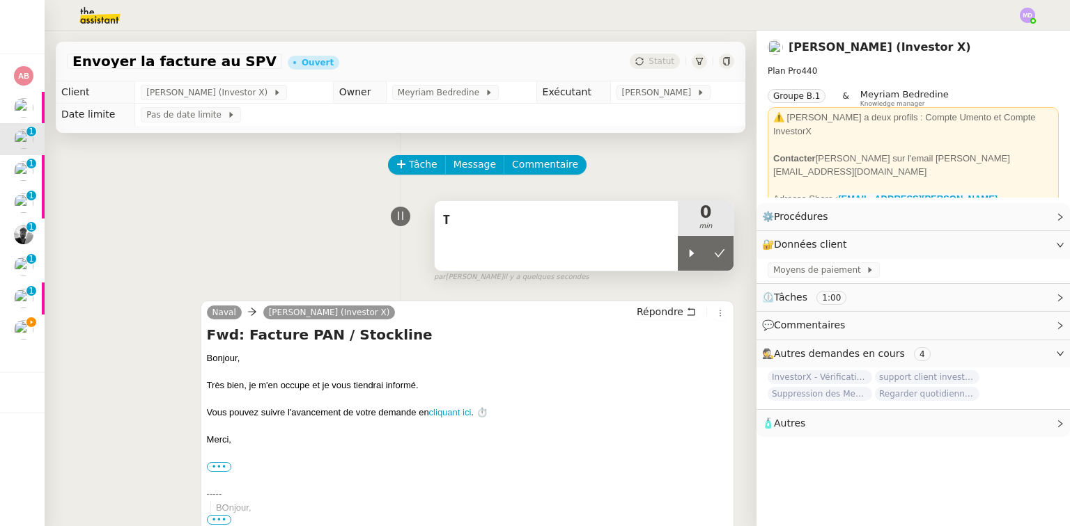
click at [659, 249] on div "T" at bounding box center [556, 236] width 243 height 70
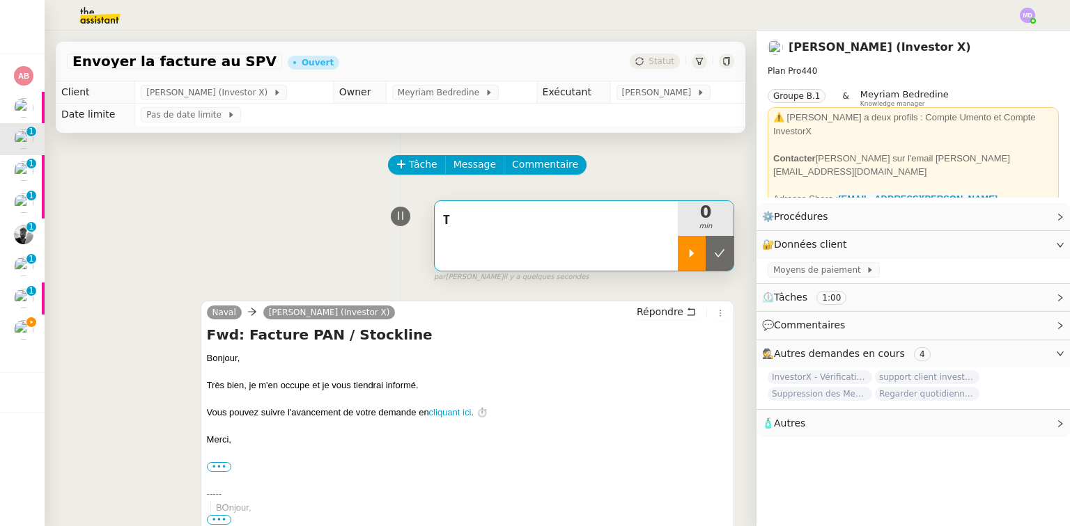
click at [686, 253] on icon at bounding box center [691, 253] width 11 height 11
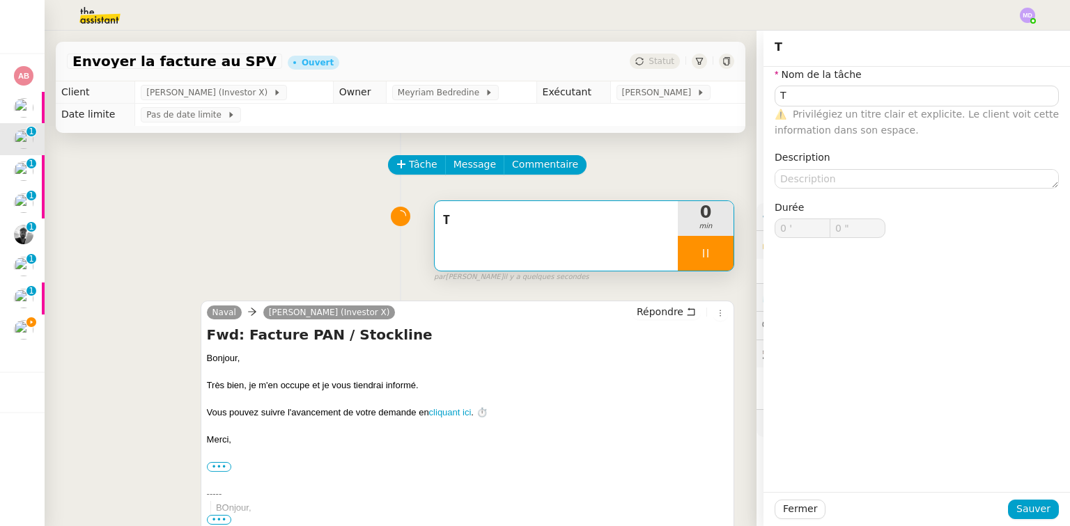
drag, startPoint x: 602, startPoint y: 245, endPoint x: 616, endPoint y: 236, distance: 16.0
click at [602, 245] on div "T" at bounding box center [556, 236] width 243 height 70
type input "T"
type input "0 '"
type input "0 ""
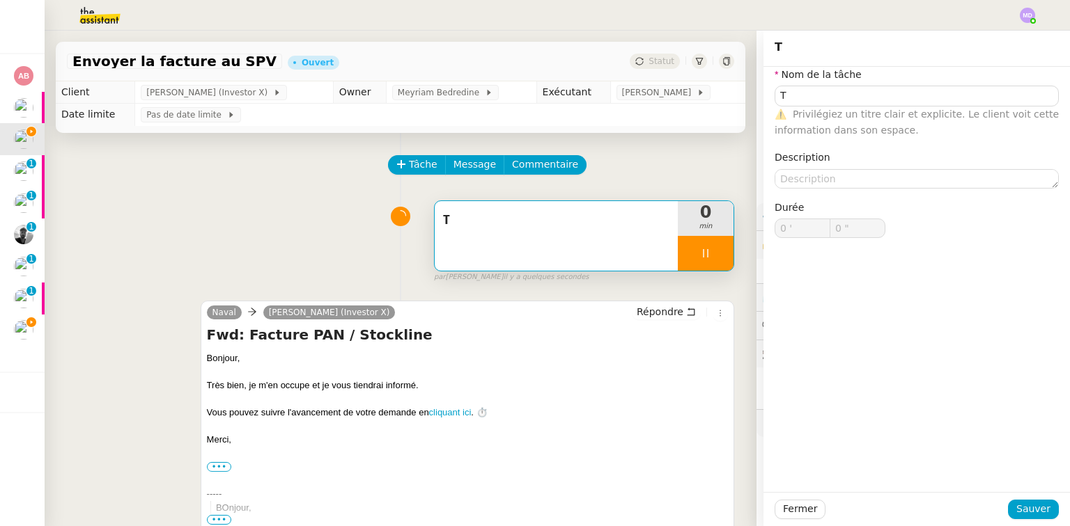
type input "T"
type input "0 '"
type input "0 ""
type input "T"
type input "0 '"
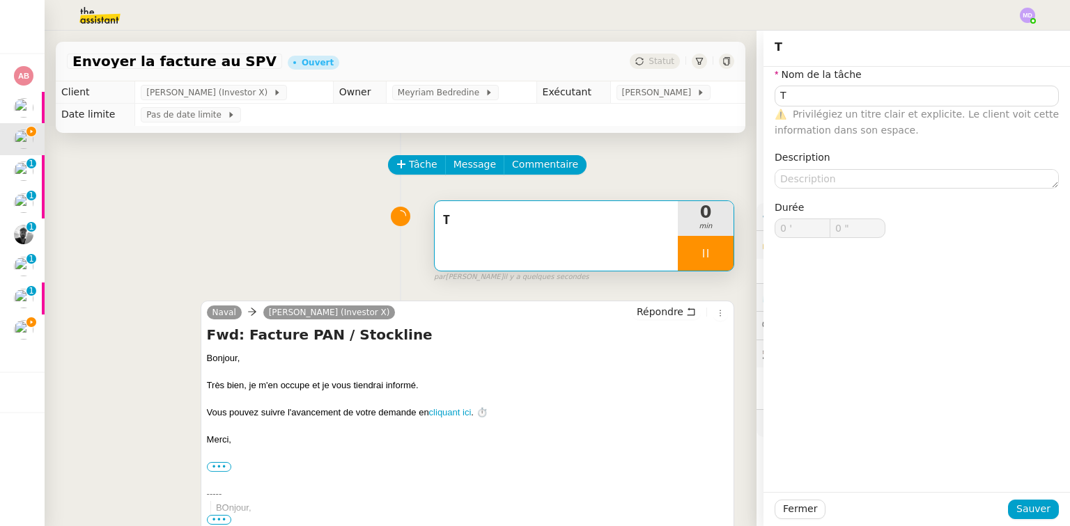
type input "0 ""
type input "T"
type input "0 '"
type input "0 ""
click at [830, 93] on input "T" at bounding box center [916, 96] width 284 height 20
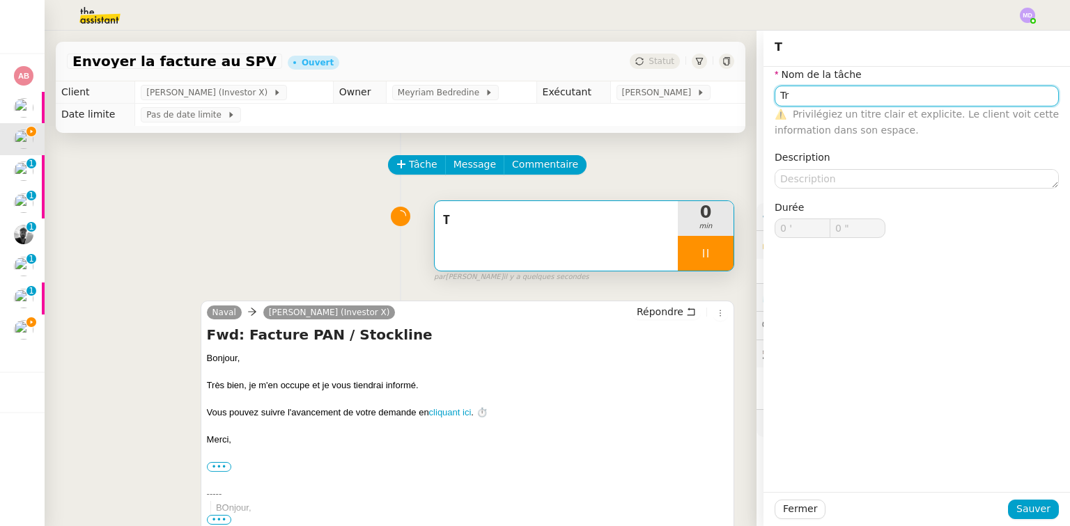
type input "Tra"
type input "1 ""
type input "Traitement"
type input "2 ""
type input "Traitement des informat"
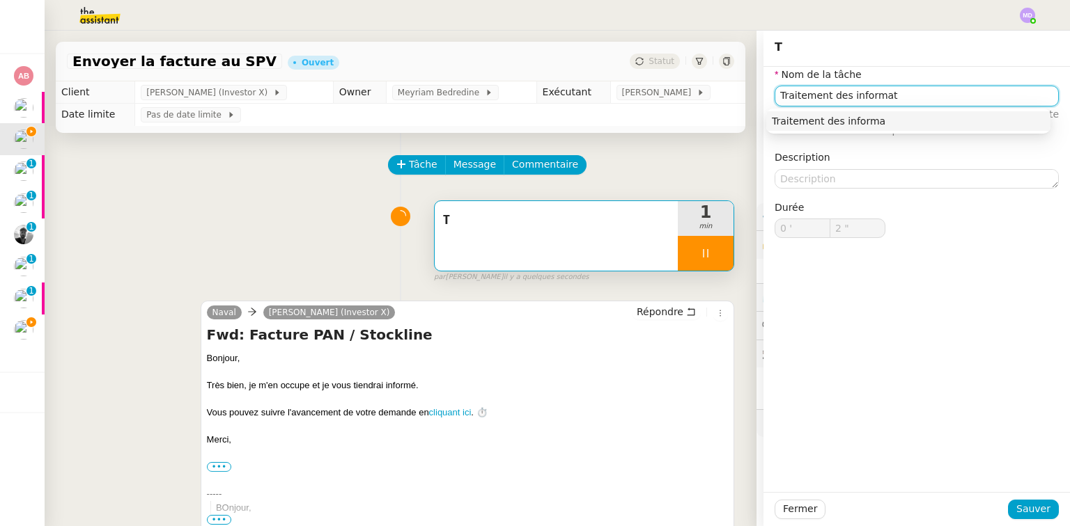
type input "3 ""
type input "Traitement des informations"
type input "4 ""
type input "Traitement des informations"
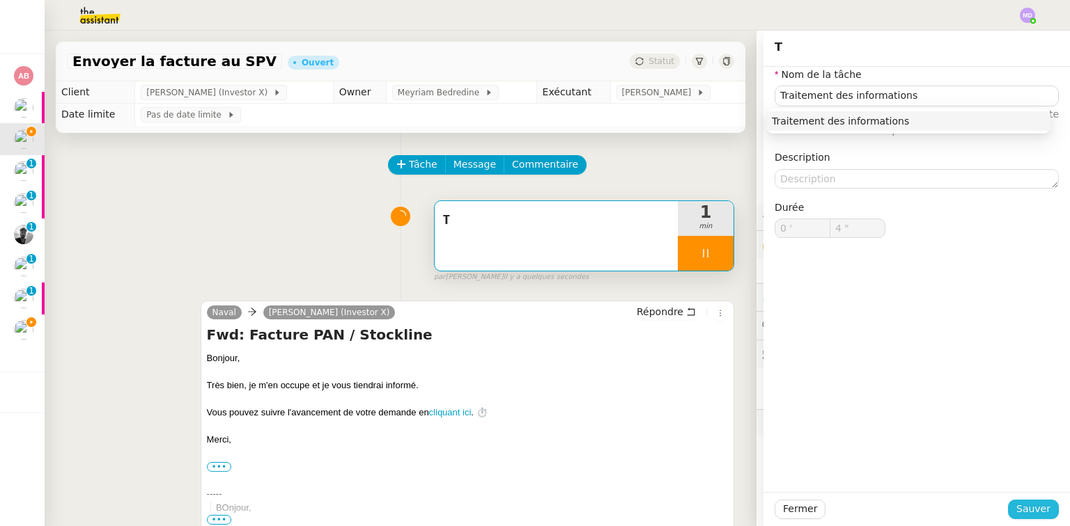
drag, startPoint x: 1019, startPoint y: 503, endPoint x: 1013, endPoint y: 507, distance: 7.2
click at [1019, 504] on span "Sauver" at bounding box center [1033, 509] width 34 height 16
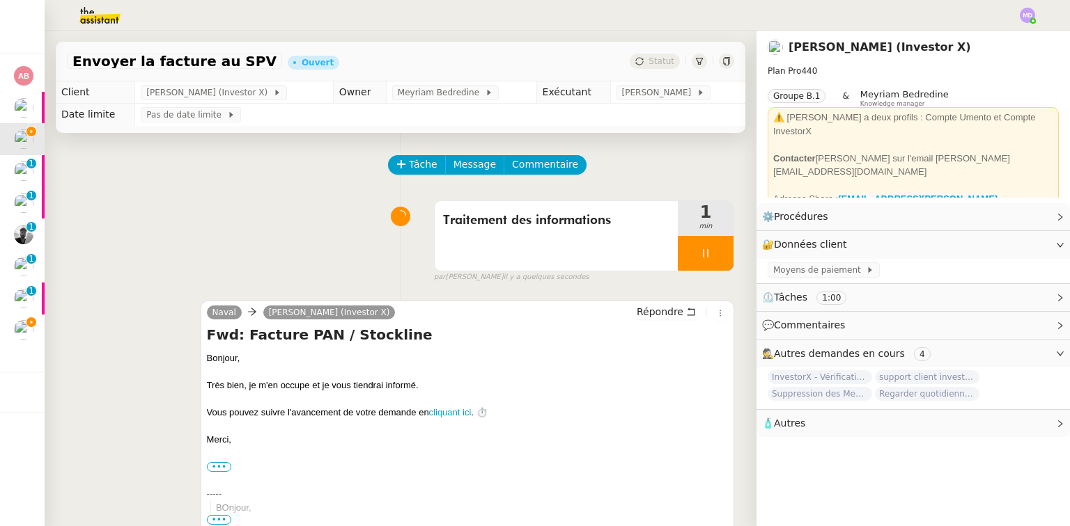
click at [144, 274] on div "Traitement des informations 1 min false par [PERSON_NAME] il y a quelques secon…" at bounding box center [400, 238] width 667 height 89
click at [547, 170] on span "Commentaire" at bounding box center [545, 165] width 66 height 16
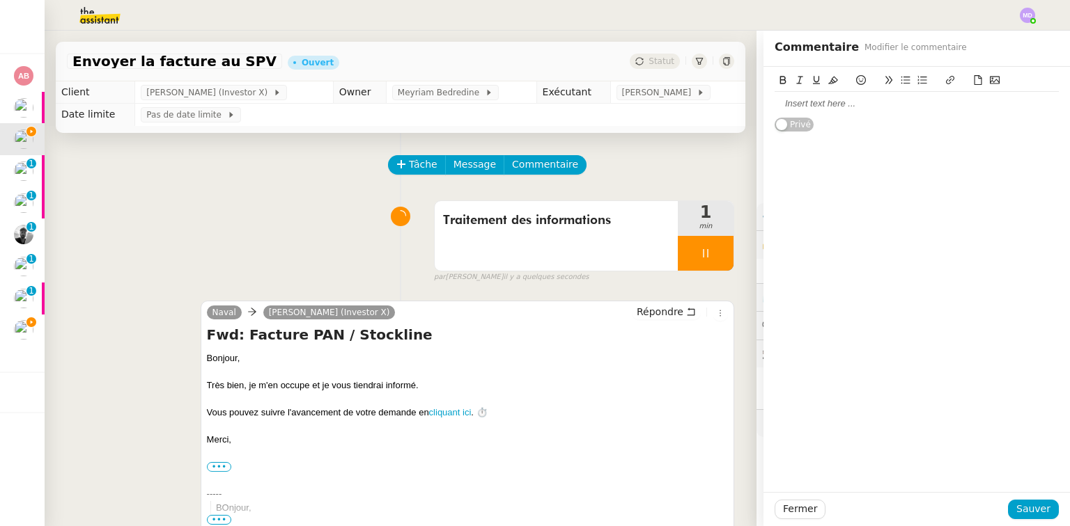
click at [794, 104] on div at bounding box center [916, 103] width 284 height 13
drag, startPoint x: 1019, startPoint y: 512, endPoint x: 939, endPoint y: 522, distance: 80.7
click at [1018, 512] on span "Sauver" at bounding box center [1033, 509] width 34 height 16
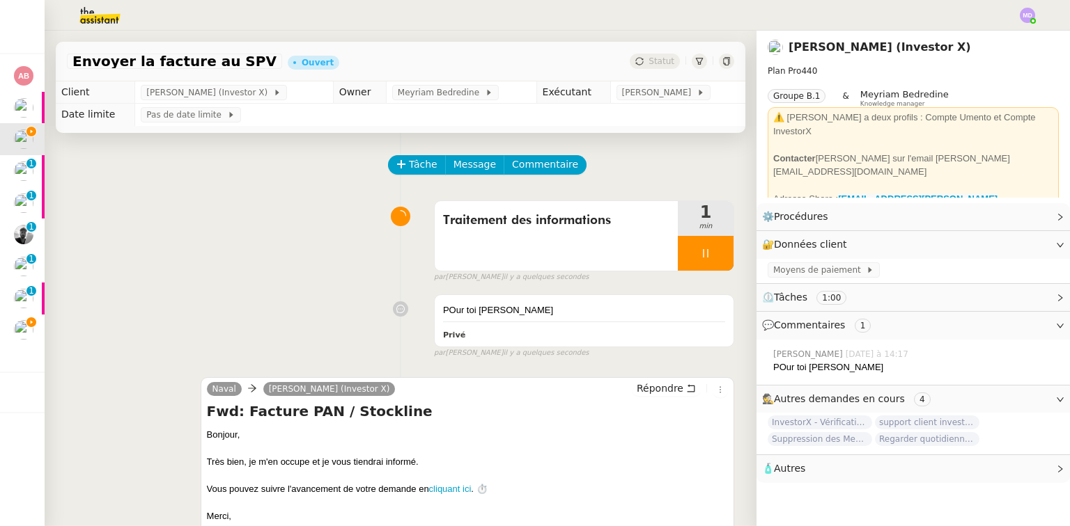
click at [132, 170] on div "Tâche Message Commentaire" at bounding box center [400, 171] width 667 height 33
click at [703, 255] on icon at bounding box center [705, 253] width 5 height 8
drag, startPoint x: 711, startPoint y: 253, endPoint x: 696, endPoint y: 210, distance: 46.2
click at [710, 250] on button at bounding box center [719, 253] width 28 height 35
click at [657, 94] on span "[PERSON_NAME]" at bounding box center [659, 93] width 75 height 14
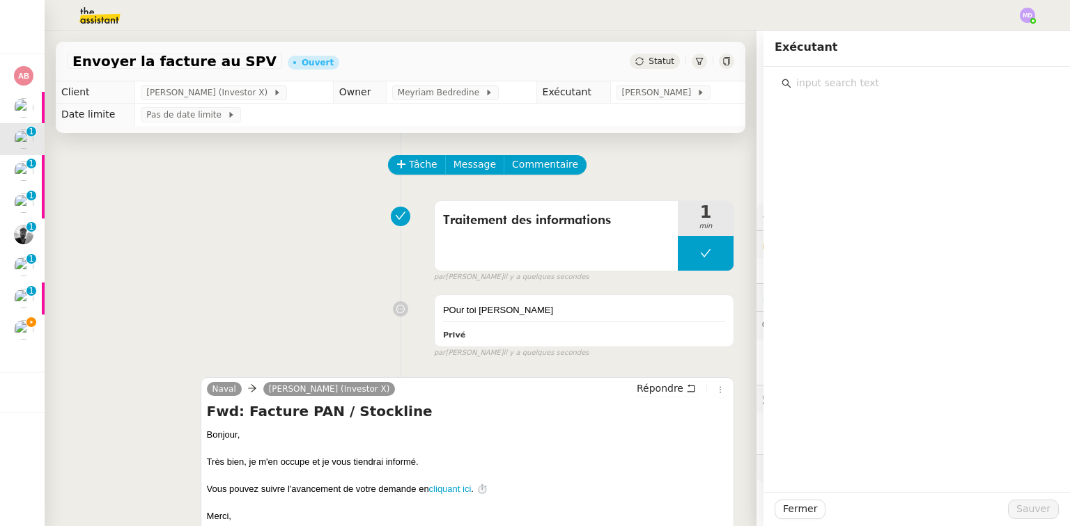
click at [843, 89] on input "text" at bounding box center [921, 83] width 260 height 19
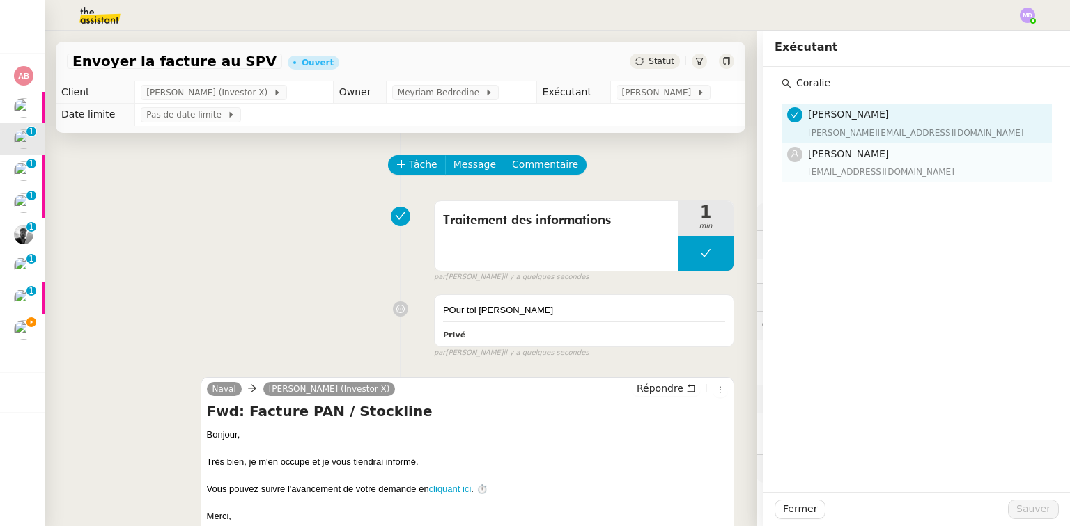
type input "Coralie"
drag, startPoint x: 840, startPoint y: 148, endPoint x: 847, endPoint y: 166, distance: 19.7
click at [840, 148] on span "[PERSON_NAME]" at bounding box center [848, 153] width 81 height 11
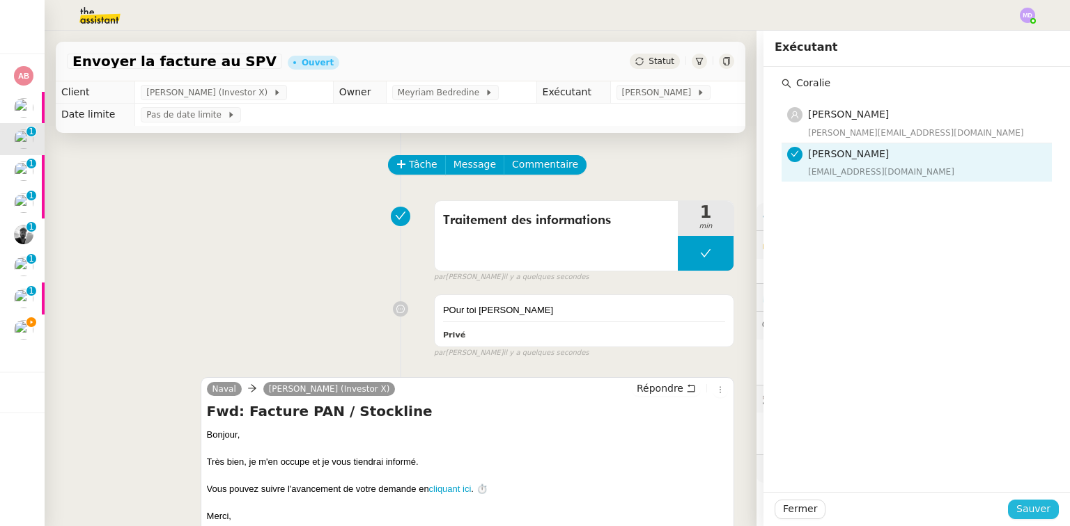
click at [1025, 514] on span "Sauver" at bounding box center [1033, 509] width 34 height 16
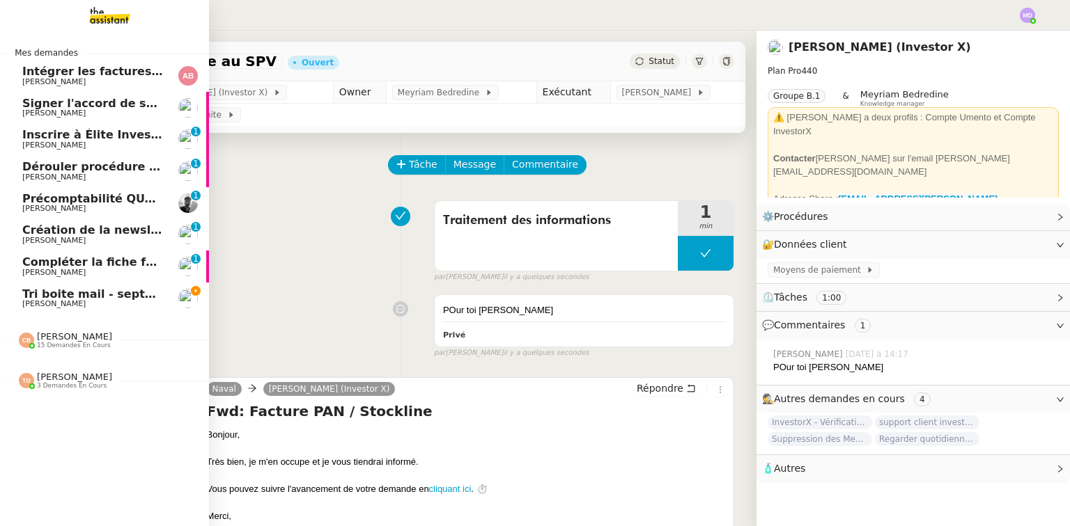
click at [31, 139] on span "Inscrire à Élite Investors 2025" at bounding box center [116, 134] width 189 height 13
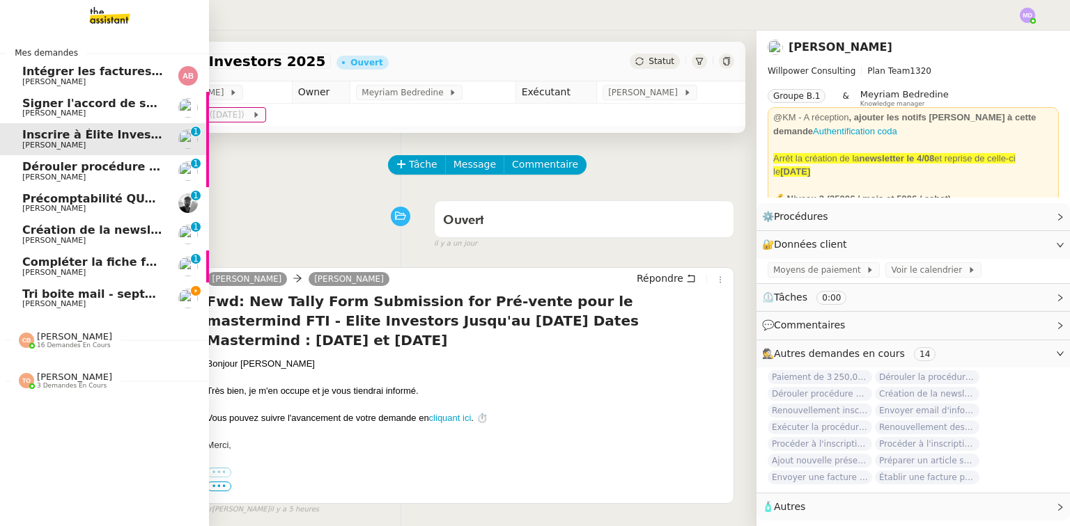
click at [67, 167] on span "Dérouler procédure nouveau membre pour [PERSON_NAME]" at bounding box center [210, 166] width 377 height 13
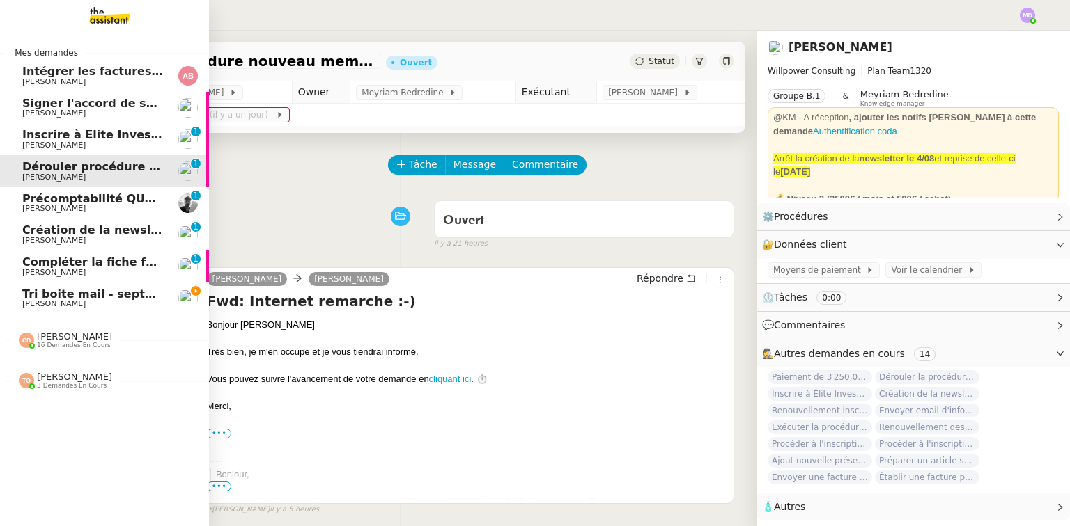
click at [84, 240] on span "[PERSON_NAME]" at bounding box center [92, 241] width 141 height 8
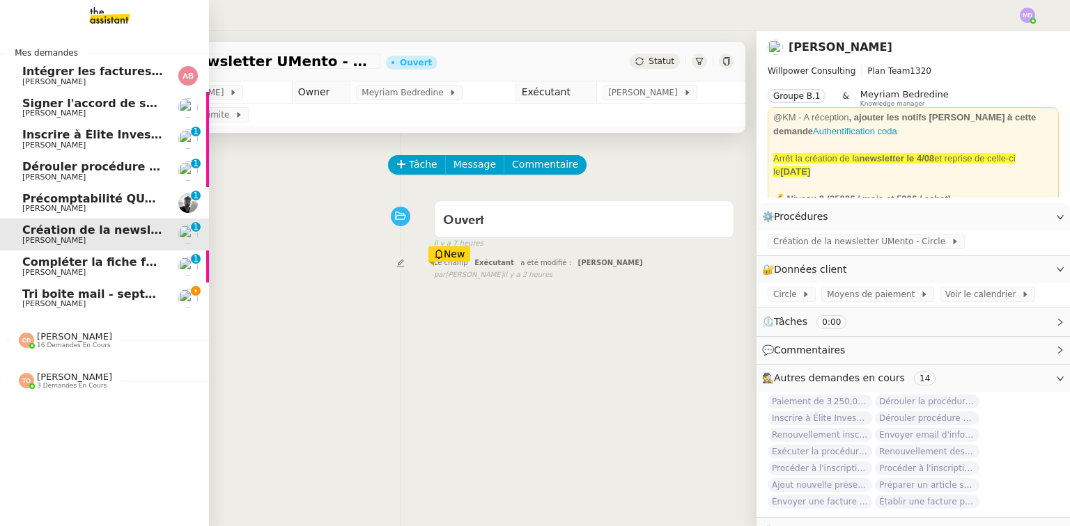
drag, startPoint x: 111, startPoint y: 70, endPoint x: 119, endPoint y: 71, distance: 8.4
click at [111, 70] on span "Intégrer les factures dans ENERGYTRACK" at bounding box center [151, 71] width 258 height 13
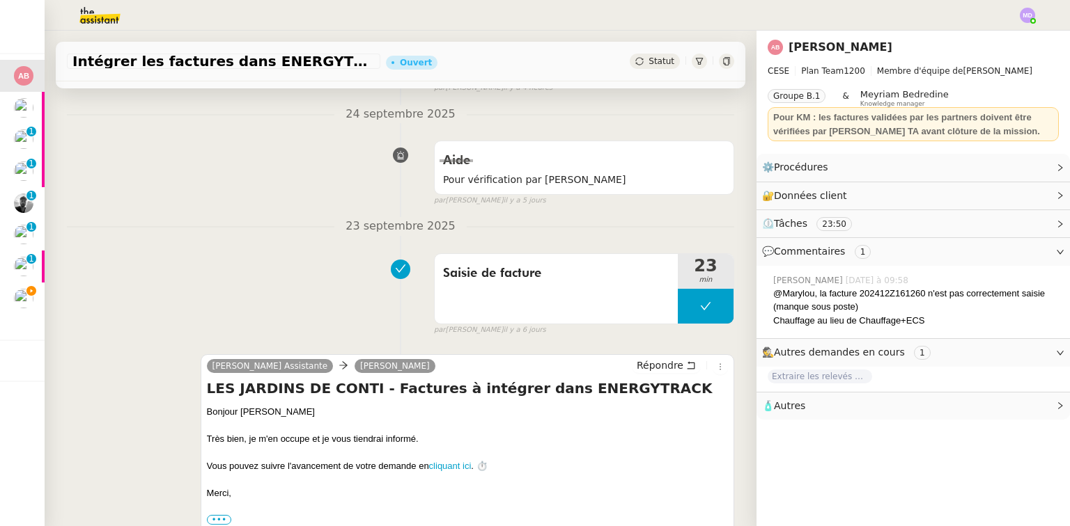
scroll to position [279, 0]
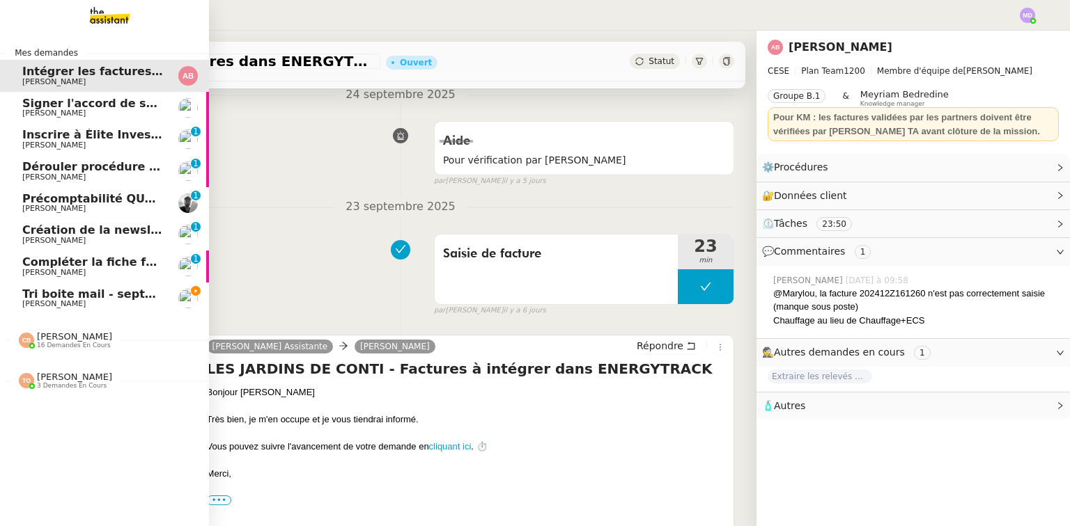
click at [14, 297] on link "Tri boite mail - [DATE] [PERSON_NAME]" at bounding box center [104, 299] width 209 height 32
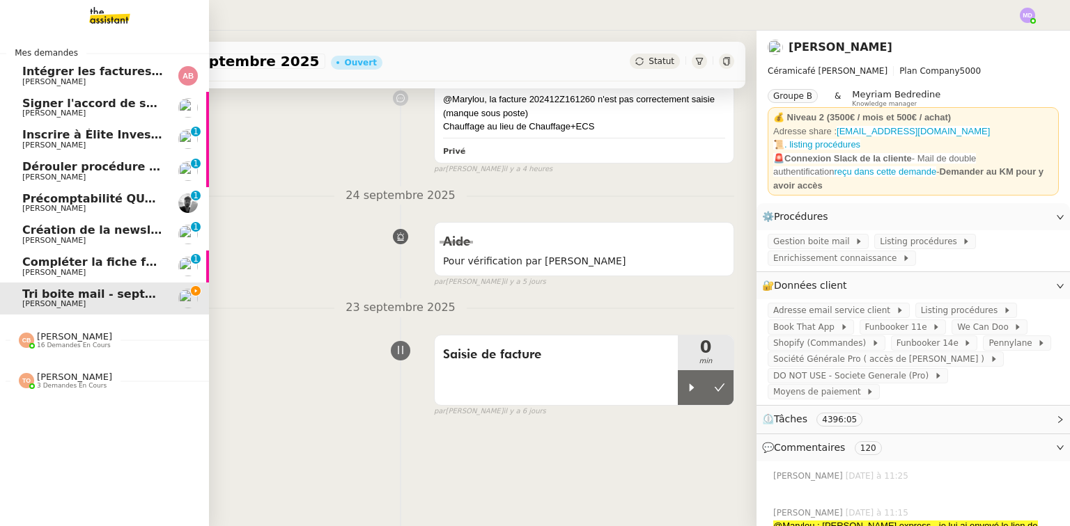
click at [53, 261] on span "Compléter la fiche fournisseur" at bounding box center [117, 262] width 190 height 13
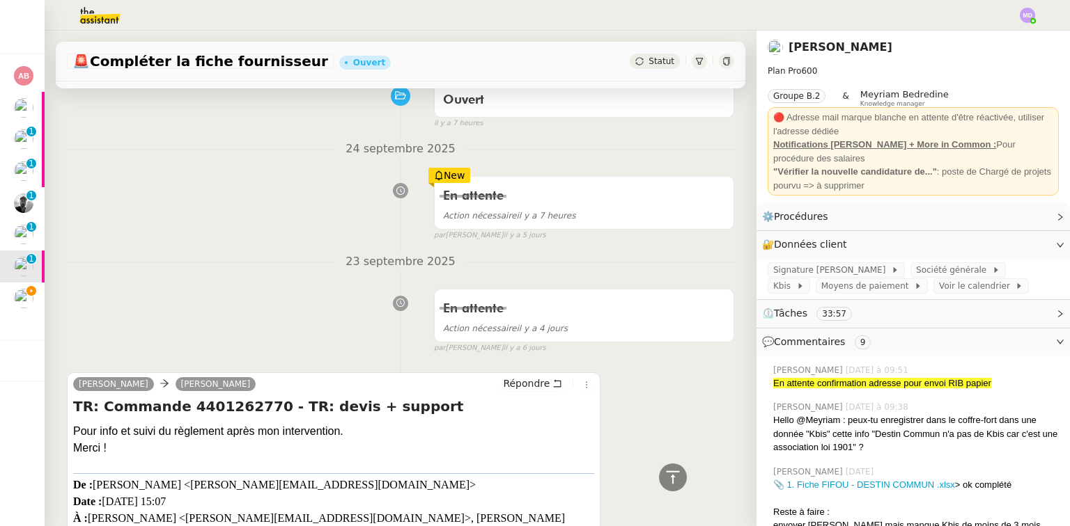
scroll to position [30, 0]
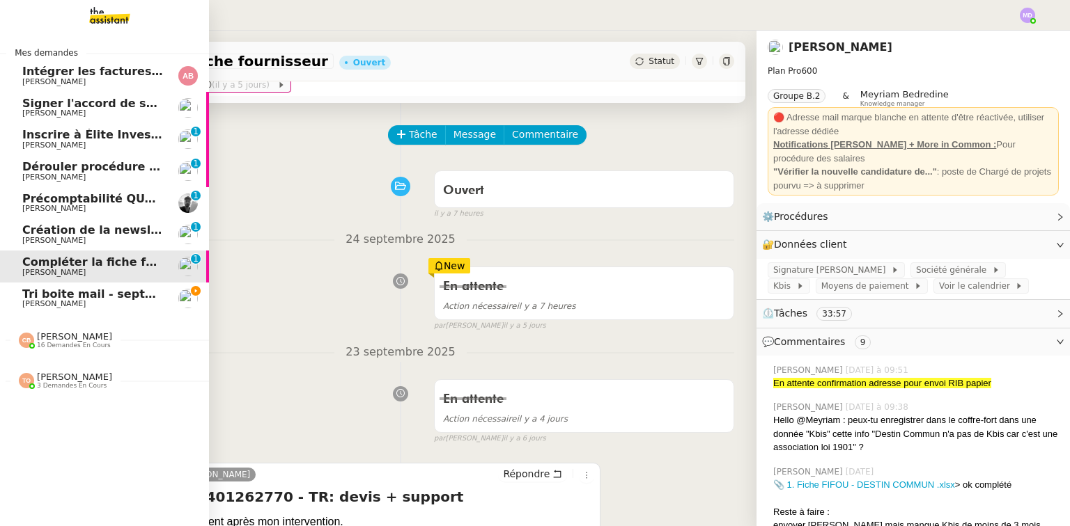
click at [24, 228] on span "Création de la newsletter UMento - Circle - septembre 2025" at bounding box center [209, 230] width 375 height 13
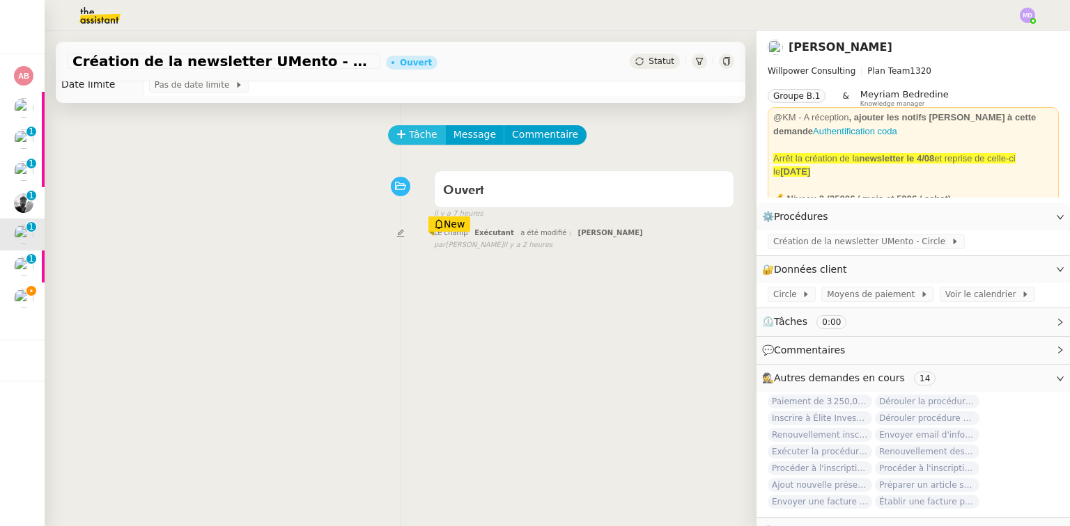
click at [394, 130] on button "Tâche" at bounding box center [417, 134] width 58 height 19
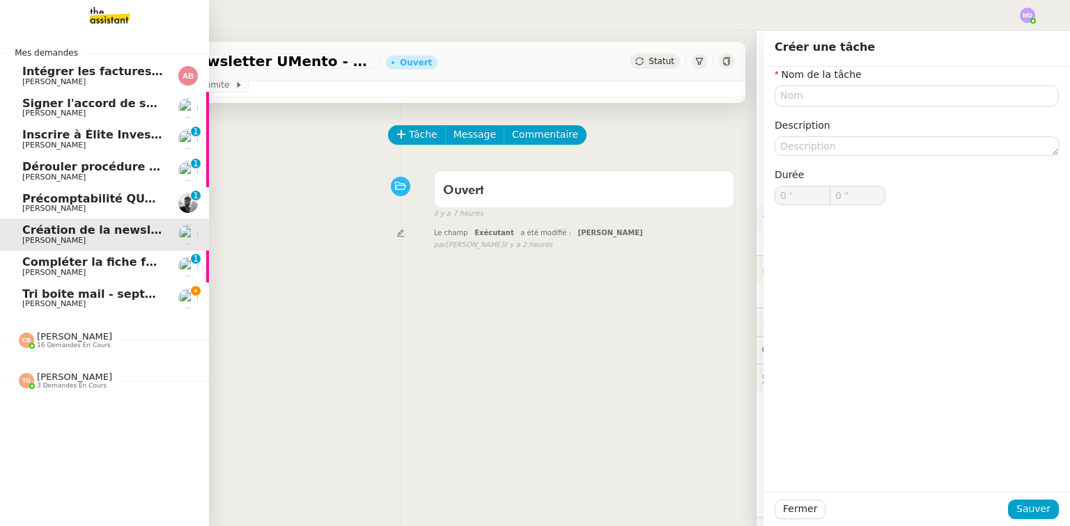
click at [24, 297] on span "Tri boite mail - septembre 2025" at bounding box center [121, 294] width 198 height 13
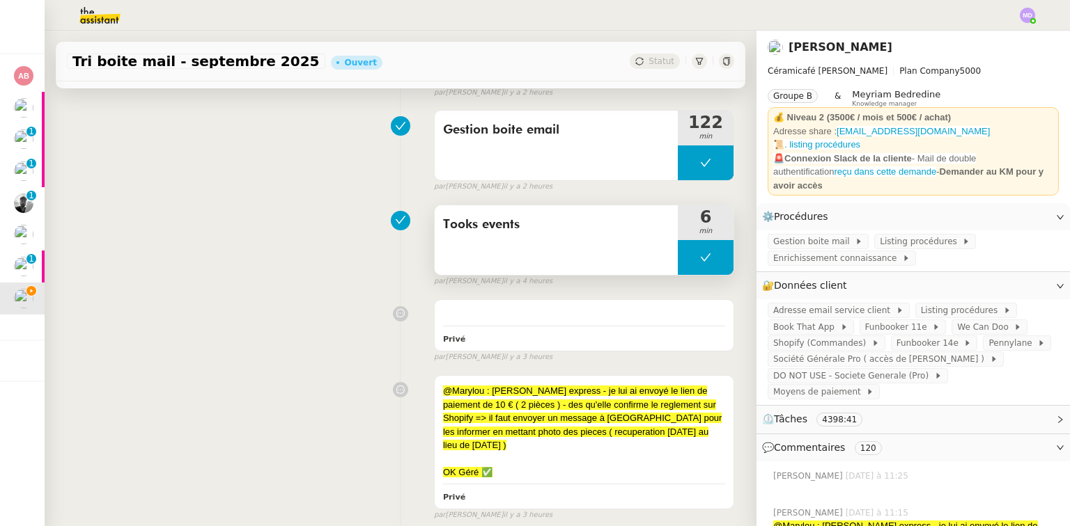
scroll to position [73, 0]
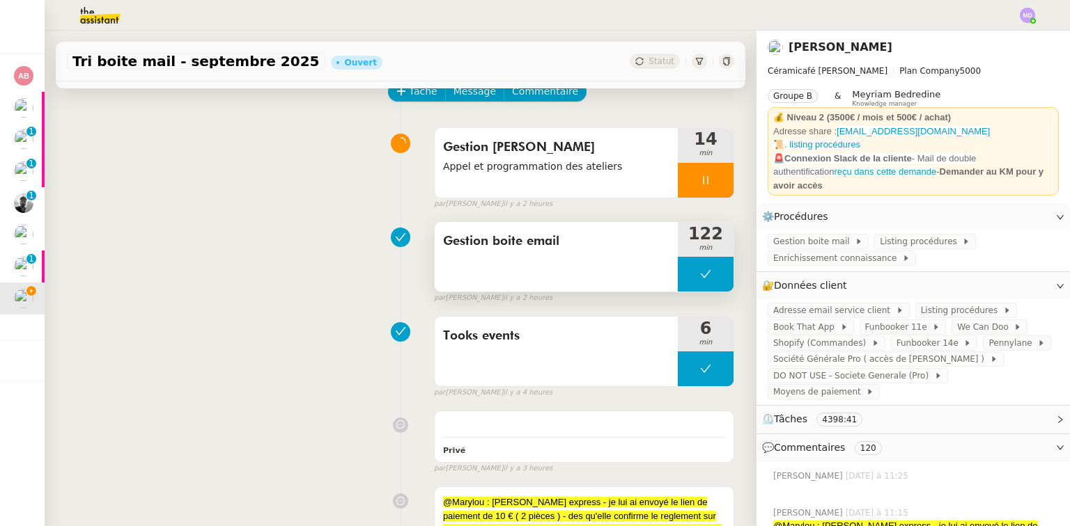
click at [688, 265] on button at bounding box center [706, 274] width 56 height 35
click at [686, 270] on icon at bounding box center [691, 274] width 11 height 11
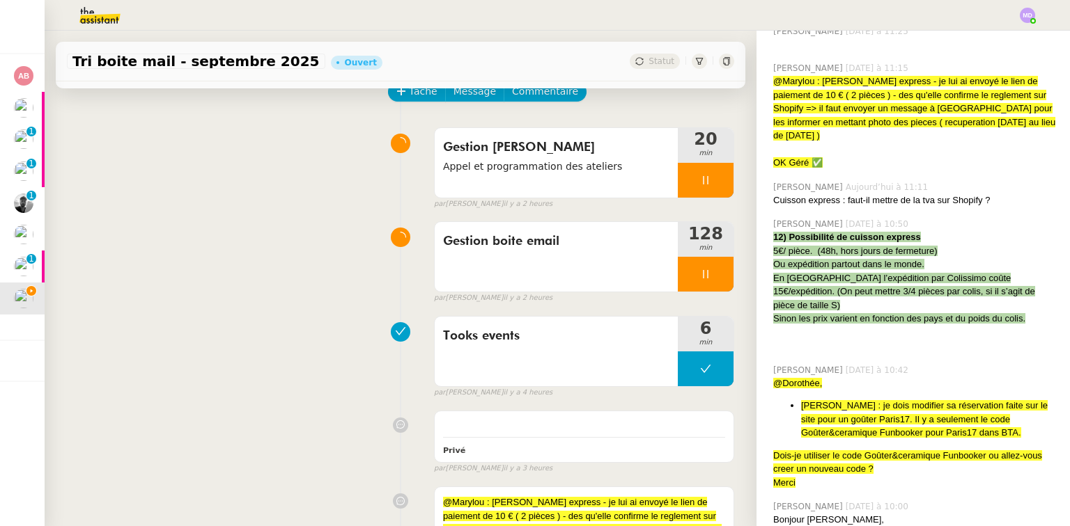
scroll to position [446, 0]
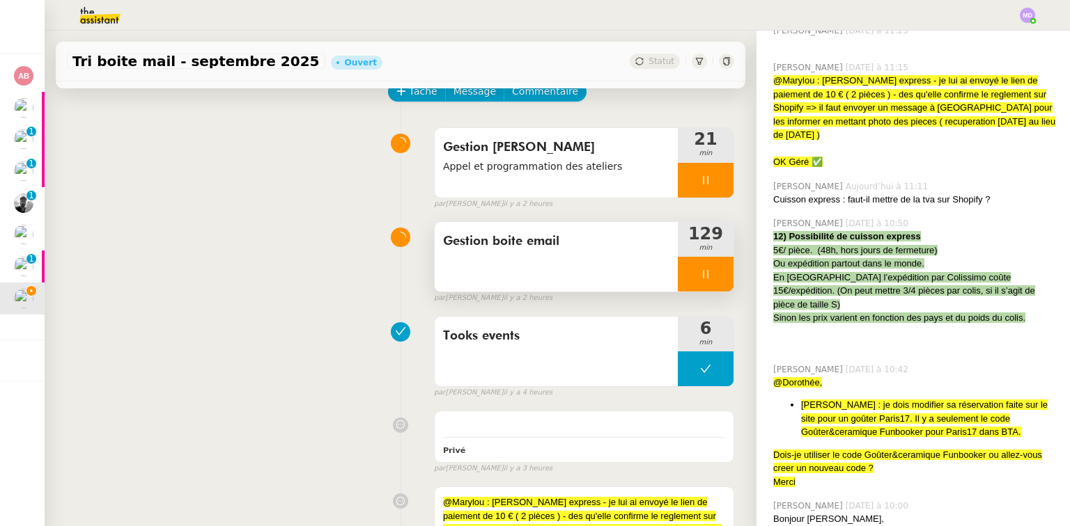
click at [704, 271] on div at bounding box center [706, 274] width 56 height 35
click at [711, 259] on button at bounding box center [719, 274] width 28 height 35
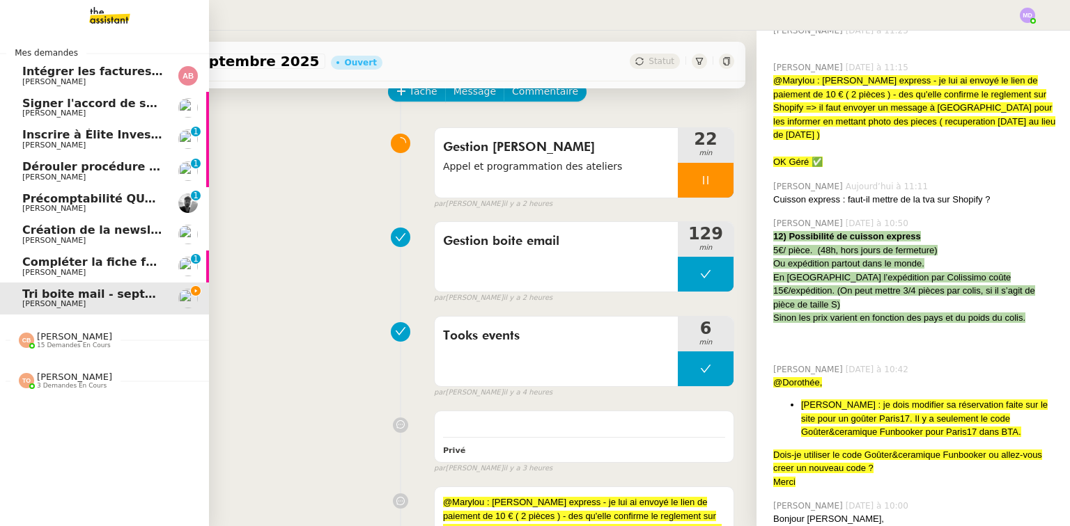
click at [76, 233] on span "Création de la newsletter UMento - Circle - septembre 2025" at bounding box center [209, 230] width 375 height 13
